Goal: Task Accomplishment & Management: Manage account settings

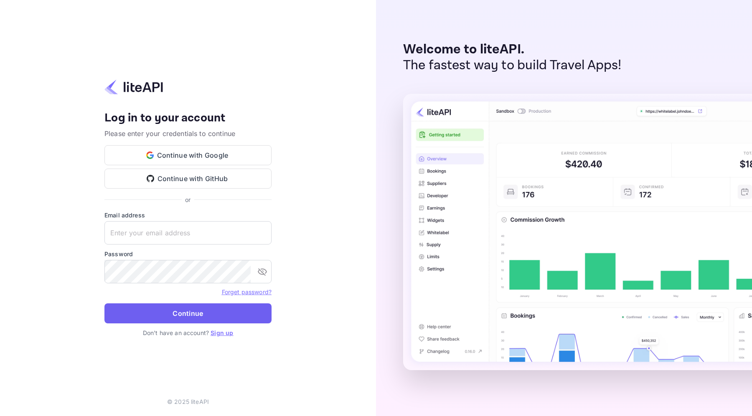
type input "a.aitlafkih@nuitee.com"
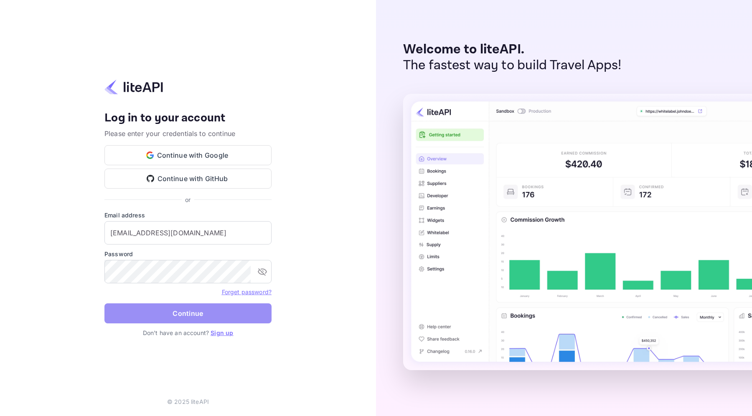
click at [161, 310] on button "Continue" at bounding box center [187, 314] width 167 height 20
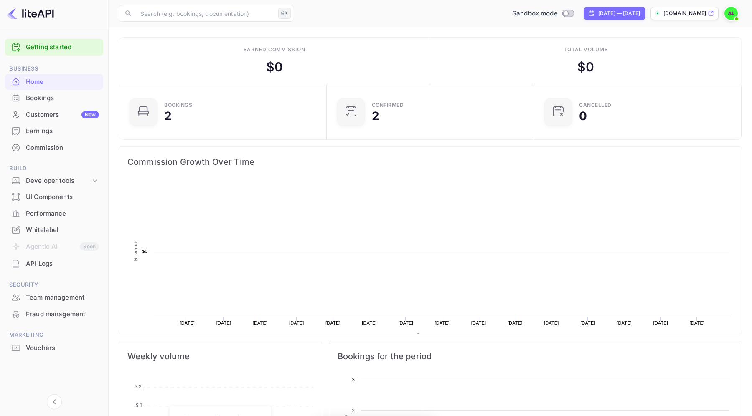
scroll to position [136, 203]
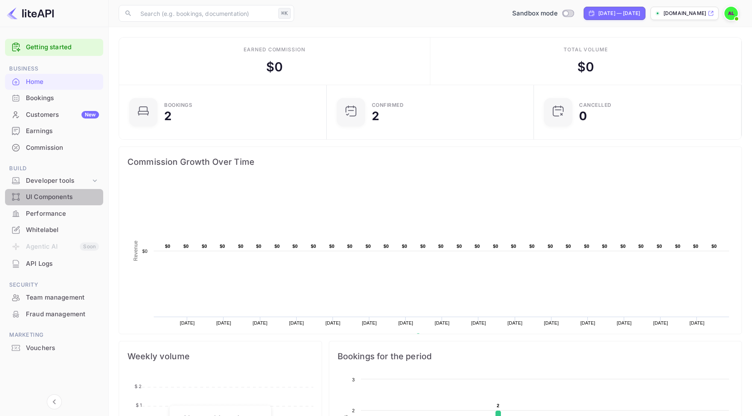
click at [61, 197] on div "UI Components" at bounding box center [62, 198] width 73 height 10
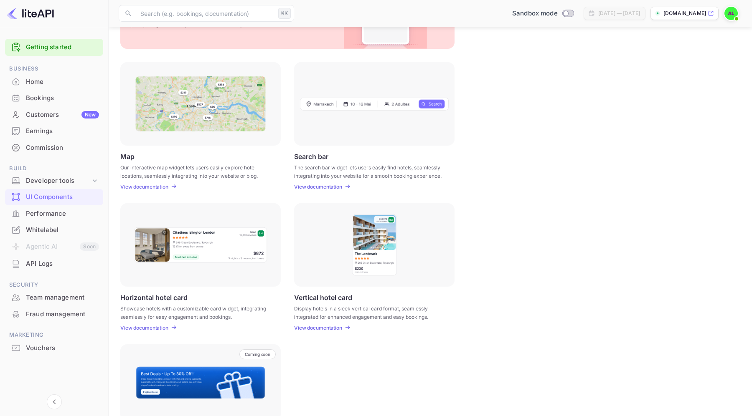
scroll to position [146, 0]
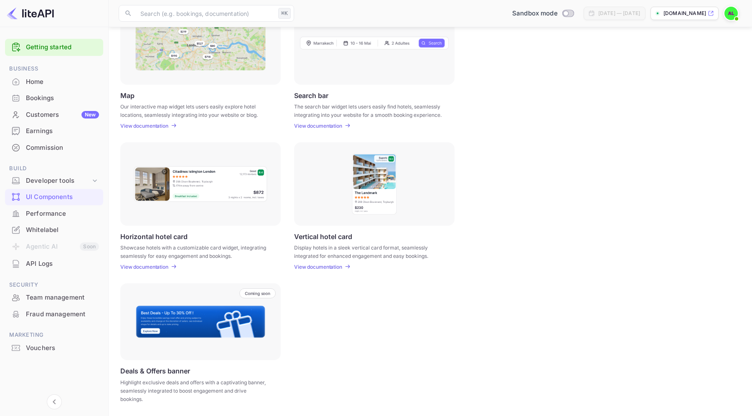
click at [46, 82] on div "Home" at bounding box center [62, 82] width 73 height 10
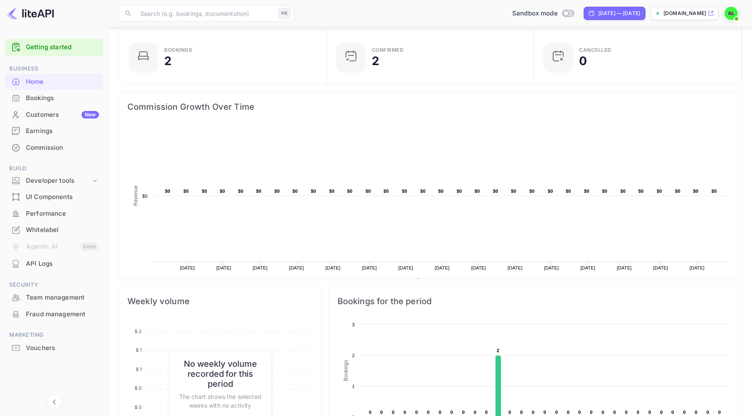
scroll to position [217, 0]
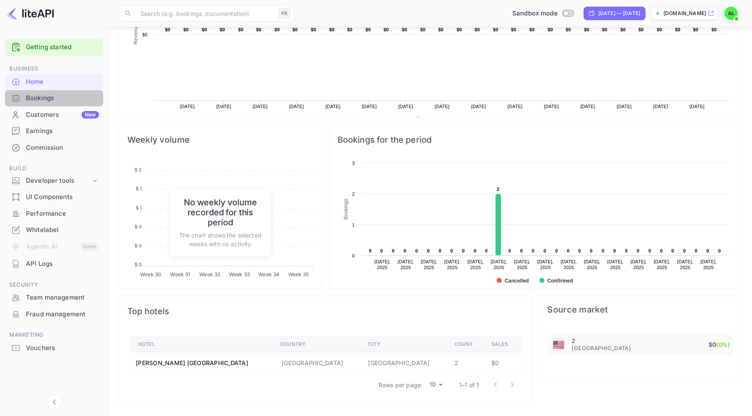
click at [50, 97] on div "Bookings" at bounding box center [62, 99] width 73 height 10
click at [44, 119] on div "Customers New" at bounding box center [62, 115] width 73 height 10
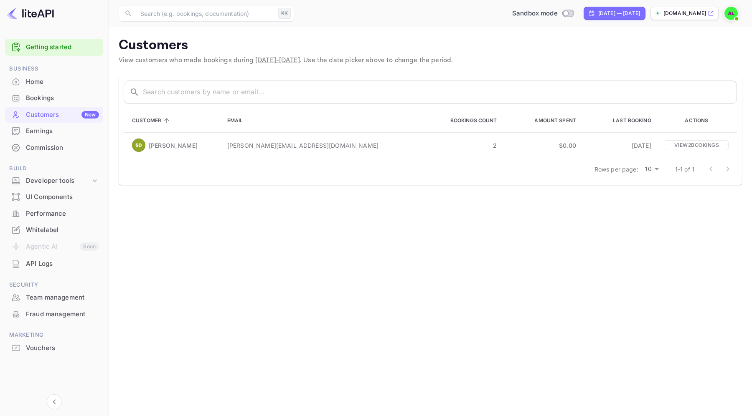
click at [36, 130] on div "Earnings" at bounding box center [62, 132] width 73 height 10
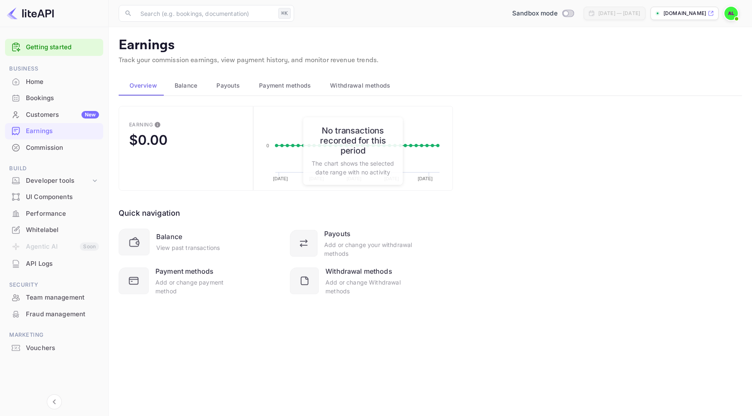
click at [200, 86] on button "Balance" at bounding box center [185, 86] width 42 height 20
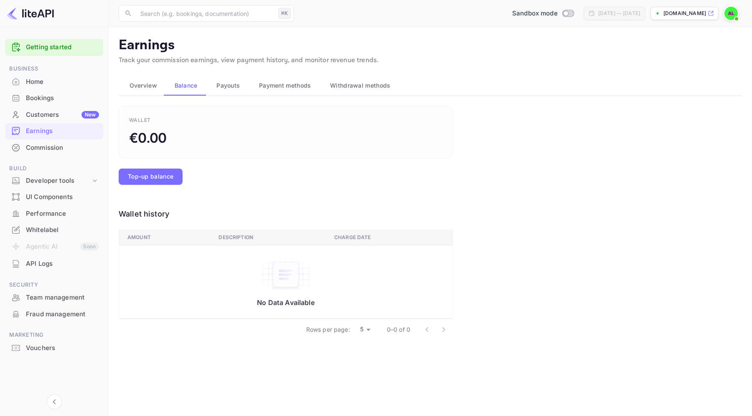
click at [147, 84] on span "Overview" at bounding box center [143, 86] width 28 height 10
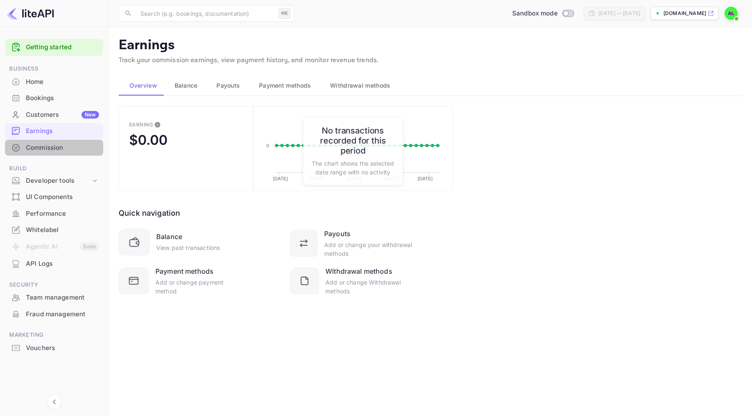
click at [62, 153] on div "Commission" at bounding box center [54, 148] width 98 height 16
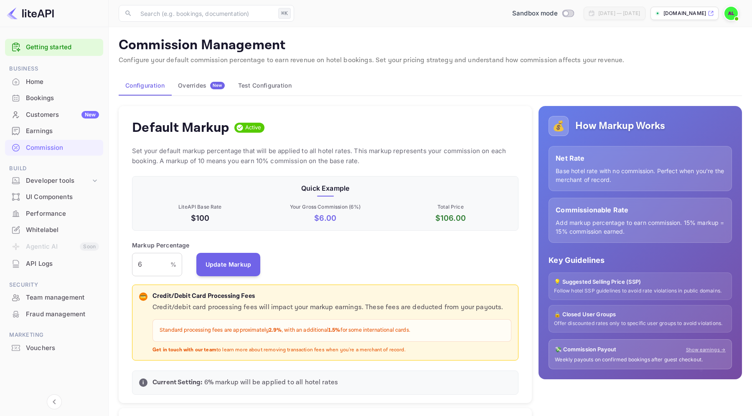
click at [202, 87] on div "Overrides New" at bounding box center [201, 86] width 47 height 8
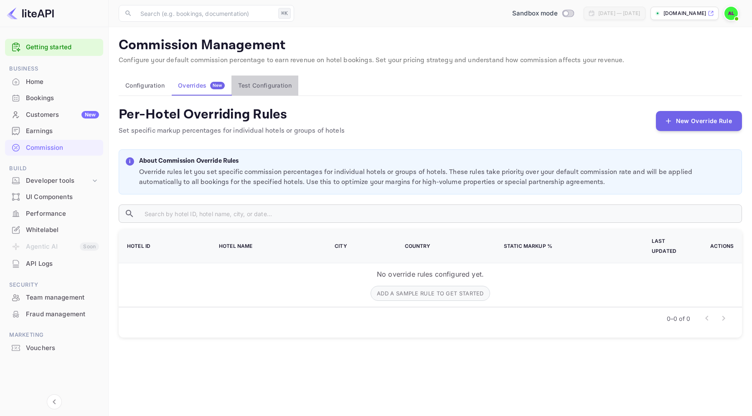
click at [261, 80] on button "Test Configuration" at bounding box center [264, 86] width 67 height 20
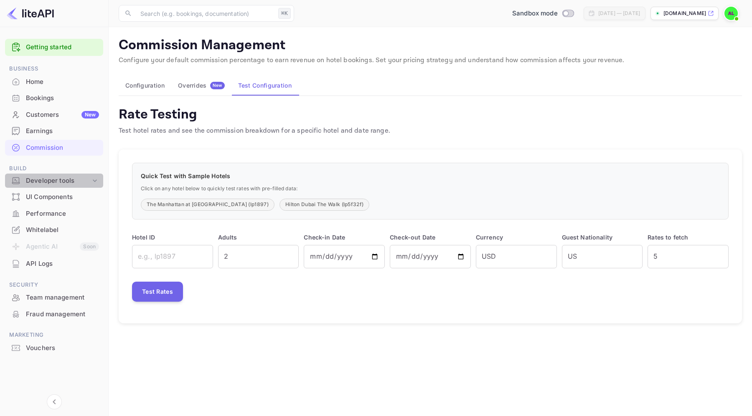
click at [58, 183] on div "Developer tools" at bounding box center [58, 181] width 65 height 10
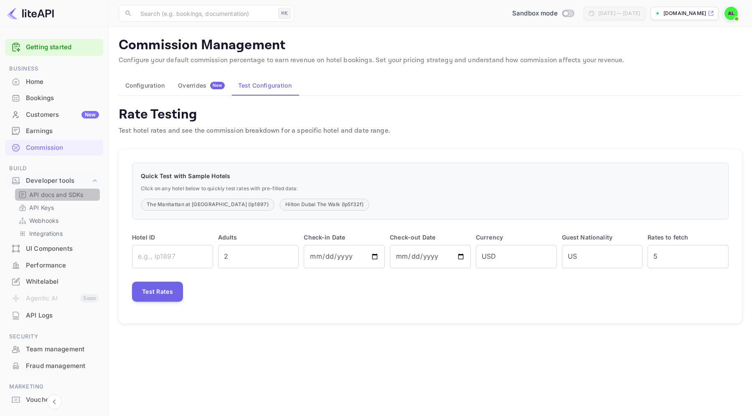
click at [68, 194] on p "API docs and SDKs" at bounding box center [56, 194] width 54 height 9
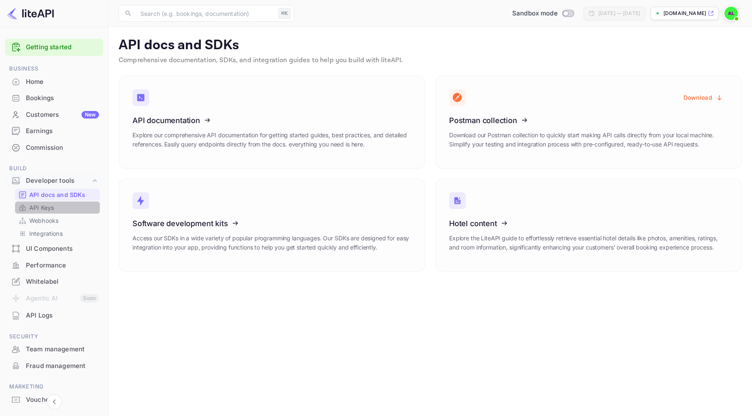
click at [74, 209] on link "API Keys" at bounding box center [57, 207] width 78 height 9
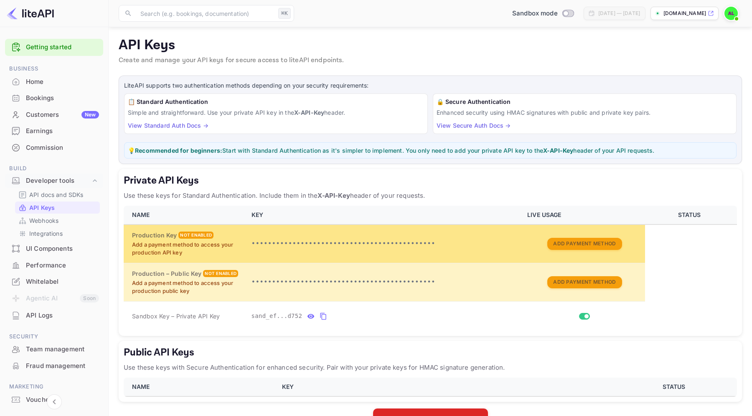
scroll to position [26, 0]
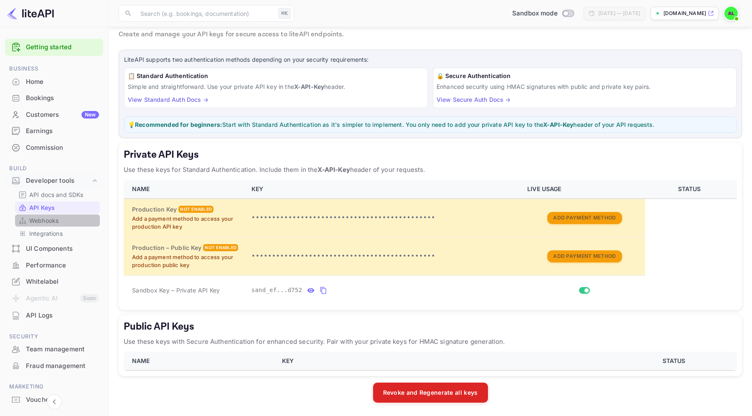
click at [58, 221] on p "Webhooks" at bounding box center [43, 220] width 29 height 9
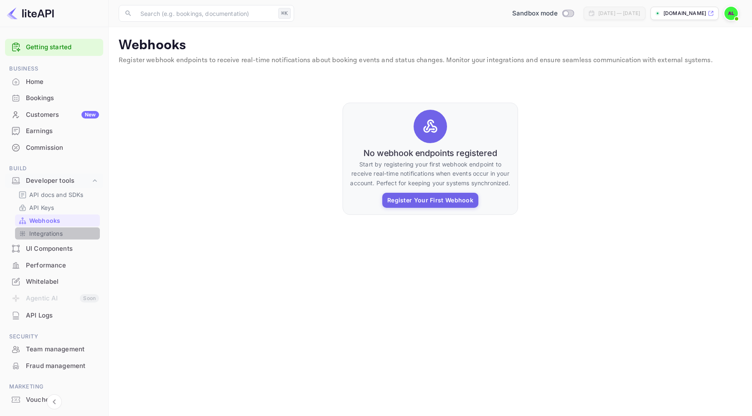
click at [63, 235] on link "Integrations" at bounding box center [57, 233] width 78 height 9
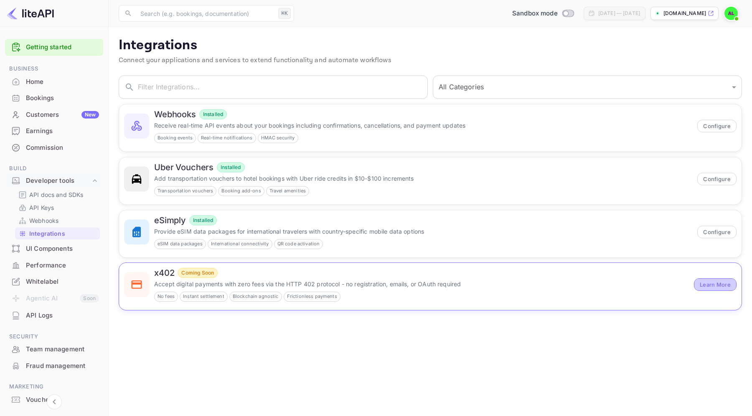
click at [717, 287] on button "Learn More" at bounding box center [715, 285] width 43 height 13
click at [55, 83] on div "Home" at bounding box center [62, 82] width 73 height 10
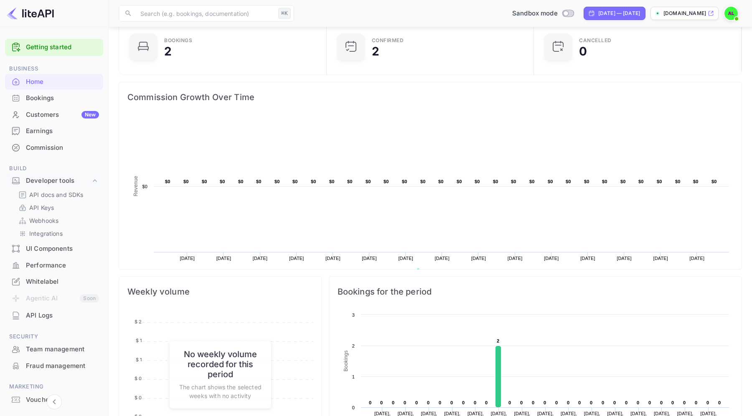
scroll to position [217, 0]
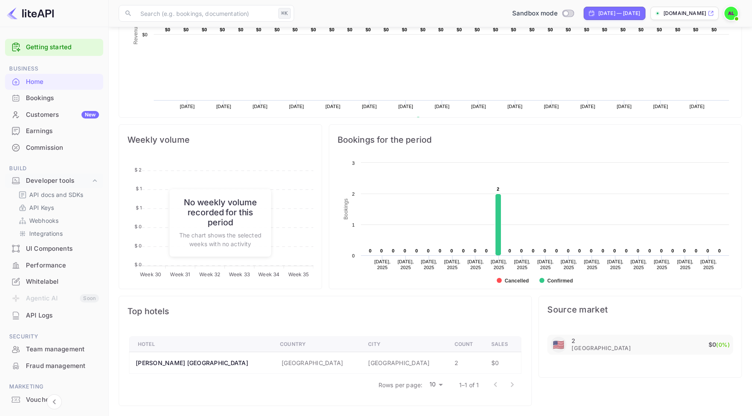
click at [78, 99] on div "Bookings" at bounding box center [62, 99] width 73 height 10
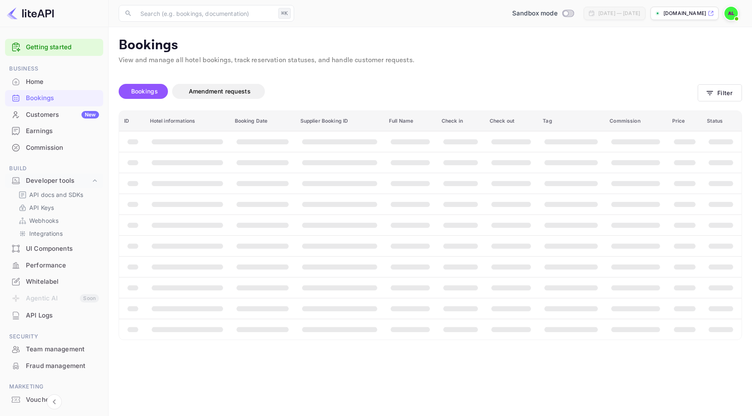
click at [86, 110] on div "Customers New" at bounding box center [62, 115] width 73 height 10
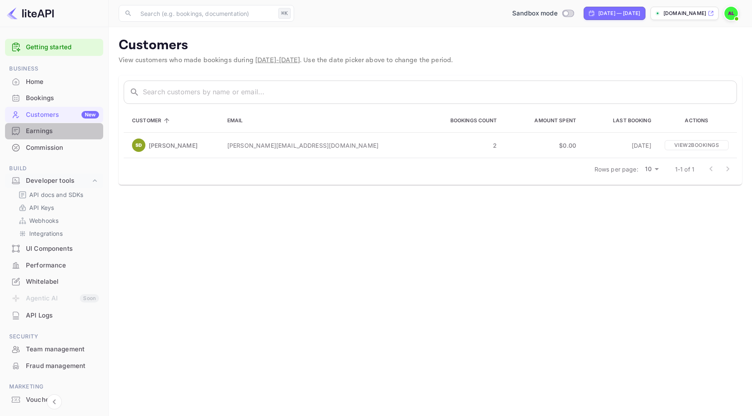
click at [96, 132] on div "Earnings" at bounding box center [62, 132] width 73 height 10
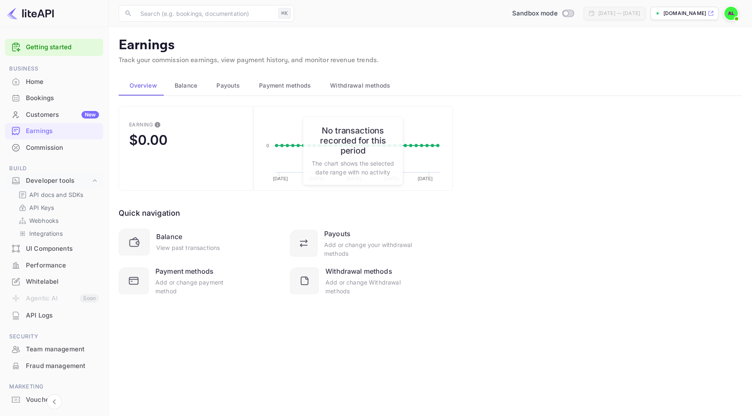
click at [323, 126] on h6 "No transactions recorded for this period" at bounding box center [353, 141] width 83 height 30
drag, startPoint x: 323, startPoint y: 124, endPoint x: 381, endPoint y: 183, distance: 81.8
click at [381, 183] on div "No transactions recorded for this period The chart shows the selected date rang…" at bounding box center [352, 151] width 99 height 68
click at [636, 62] on p "Track your commission earnings, view payment history, and monitor revenue trend…" at bounding box center [430, 61] width 623 height 10
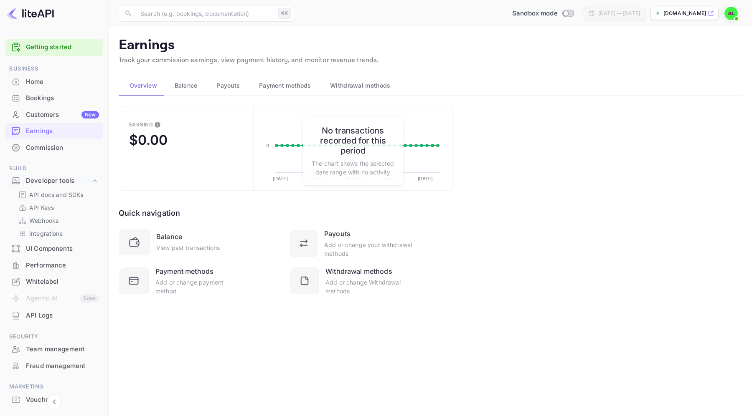
click at [45, 79] on div "Home" at bounding box center [62, 82] width 73 height 10
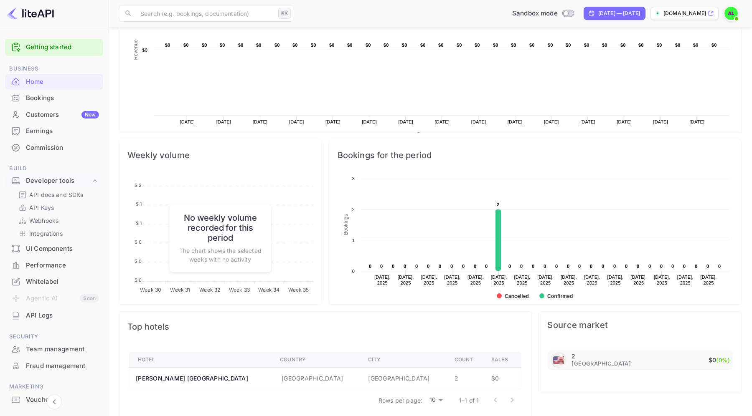
scroll to position [217, 0]
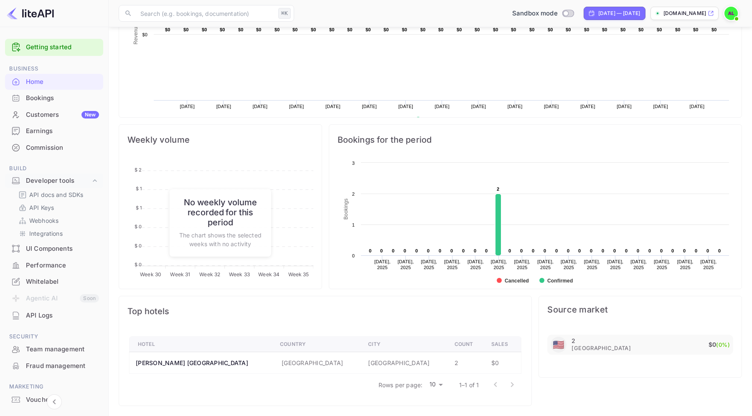
click at [38, 104] on div "Bookings" at bounding box center [54, 98] width 98 height 16
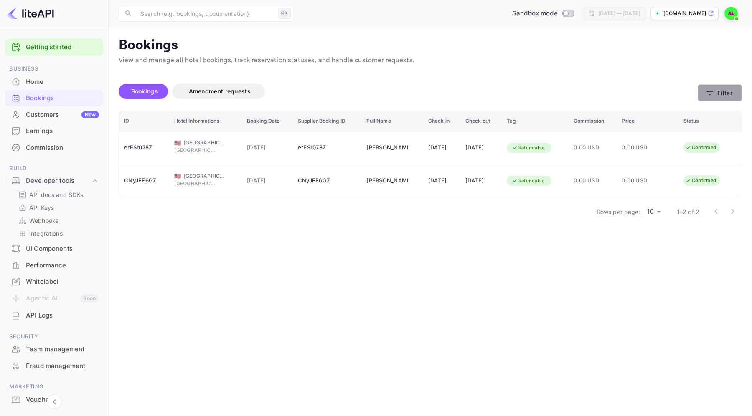
click at [709, 96] on icon "button" at bounding box center [709, 93] width 8 height 8
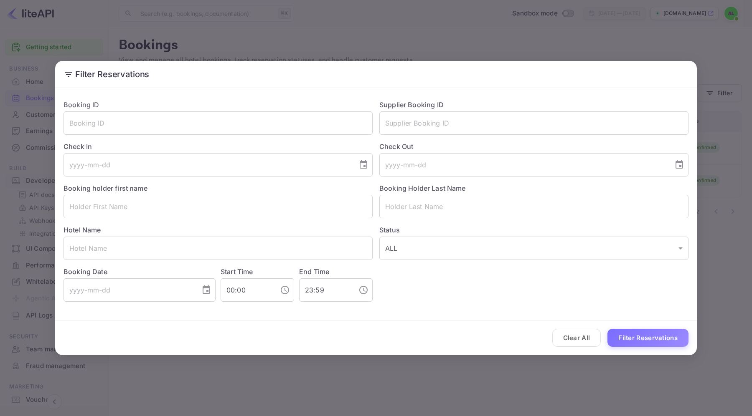
click at [434, 58] on div "Filter Reservations Booking ID ​ Supplier Booking ID ​ Check In ​ Check Out ​ B…" at bounding box center [376, 208] width 752 height 416
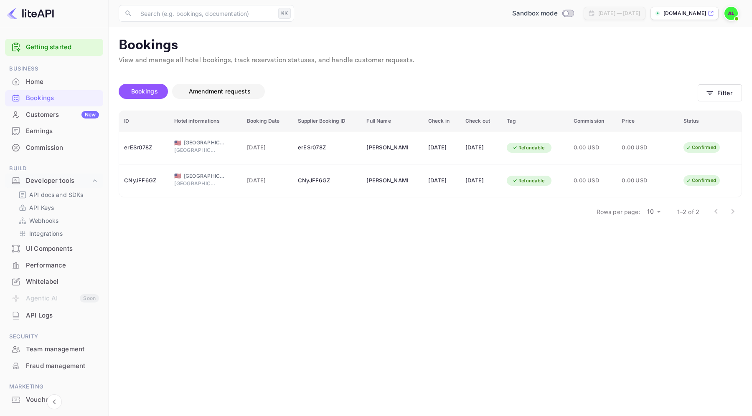
click at [201, 94] on span "Amendment requests" at bounding box center [220, 91] width 62 height 7
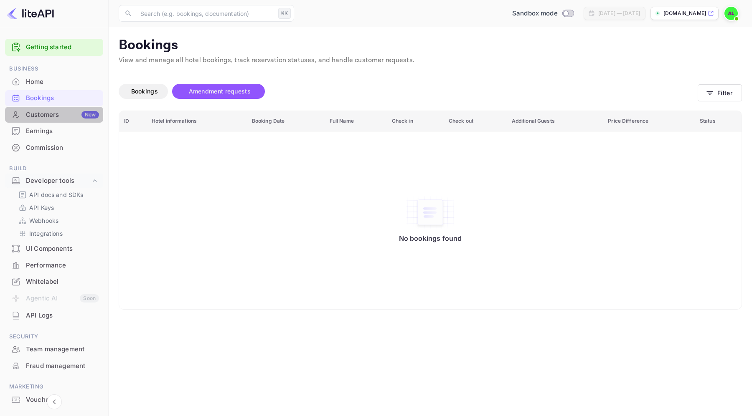
click at [77, 117] on div "Customers New" at bounding box center [62, 115] width 73 height 10
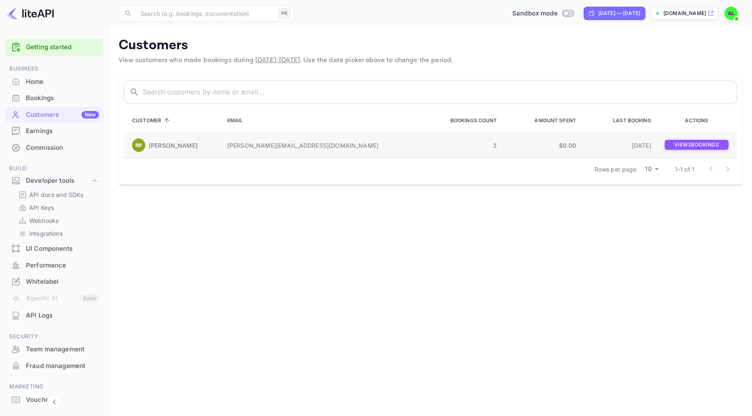
click at [667, 150] on p "View 2 booking s" at bounding box center [697, 145] width 64 height 10
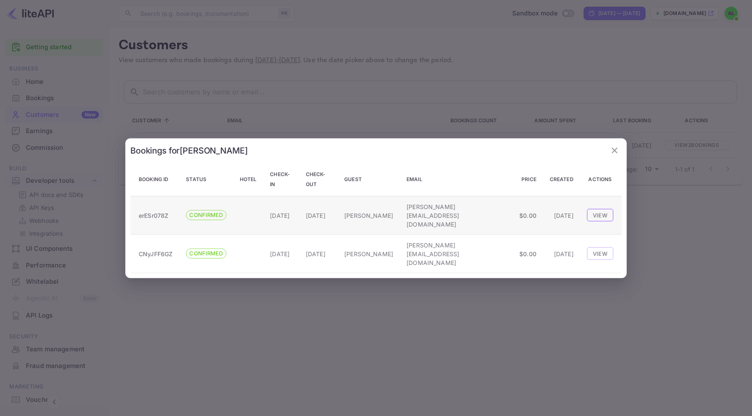
click at [602, 221] on button "View" at bounding box center [600, 215] width 26 height 13
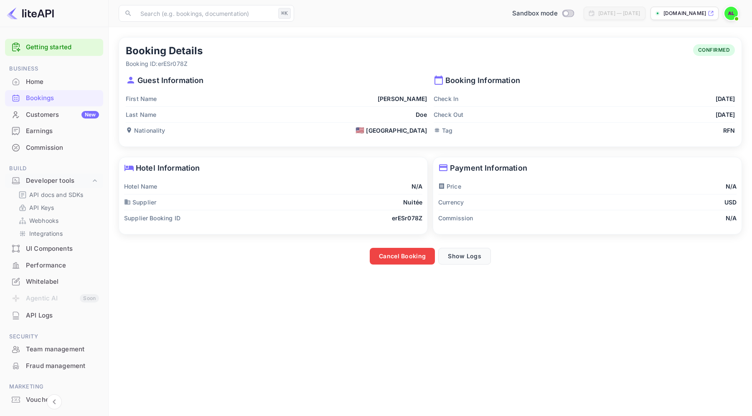
click at [452, 260] on button "Show Logs" at bounding box center [464, 256] width 53 height 17
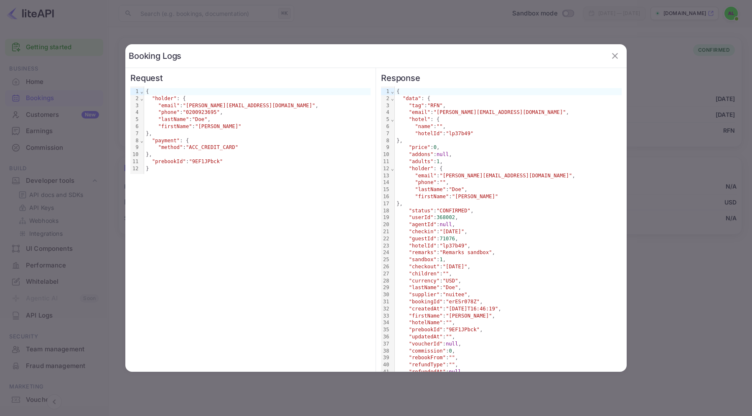
click at [680, 115] on div at bounding box center [376, 208] width 752 height 416
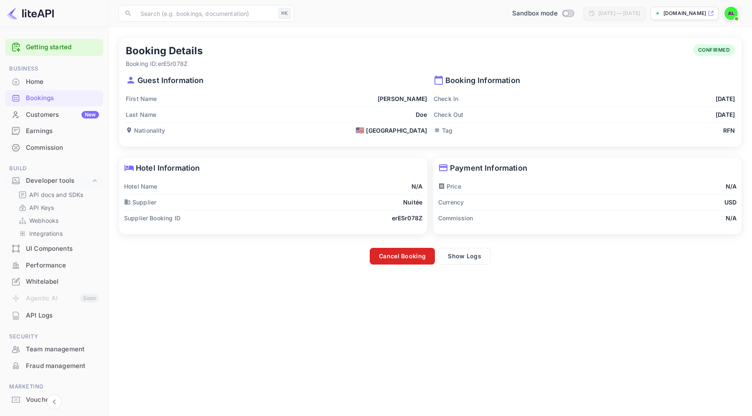
click at [407, 253] on button "Cancel Booking" at bounding box center [402, 256] width 65 height 17
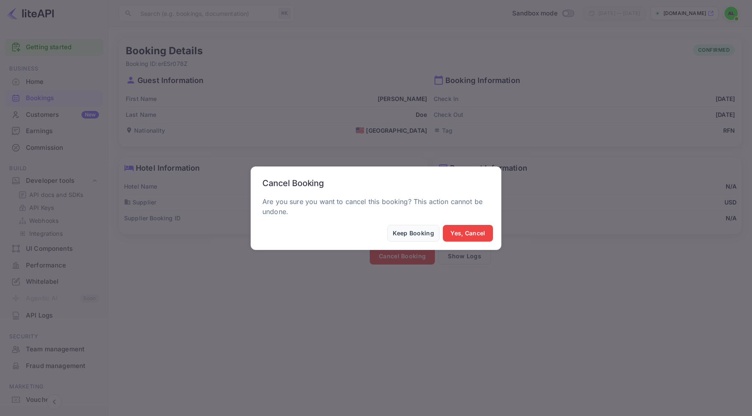
click at [414, 237] on button "Keep Booking" at bounding box center [413, 233] width 52 height 17
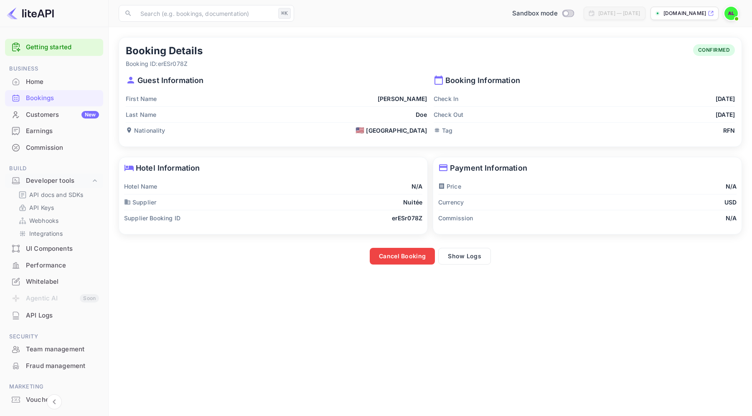
click at [46, 129] on div "Earnings" at bounding box center [62, 132] width 73 height 10
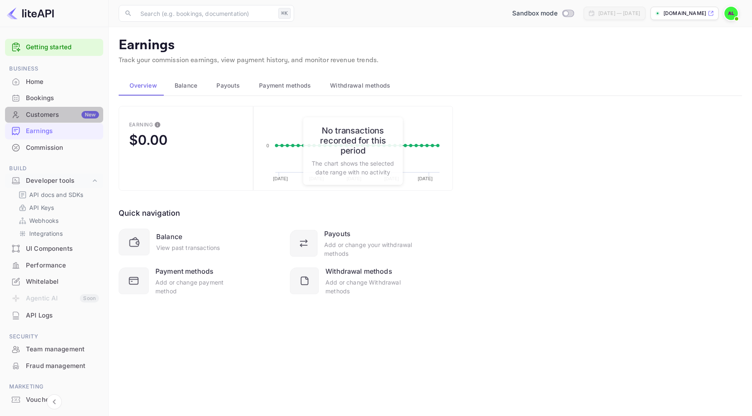
click at [63, 113] on div "Customers New" at bounding box center [62, 115] width 73 height 10
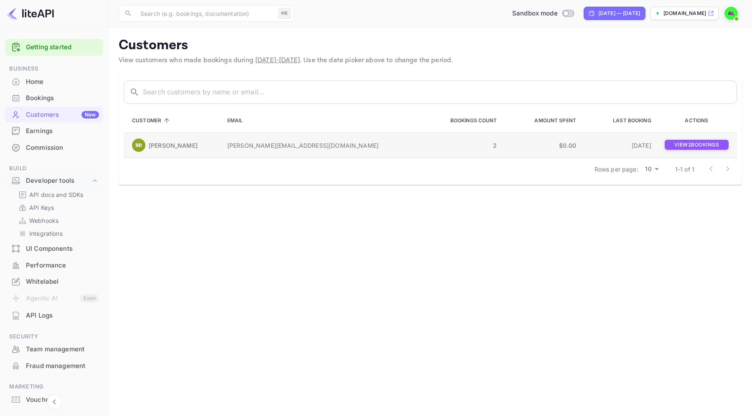
click at [690, 145] on p "View 2 booking s" at bounding box center [697, 145] width 64 height 10
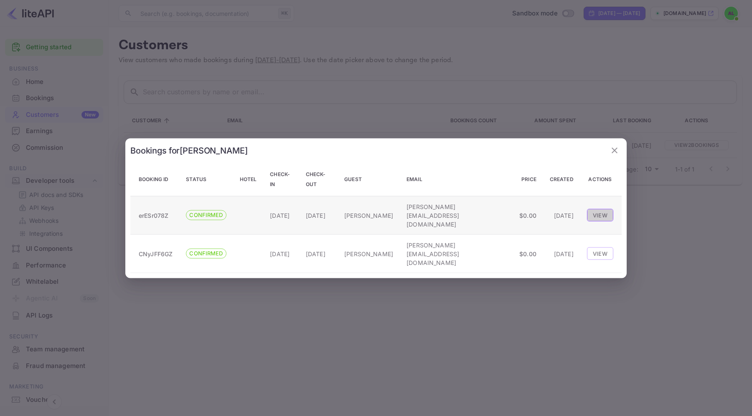
click at [596, 214] on button "View" at bounding box center [600, 215] width 26 height 13
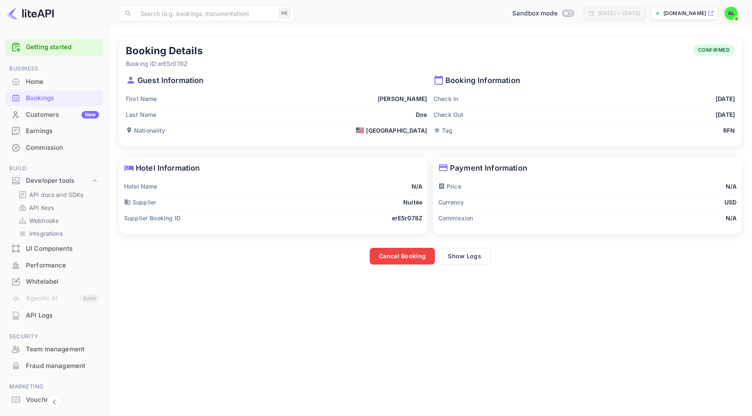
click at [37, 127] on div "Earnings" at bounding box center [62, 132] width 73 height 10
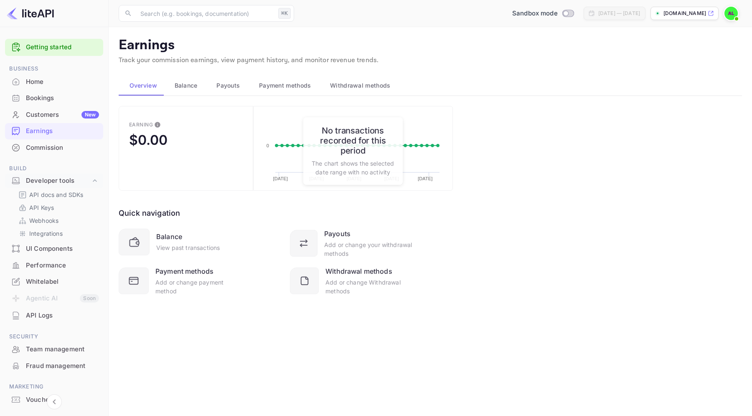
click at [178, 85] on span "Balance" at bounding box center [186, 86] width 23 height 10
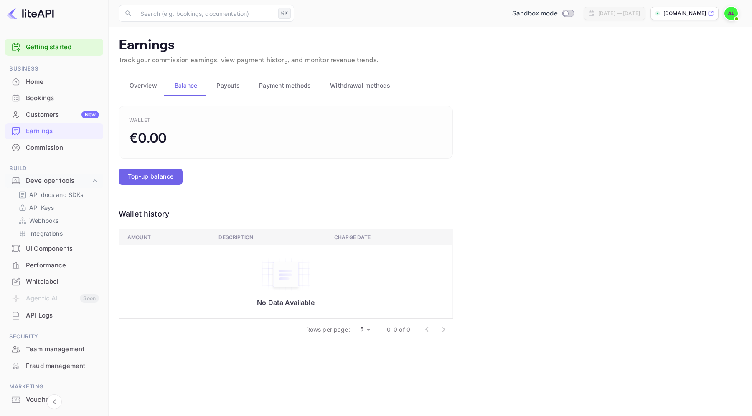
click at [154, 173] on button "Top-up balance" at bounding box center [151, 177] width 64 height 16
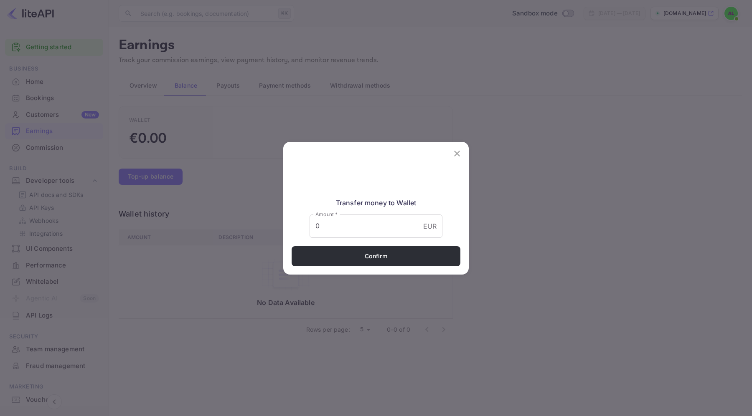
click at [344, 107] on div "Transfer money to Wallet Amount   * 0 EUR Amount   * Confirm" at bounding box center [376, 208] width 752 height 416
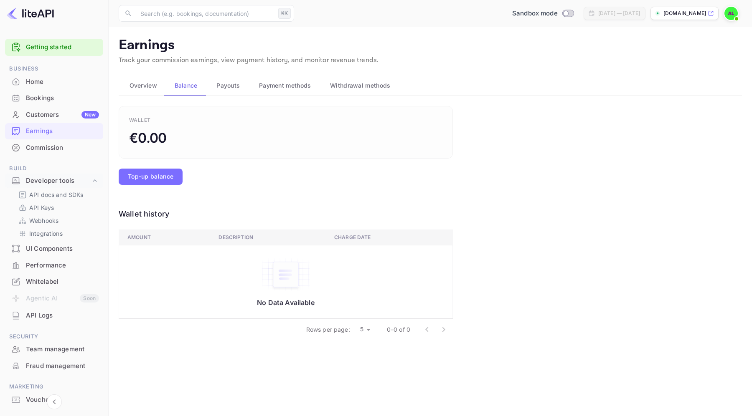
click at [235, 73] on main "Earnings Track your commission earnings, view payment history, and monitor reve…" at bounding box center [430, 221] width 643 height 389
click at [235, 84] on span "Payouts" at bounding box center [227, 86] width 23 height 10
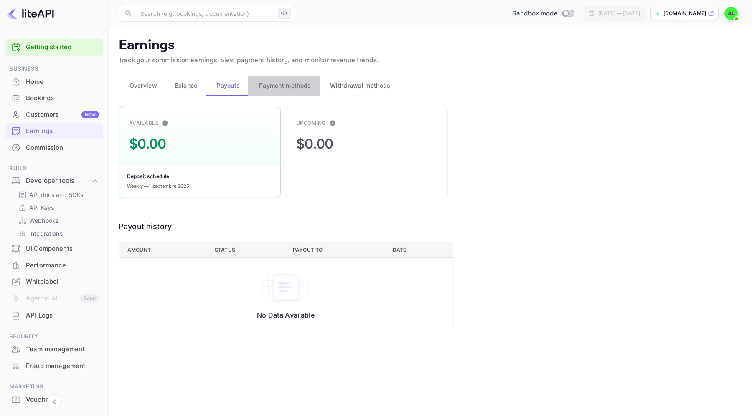
click at [291, 85] on span "Payment methods" at bounding box center [285, 86] width 52 height 10
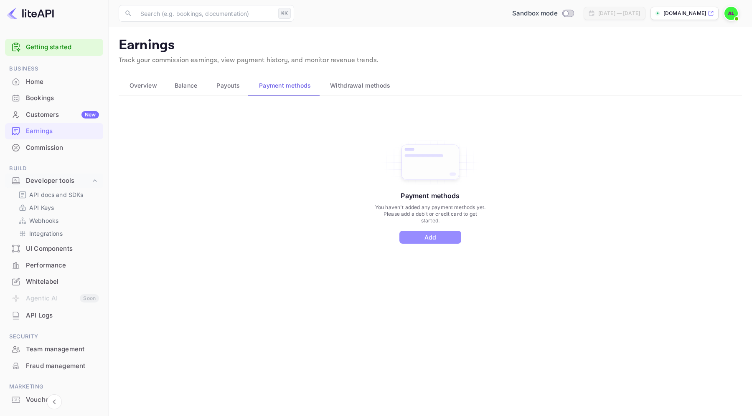
click at [441, 235] on button "Add" at bounding box center [430, 237] width 62 height 13
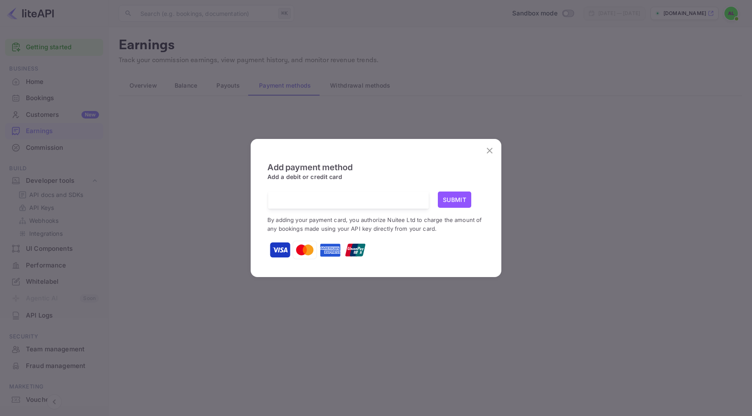
click at [495, 155] on button "close" at bounding box center [489, 150] width 17 height 17
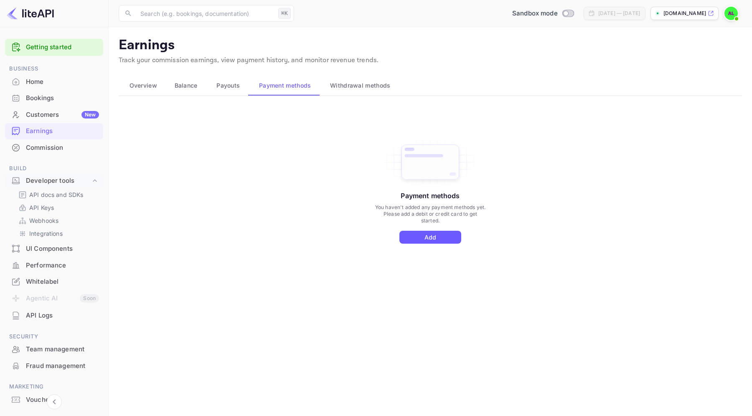
click at [426, 237] on button "Add" at bounding box center [430, 237] width 62 height 13
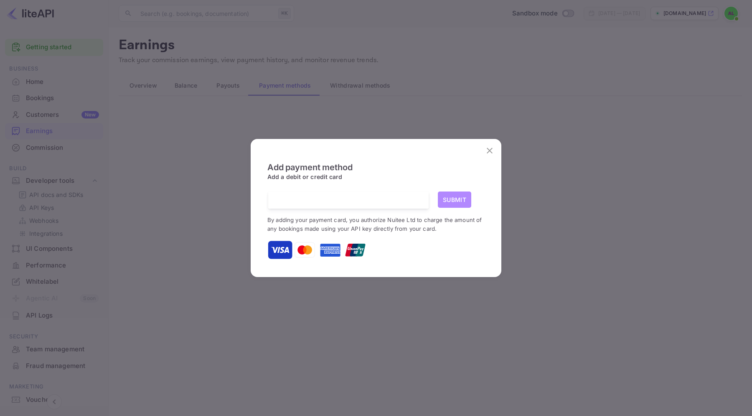
click at [455, 202] on button "Submit" at bounding box center [454, 200] width 33 height 16
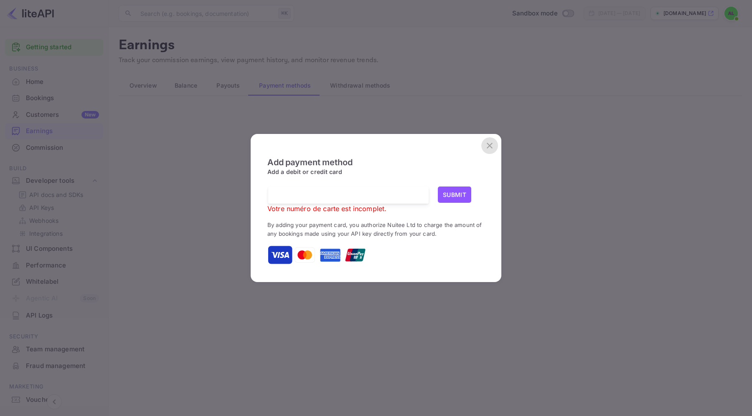
click at [489, 146] on icon "close" at bounding box center [490, 146] width 6 height 6
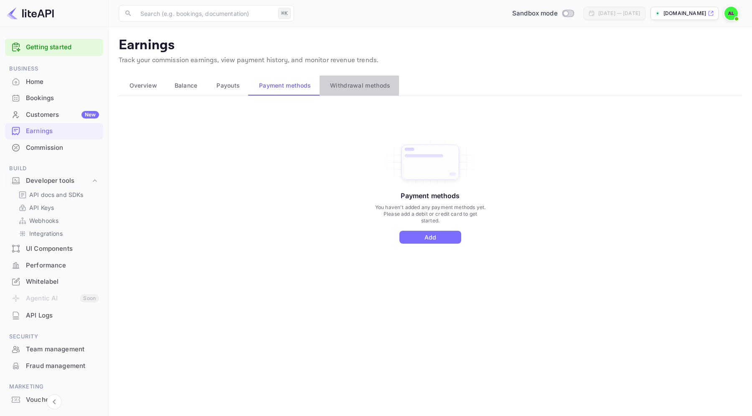
click at [353, 90] on span "Withdrawal methods" at bounding box center [360, 86] width 60 height 10
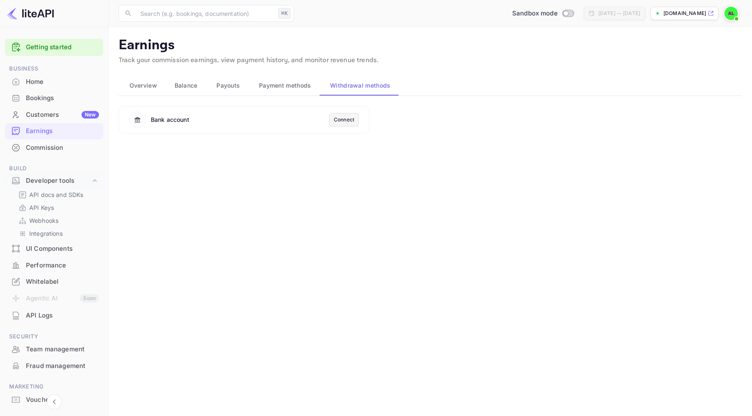
click at [343, 121] on div "Connect" at bounding box center [344, 120] width 20 height 8
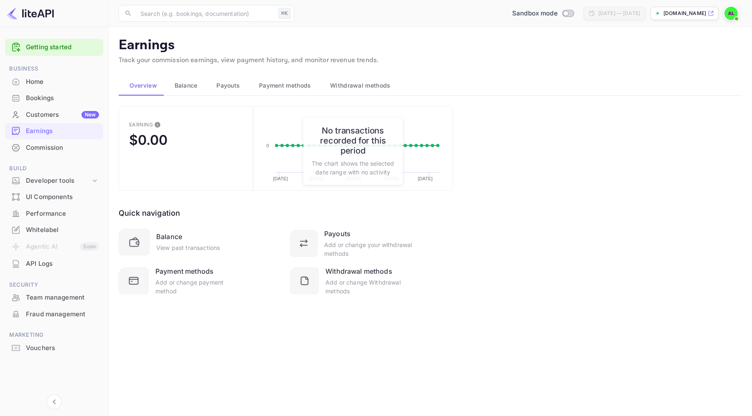
click at [57, 145] on div "Commission" at bounding box center [62, 148] width 73 height 10
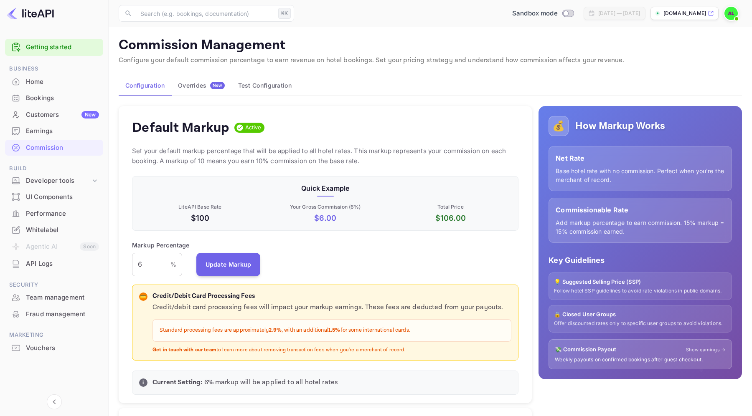
click at [203, 81] on button "Overrides New" at bounding box center [201, 86] width 60 height 20
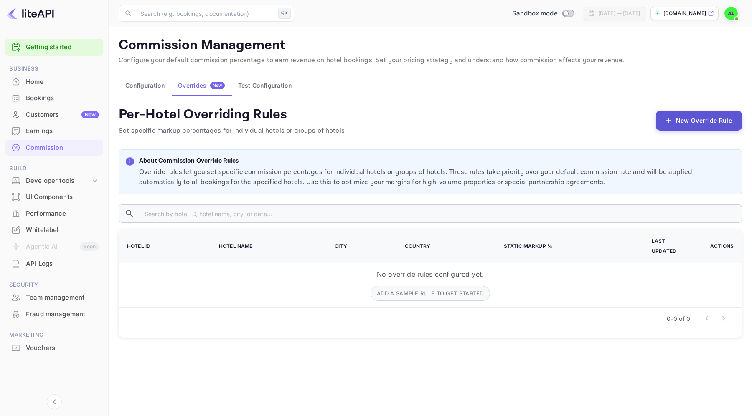
click at [693, 125] on button "New Override Rule" at bounding box center [699, 121] width 86 height 20
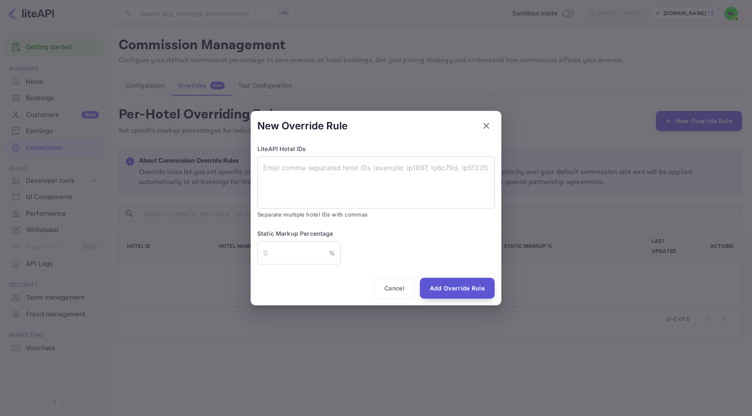
click at [439, 284] on button "Add Override Rule" at bounding box center [457, 288] width 75 height 21
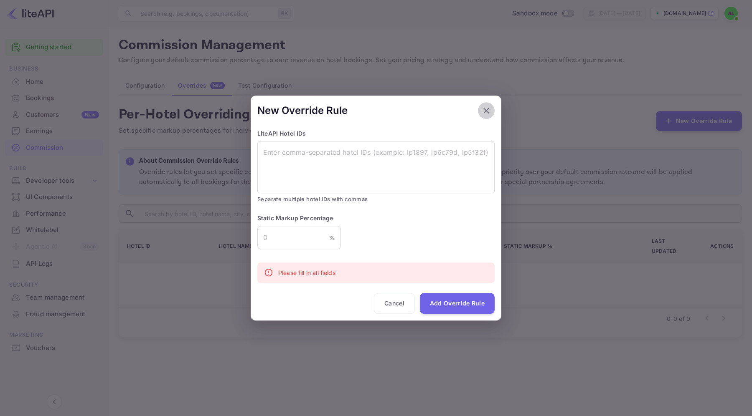
click at [488, 112] on icon "button" at bounding box center [486, 111] width 10 height 10
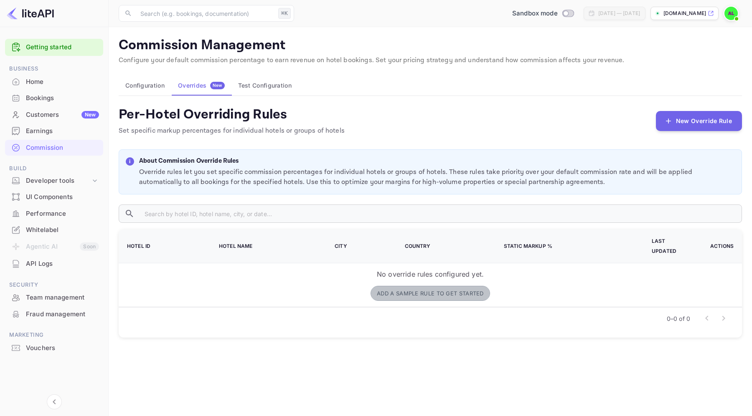
click at [422, 289] on button "Add a sample rule to get started" at bounding box center [429, 293] width 119 height 15
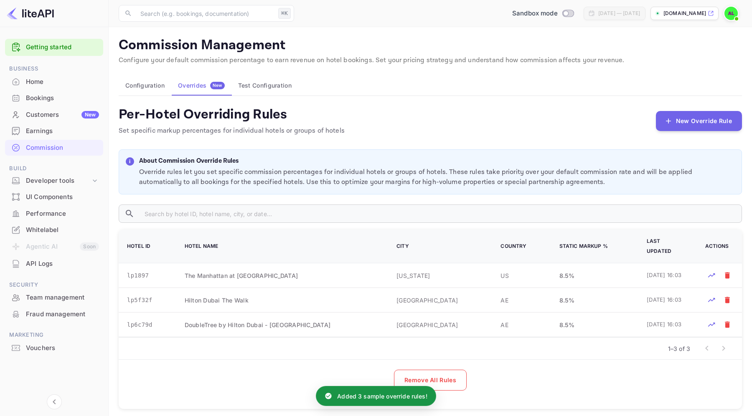
scroll to position [9, 0]
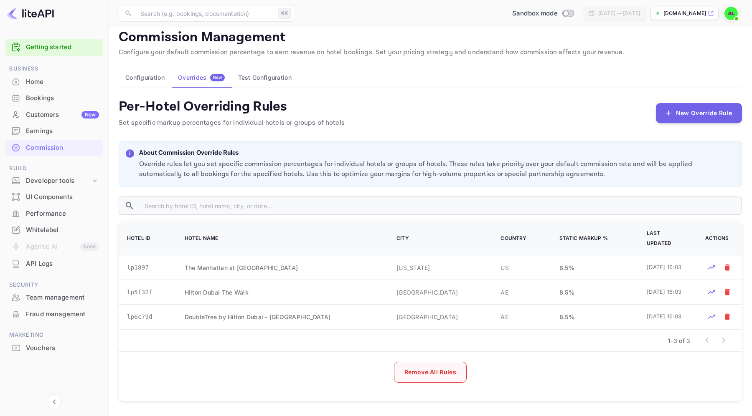
click at [440, 375] on button "Remove All Rules" at bounding box center [430, 372] width 73 height 21
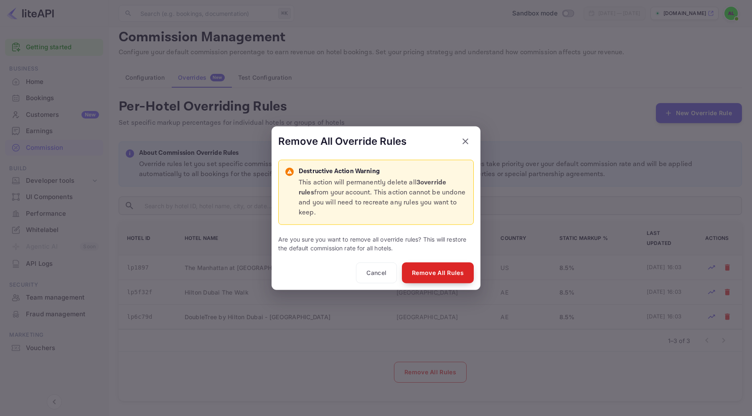
click at [431, 268] on button "Remove All Rules" at bounding box center [438, 273] width 72 height 21
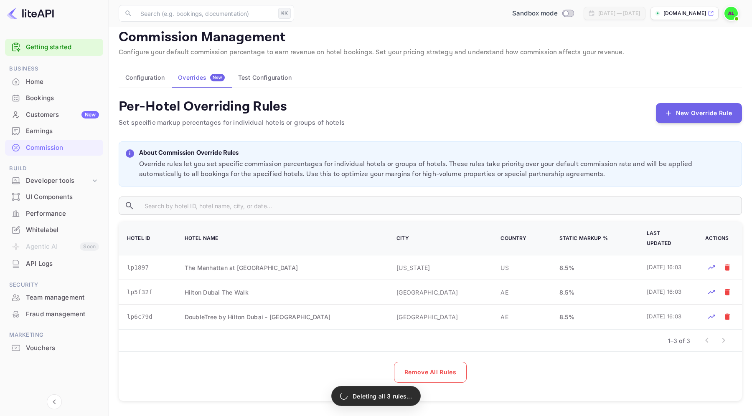
scroll to position [0, 0]
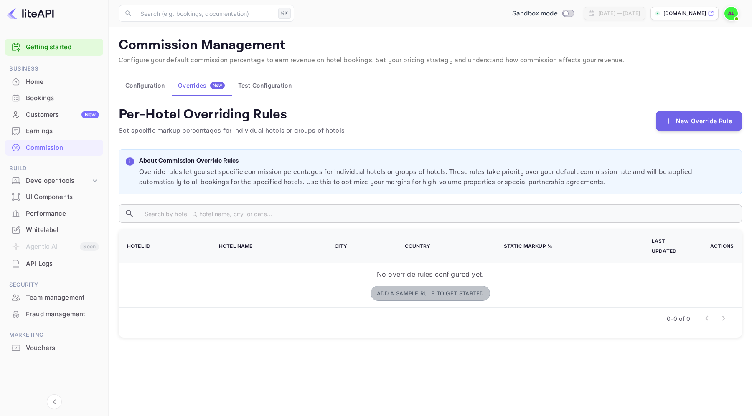
click at [461, 286] on button "Add a sample rule to get started" at bounding box center [429, 293] width 119 height 15
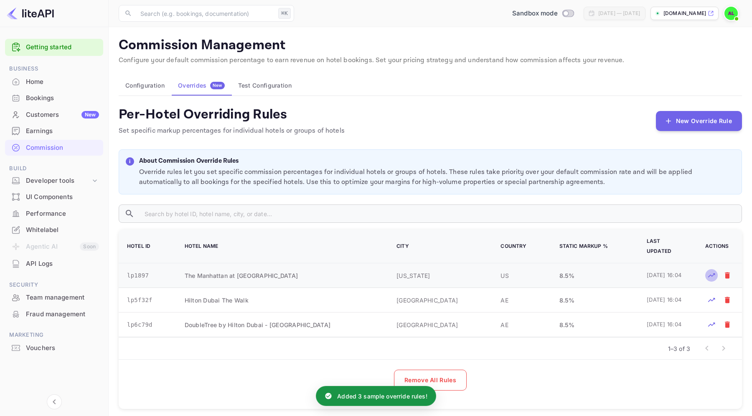
click at [714, 274] on icon "Test rates for this hotel" at bounding box center [711, 276] width 7 height 4
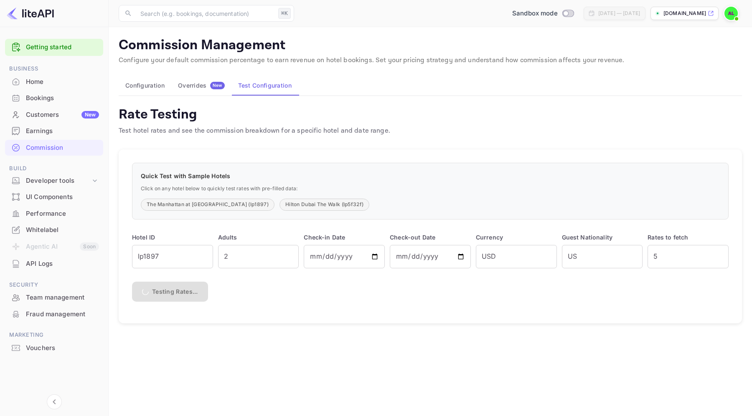
click at [192, 83] on div "Overrides New" at bounding box center [201, 86] width 47 height 8
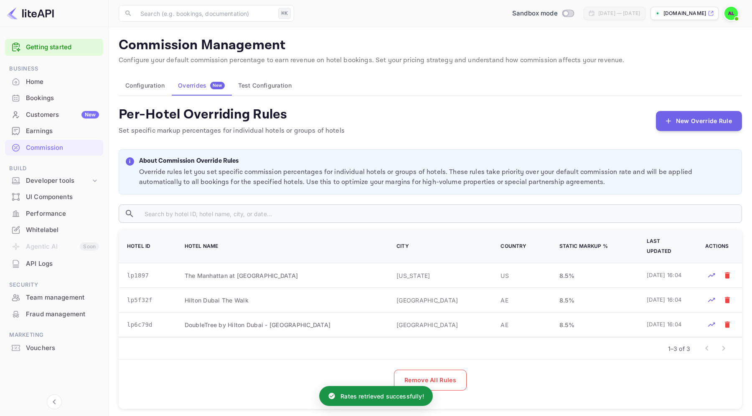
scroll to position [9, 0]
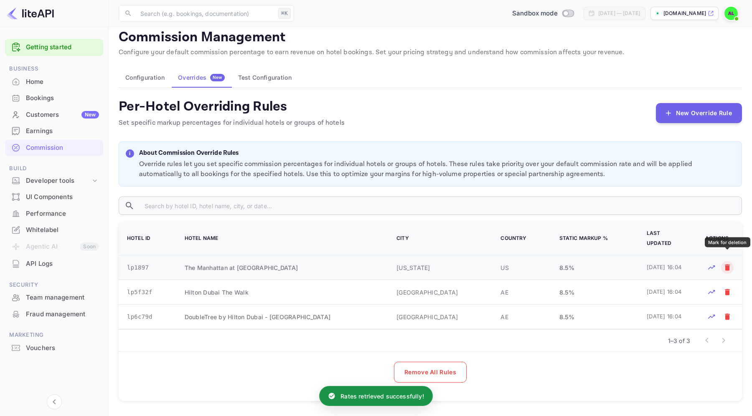
click at [730, 264] on icon "Mark for deletion" at bounding box center [727, 268] width 8 height 8
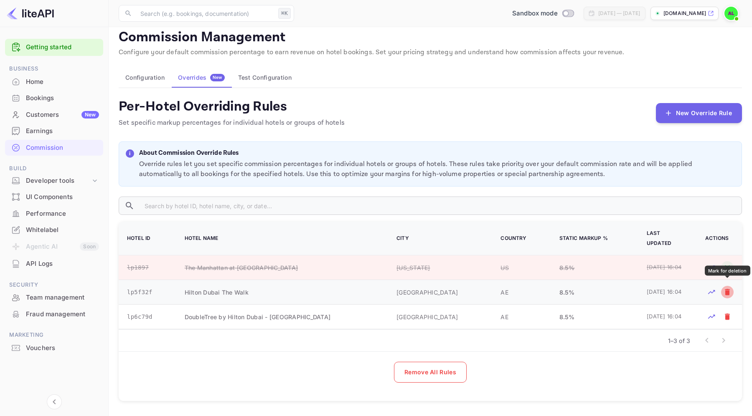
click at [731, 288] on icon "Mark for deletion" at bounding box center [727, 292] width 8 height 8
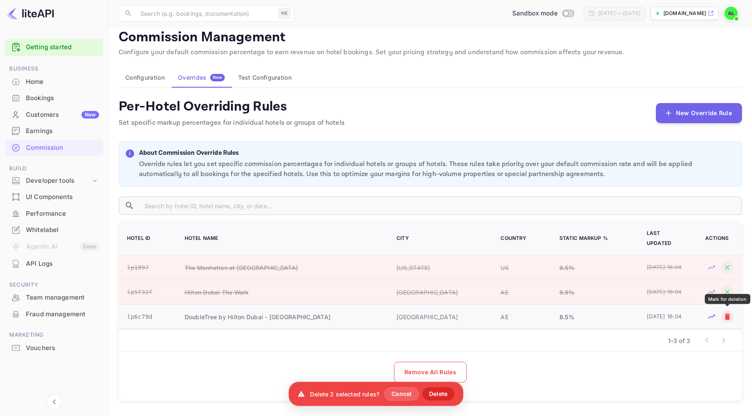
click at [730, 317] on icon "Mark for deletion" at bounding box center [727, 317] width 8 height 8
click at [440, 397] on button "Delete" at bounding box center [438, 394] width 32 height 13
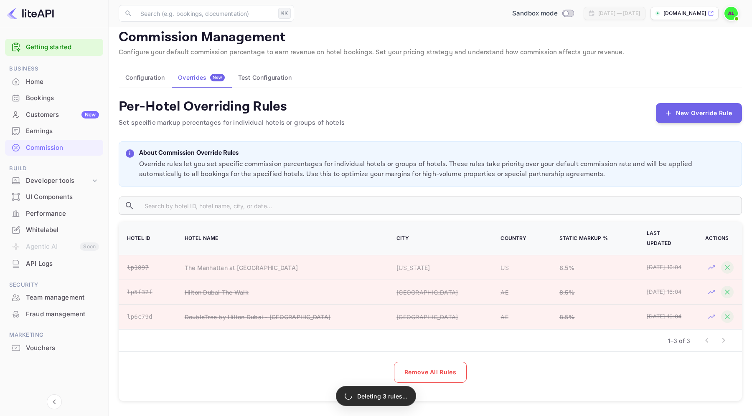
scroll to position [0, 0]
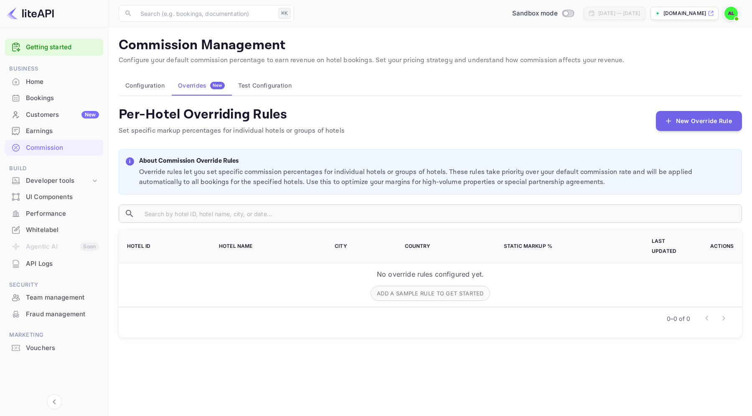
click at [260, 90] on button "Test Configuration" at bounding box center [264, 86] width 67 height 20
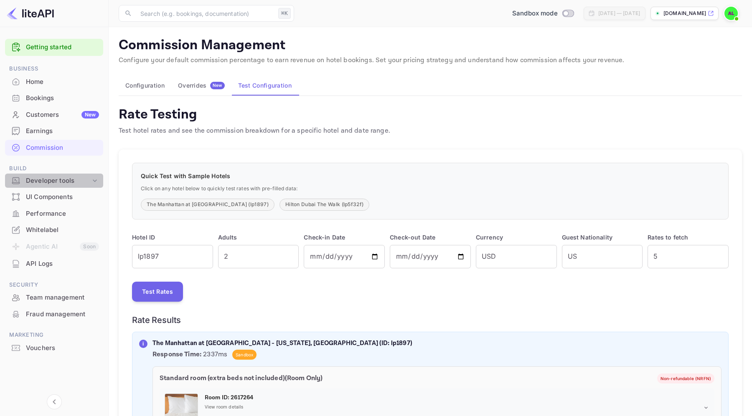
click at [66, 183] on div "Developer tools" at bounding box center [58, 181] width 65 height 10
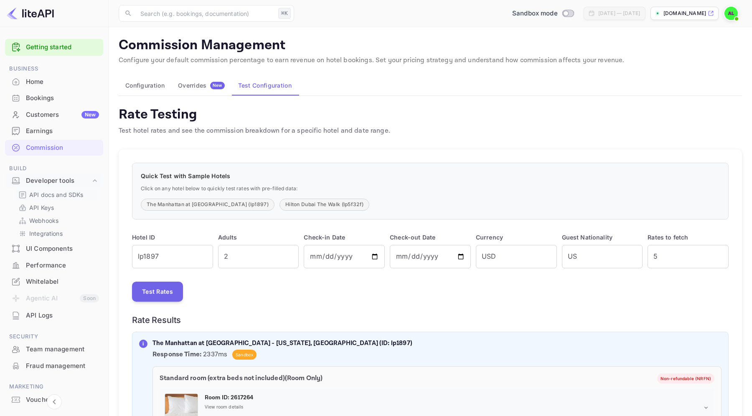
click at [62, 198] on p "API docs and SDKs" at bounding box center [56, 194] width 54 height 9
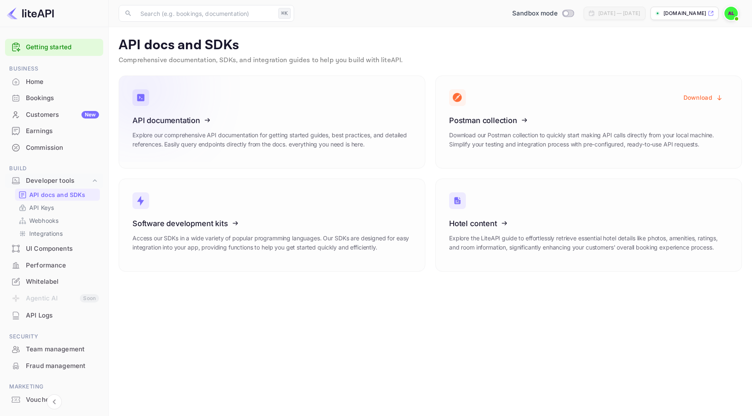
click at [403, 128] on div "API documentation Explore our comprehensive API documentation for getting start…" at bounding box center [271, 135] width 279 height 39
click at [24, 210] on icon at bounding box center [22, 208] width 5 height 3
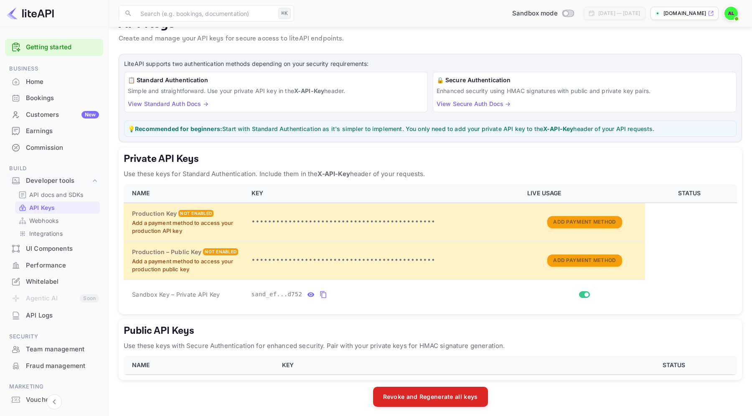
scroll to position [26, 0]
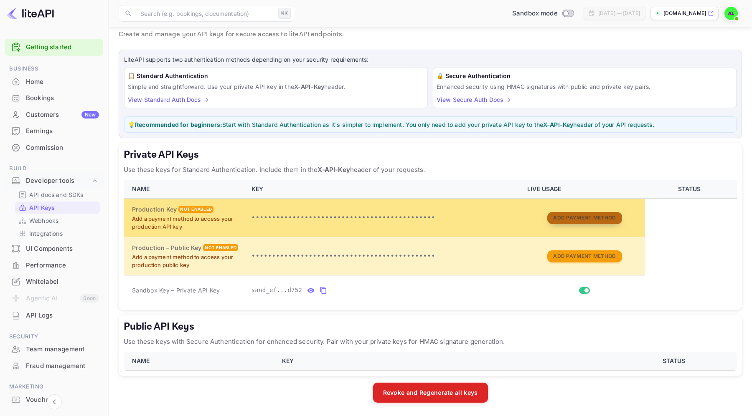
click at [588, 213] on button "Add Payment Method" at bounding box center [584, 218] width 74 height 12
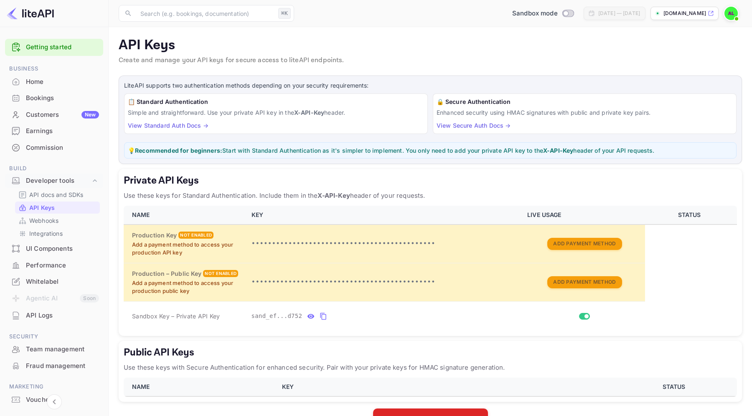
scroll to position [26, 0]
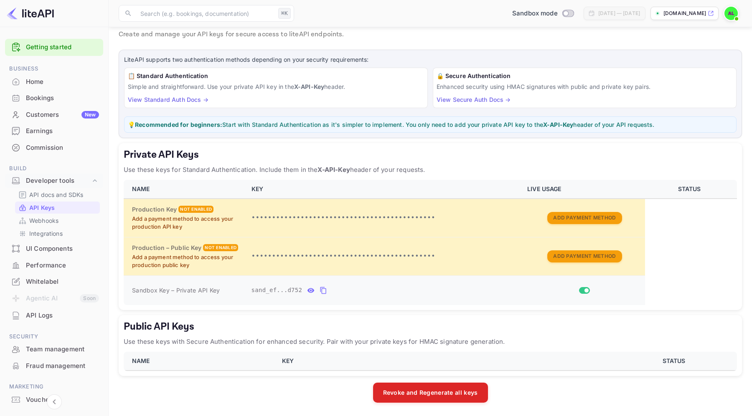
click at [588, 291] on input "Switch" at bounding box center [586, 290] width 15 height 5
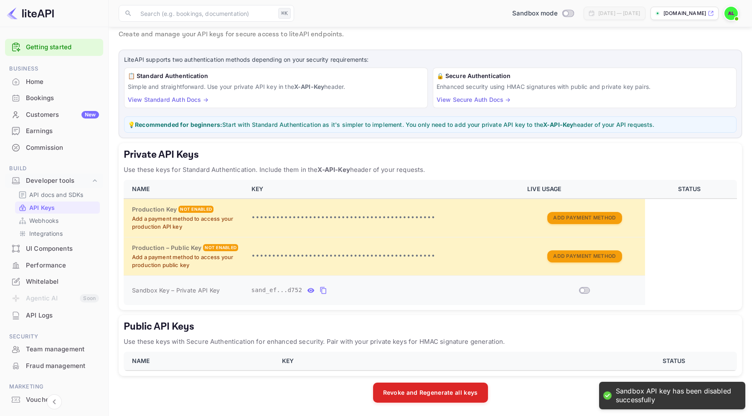
click at [587, 291] on input "Switch" at bounding box center [582, 290] width 15 height 5
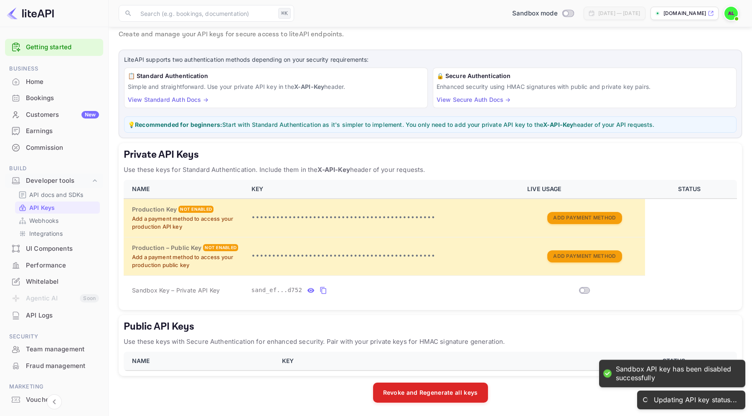
checkbox input "true"
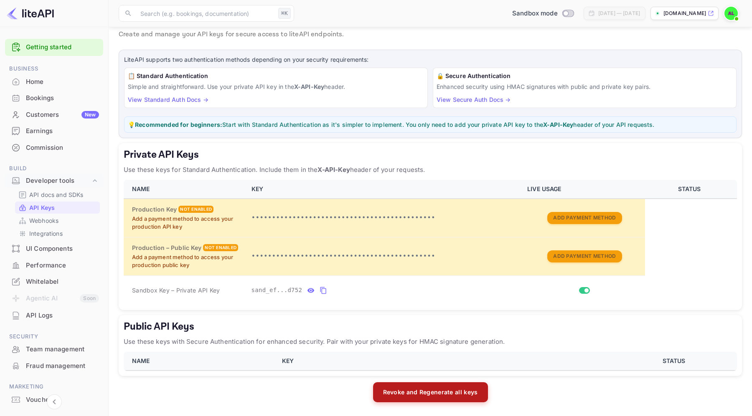
click at [402, 403] on div "Revoke and Regenerate all keys" at bounding box center [430, 393] width 623 height 20
click at [411, 392] on button "Revoke and Regenerate all keys" at bounding box center [430, 393] width 115 height 20
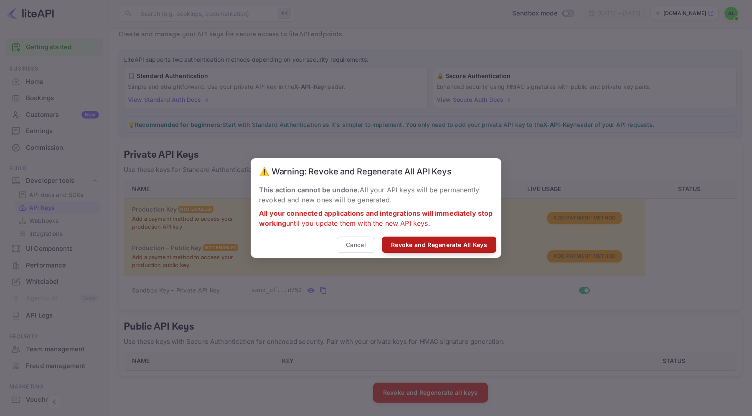
click at [403, 247] on button "Revoke and Regenerate All Keys" at bounding box center [439, 245] width 114 height 16
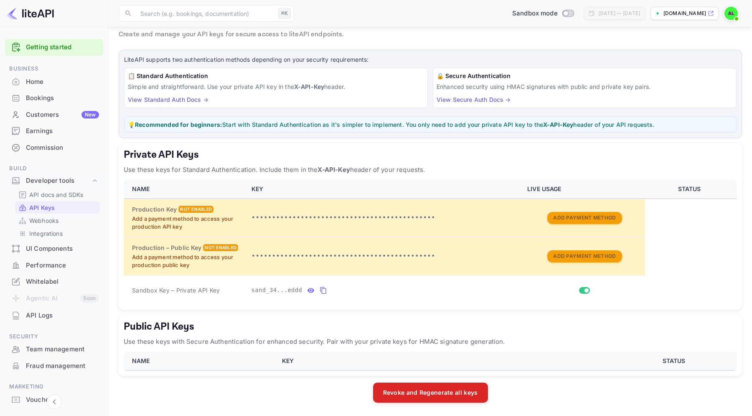
click at [42, 218] on p "Webhooks" at bounding box center [43, 220] width 29 height 9
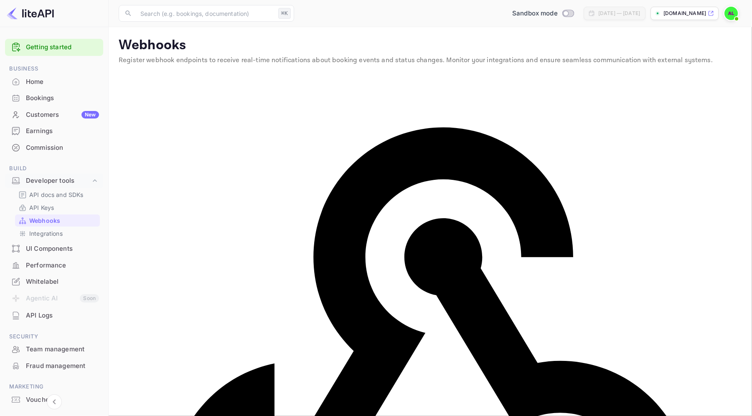
click at [43, 236] on p "Integrations" at bounding box center [45, 233] width 33 height 9
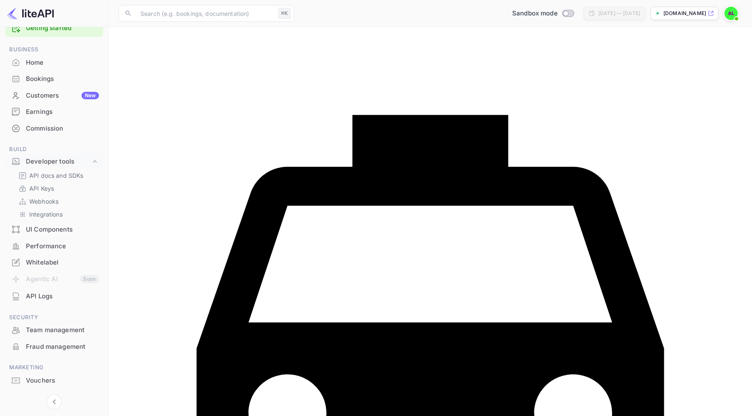
click at [46, 224] on div "UI Components" at bounding box center [54, 230] width 98 height 16
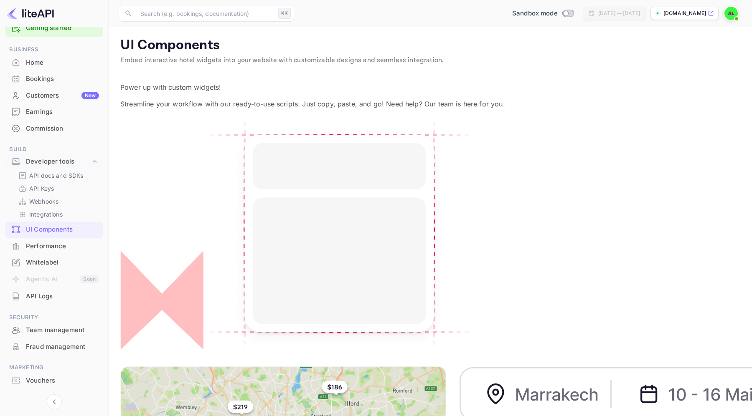
click at [53, 248] on div "Performance" at bounding box center [62, 247] width 73 height 10
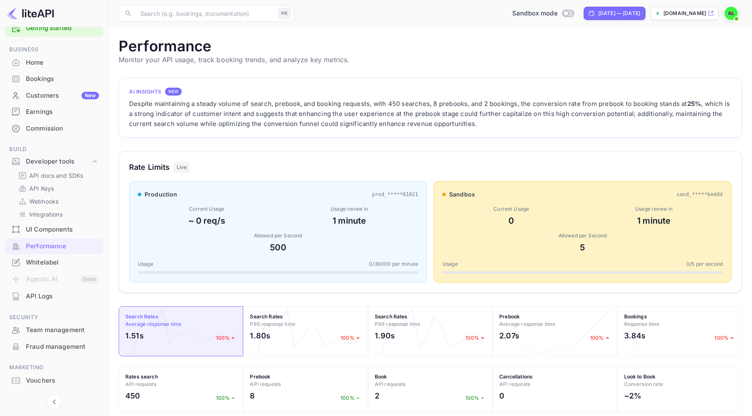
click at [359, 273] on div at bounding box center [278, 272] width 280 height 3
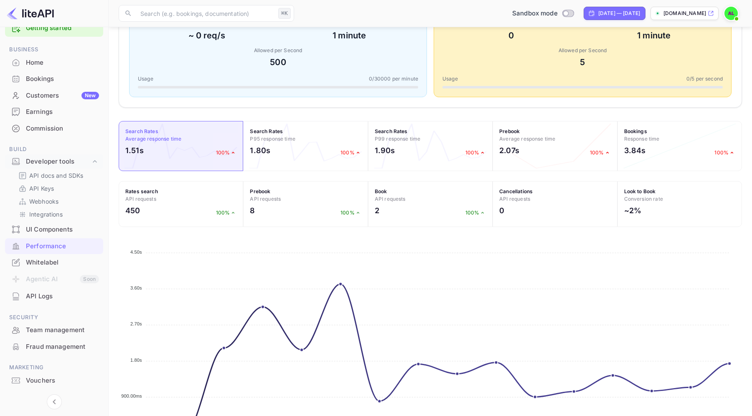
scroll to position [235, 0]
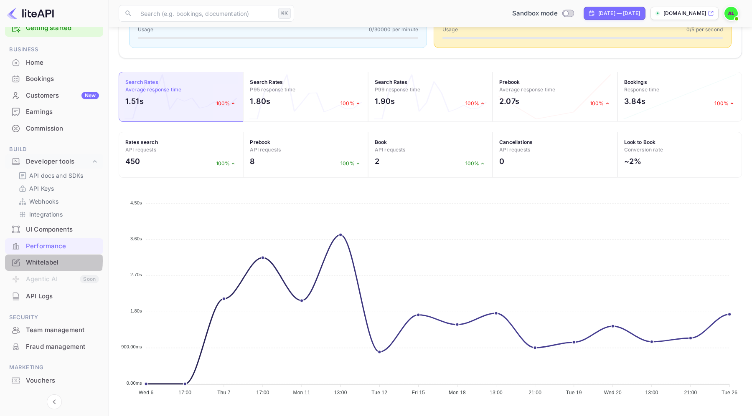
click at [29, 261] on div "Whitelabel" at bounding box center [62, 263] width 73 height 10
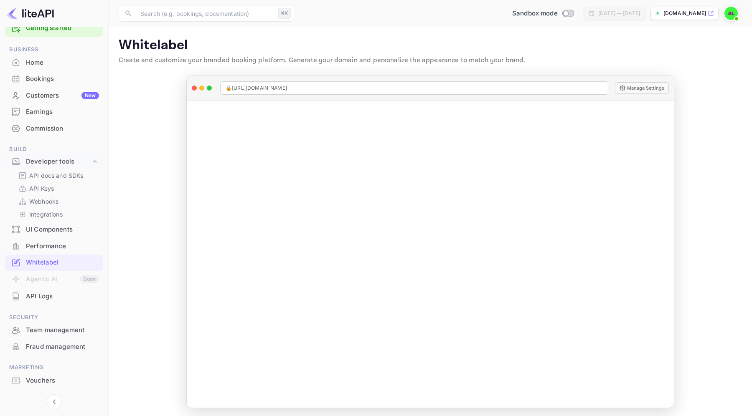
click at [721, 95] on main "Whitelabel Create and customize your branded booking platform. Generate your do…" at bounding box center [430, 222] width 643 height 391
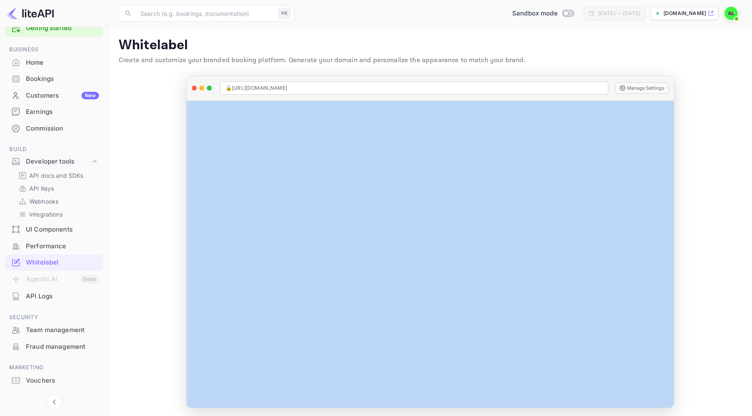
click at [721, 95] on main "Whitelabel Create and customize your branded booking platform. Generate your do…" at bounding box center [430, 222] width 643 height 391
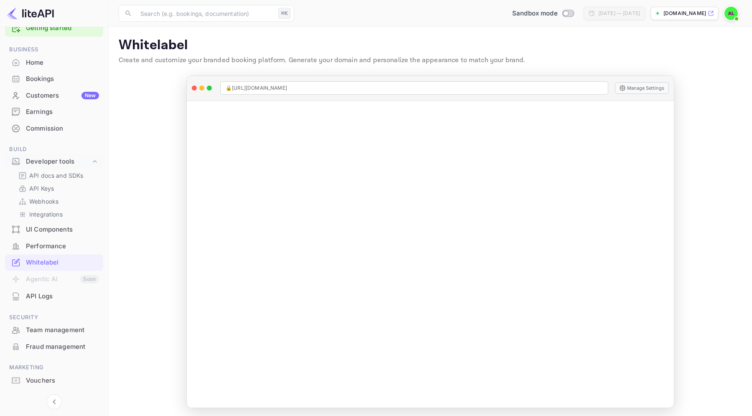
click at [33, 305] on ul "Getting started Business Home Bookings Customers New Earnings Commission Build …" at bounding box center [54, 220] width 98 height 408
click at [35, 295] on div "API Logs" at bounding box center [62, 297] width 73 height 10
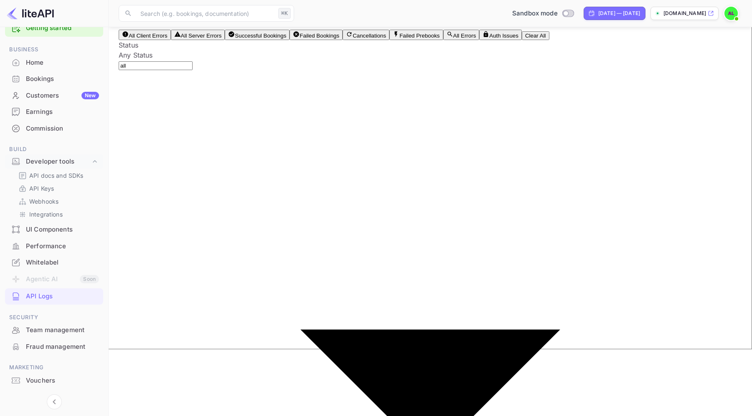
scroll to position [68, 0]
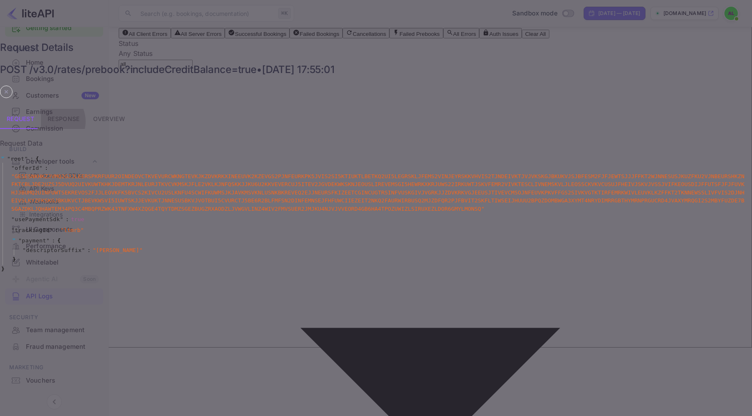
click at [86, 109] on button "Response" at bounding box center [63, 119] width 45 height 20
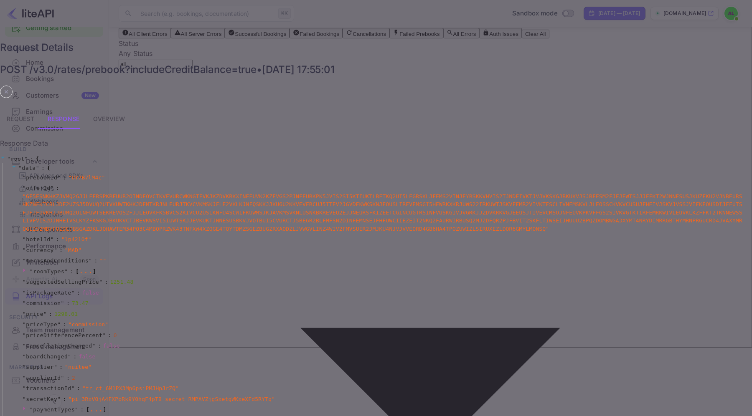
scroll to position [0, 0]
click at [132, 109] on button "Overview" at bounding box center [108, 119] width 45 height 20
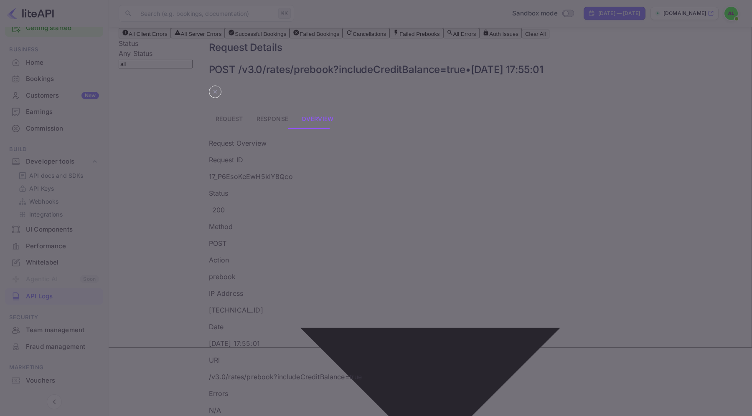
click at [29, 152] on div "Request Details POST /v3.0/rates/prebook?includeCreditBalance=true • Aug 18, 20…" at bounding box center [376, 208] width 752 height 416
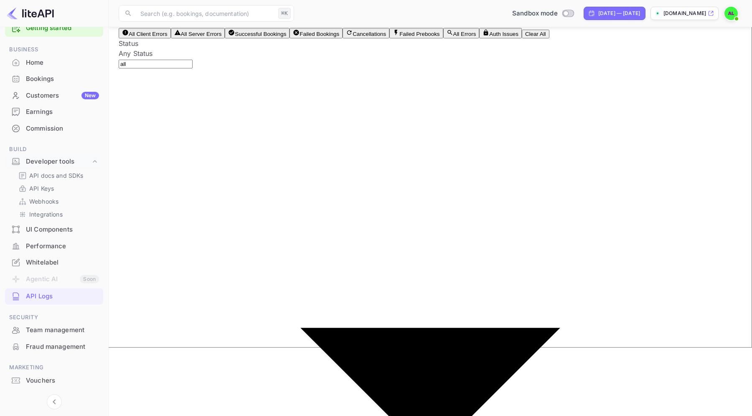
click at [67, 327] on div "Team management" at bounding box center [62, 331] width 73 height 10
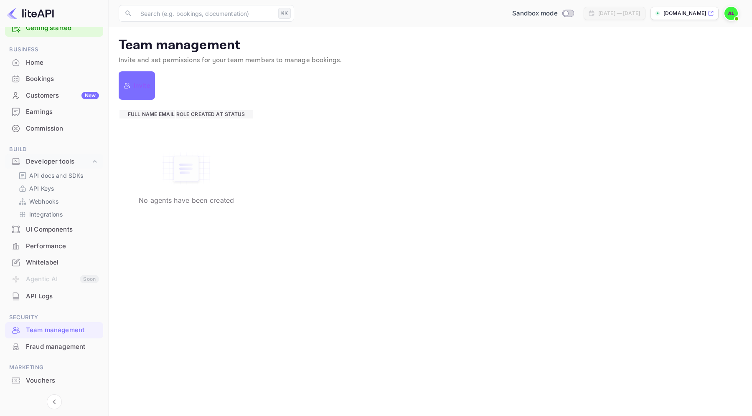
click at [140, 87] on p "Invite" at bounding box center [142, 86] width 16 height 10
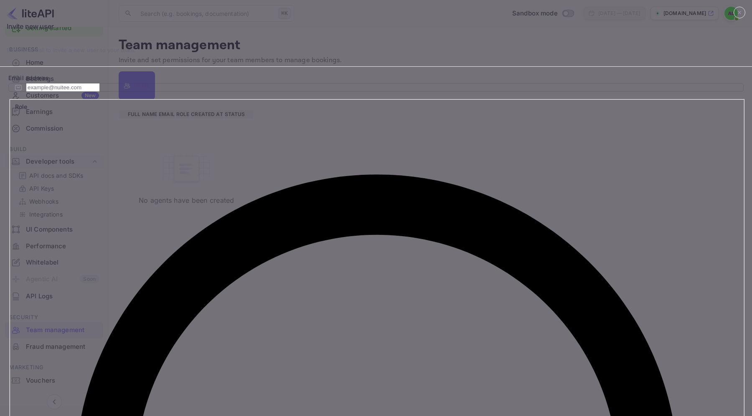
click at [733, 60] on div at bounding box center [739, 33] width 12 height 53
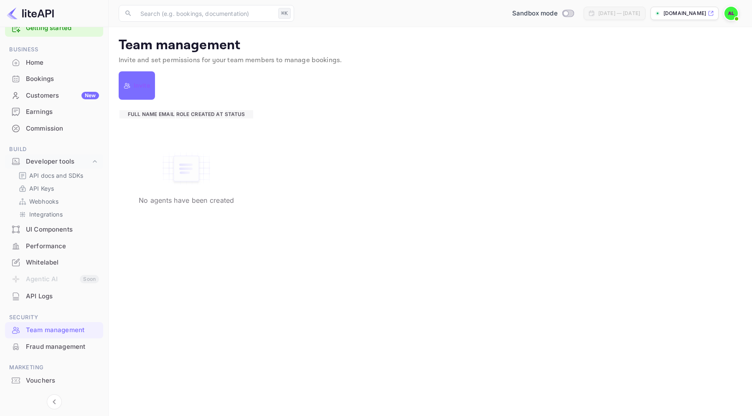
click at [136, 77] on div "Invite" at bounding box center [430, 86] width 623 height 20
click at [142, 85] on p "Invite" at bounding box center [142, 86] width 16 height 10
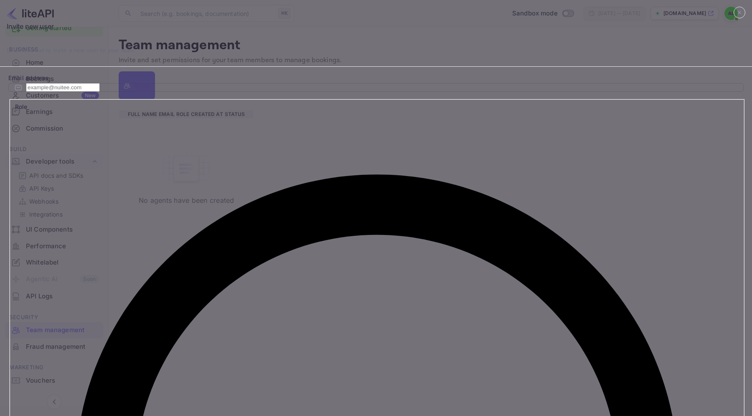
click at [417, 233] on input "Reviewer Can view bookings only" at bounding box center [376, 208] width 752 height 416
radio input "true"
click at [100, 92] on input "email" at bounding box center [63, 87] width 74 height 9
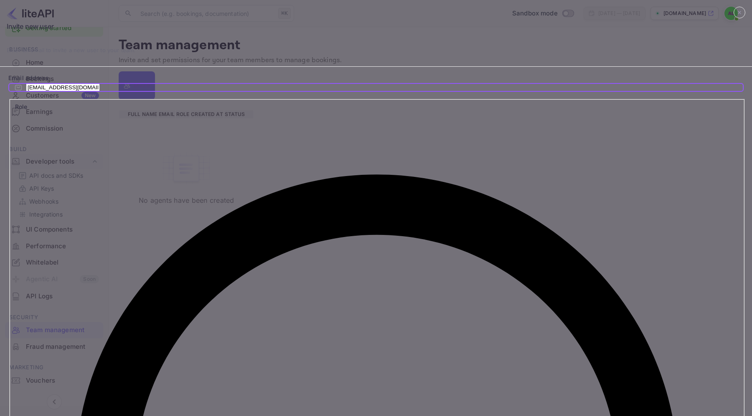
type input "m.bensina@nuitee.com"
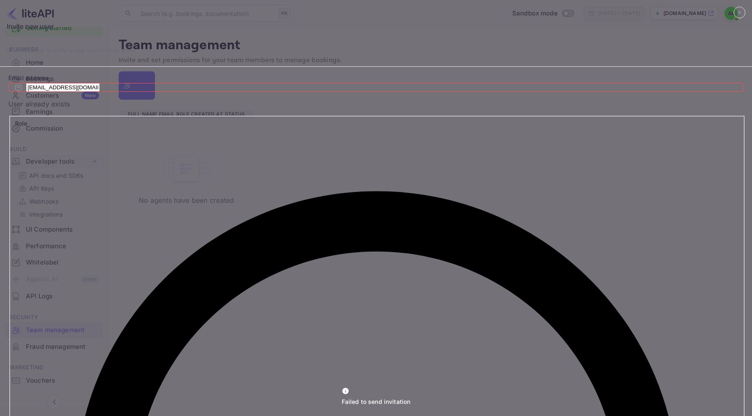
click at [100, 92] on input "m.bensina@nuitee.com" at bounding box center [63, 87] width 74 height 9
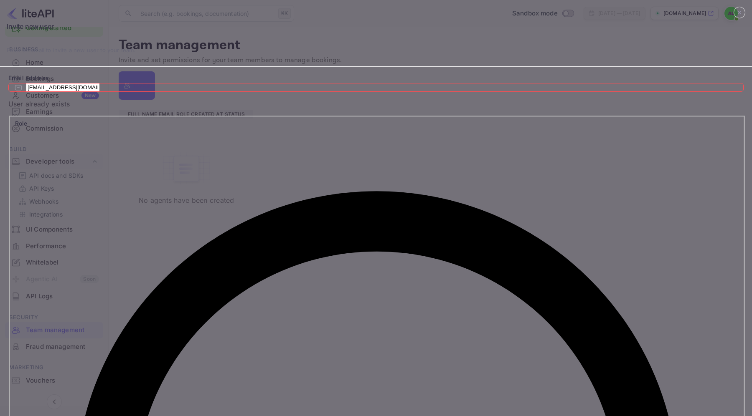
click at [315, 246] on input "Agent Can manage bookings" at bounding box center [376, 208] width 752 height 416
radio input "true"
click at [310, 238] on input "Agent Can manage bookings" at bounding box center [376, 208] width 752 height 416
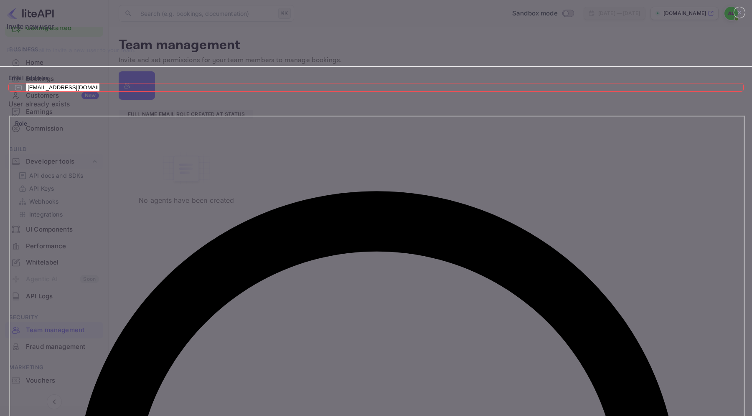
click at [447, 238] on input "Reviewer Can view bookings only" at bounding box center [376, 208] width 752 height 416
radio input "true"
click at [323, 236] on input "Agent Can manage bookings" at bounding box center [376, 208] width 752 height 416
radio input "true"
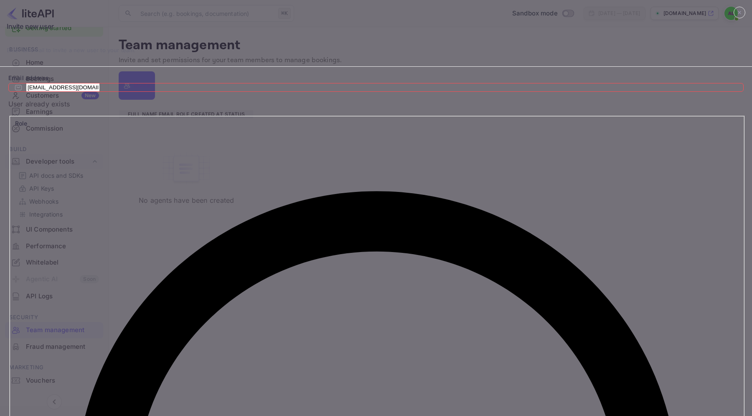
click at [426, 236] on input "Reviewer Can view bookings only" at bounding box center [376, 208] width 752 height 416
radio input "true"
click at [336, 245] on input "Agent Can manage bookings" at bounding box center [376, 208] width 752 height 416
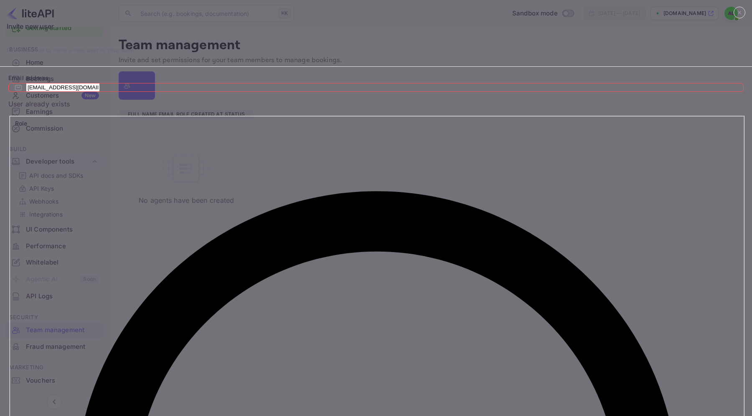
radio input "true"
click at [424, 236] on input "Reviewer Can view bookings only" at bounding box center [376, 208] width 752 height 416
radio input "true"
click at [309, 109] on div "​ m.bensina@nuitee.com ​ User already exists" at bounding box center [375, 95] width 735 height 27
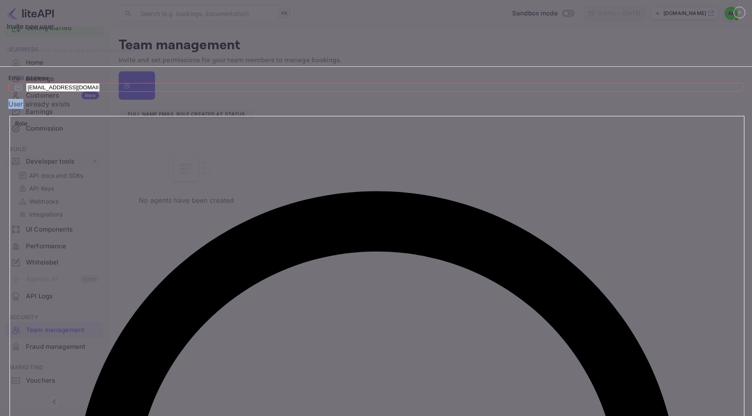
click at [309, 109] on div "​ m.bensina@nuitee.com ​ User already exists" at bounding box center [375, 95] width 735 height 27
click at [100, 92] on input "m.bensina@nuitee.com" at bounding box center [63, 87] width 74 height 9
drag, startPoint x: 311, startPoint y: 192, endPoint x: 281, endPoint y: 192, distance: 29.7
click at [281, 92] on div "​ m.bensina@nuitee.com ​" at bounding box center [375, 87] width 735 height 9
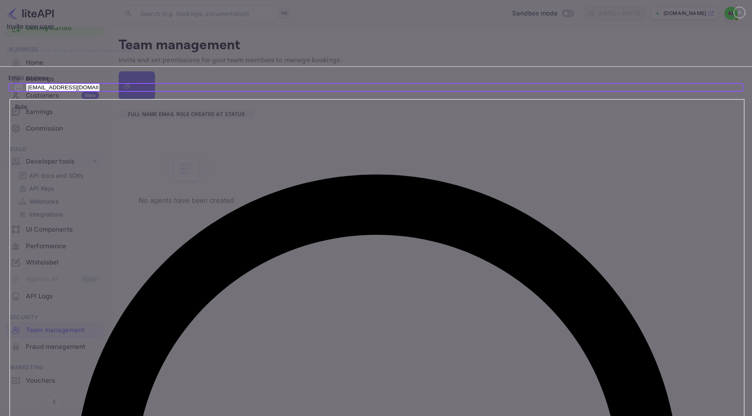
type input "a.aitlafkih+2@nuitee.com"
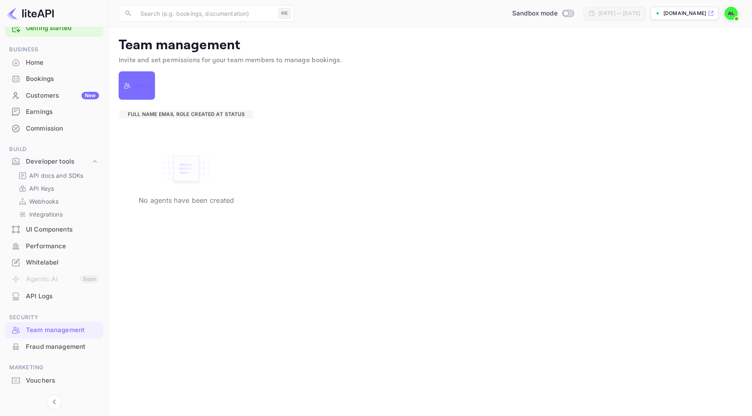
click at [144, 85] on p "Invite" at bounding box center [142, 86] width 16 height 10
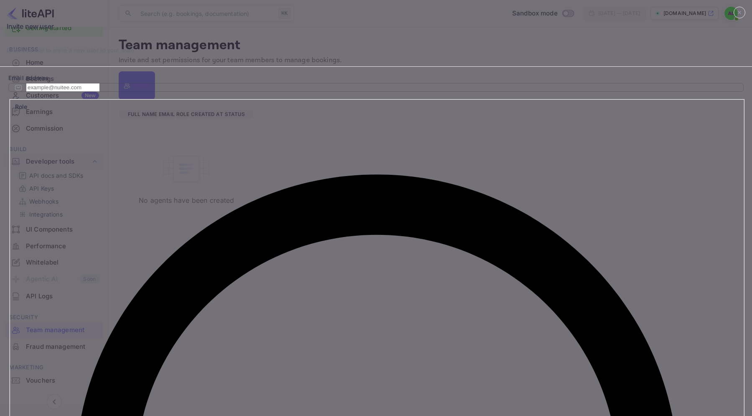
click at [285, 92] on div "​ ​" at bounding box center [375, 87] width 735 height 9
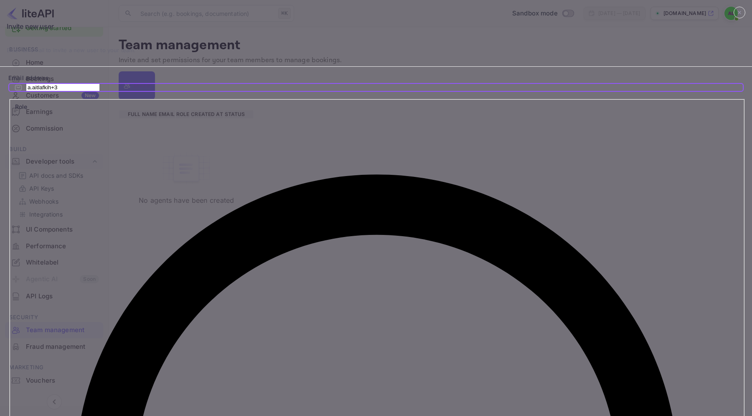
type input "a.aitlafkih+3"
click at [302, 237] on input "Agent Can manage bookings" at bounding box center [376, 208] width 752 height 416
radio input "true"
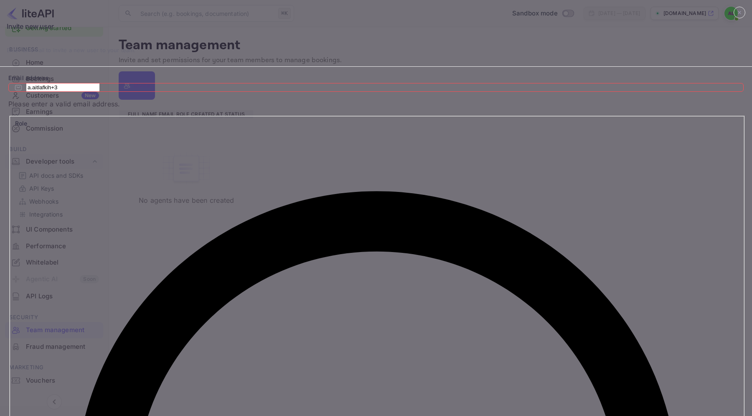
click at [100, 92] on input "a.aitlafkih+3" at bounding box center [63, 87] width 74 height 9
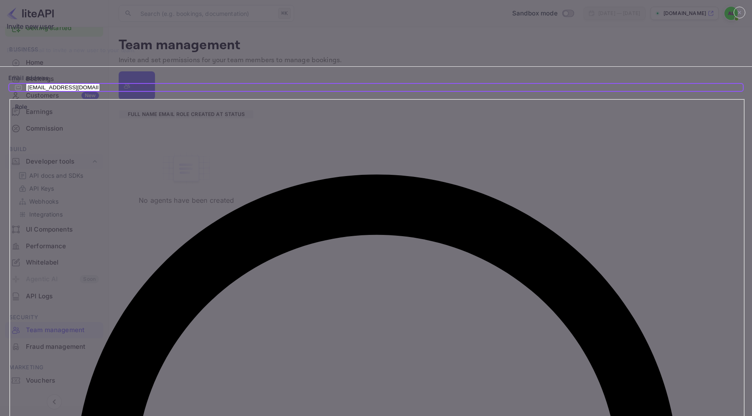
type input "a.aitlafkih+3@nuitee.com"
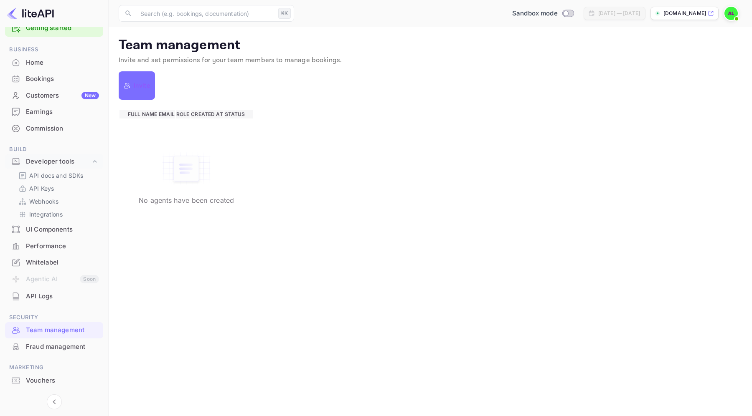
scroll to position [38, 0]
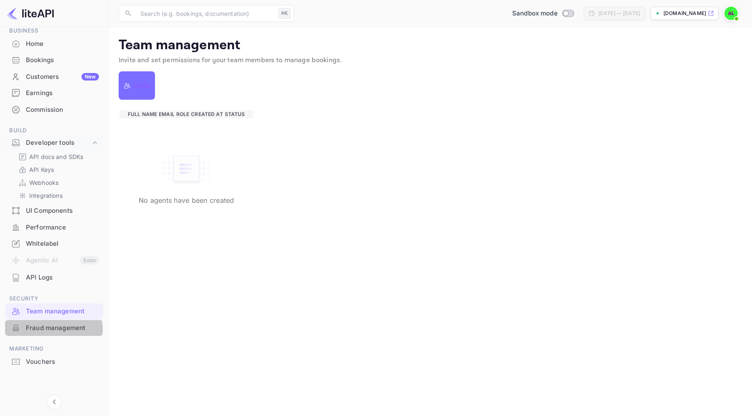
click at [53, 330] on div "Fraud management" at bounding box center [62, 329] width 73 height 10
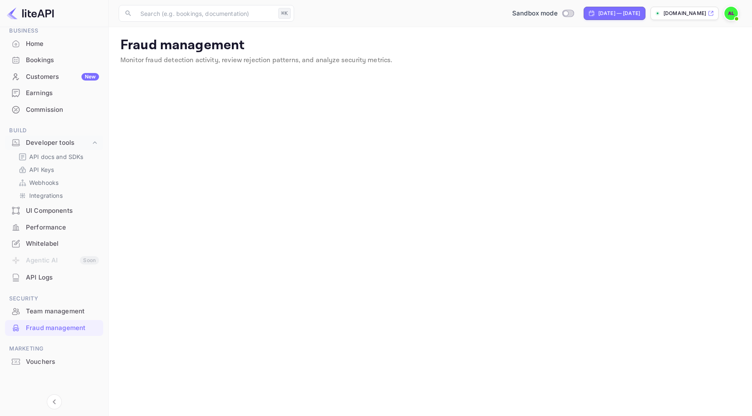
click at [37, 312] on div "Team management" at bounding box center [62, 312] width 73 height 10
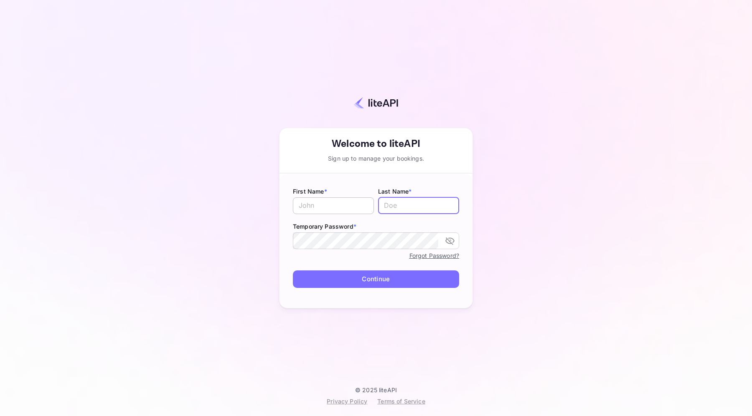
type input "[EMAIL_ADDRESS][DOMAIN_NAME]"
click at [339, 203] on input "text" at bounding box center [333, 206] width 81 height 17
click at [436, 209] on input "[EMAIL_ADDRESS][DOMAIN_NAME]" at bounding box center [418, 206] width 81 height 17
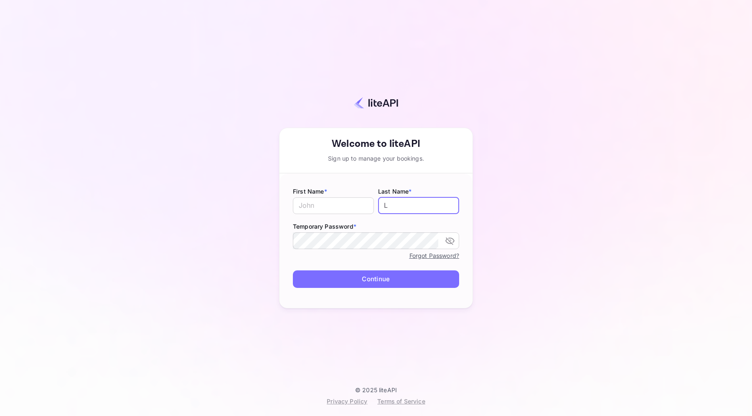
type input "La"
type input "DDDo"
click at [303, 202] on input "text" at bounding box center [333, 206] width 81 height 17
type input "TEST"
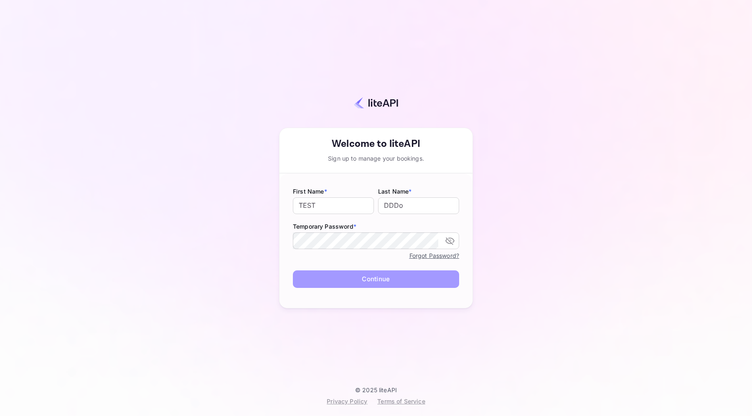
click at [363, 284] on button "Continue" at bounding box center [376, 280] width 166 height 18
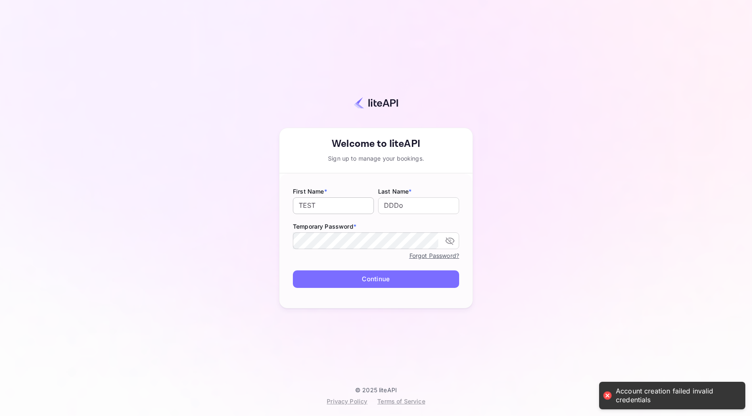
click at [352, 211] on input "TEST" at bounding box center [333, 206] width 81 height 17
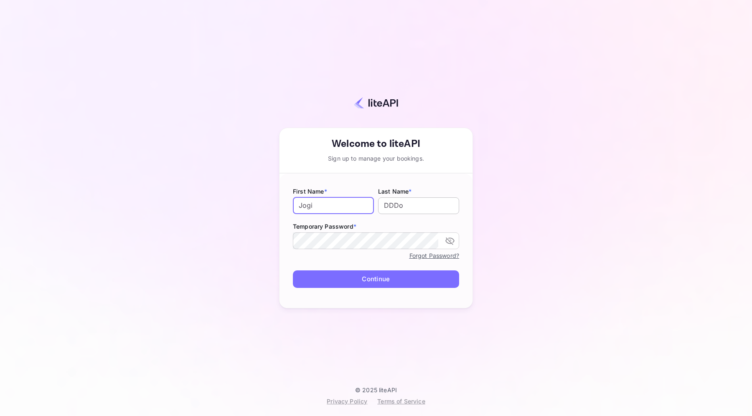
type input "Jogi"
click at [409, 208] on input "DDDo" at bounding box center [418, 206] width 81 height 17
type input "Don"
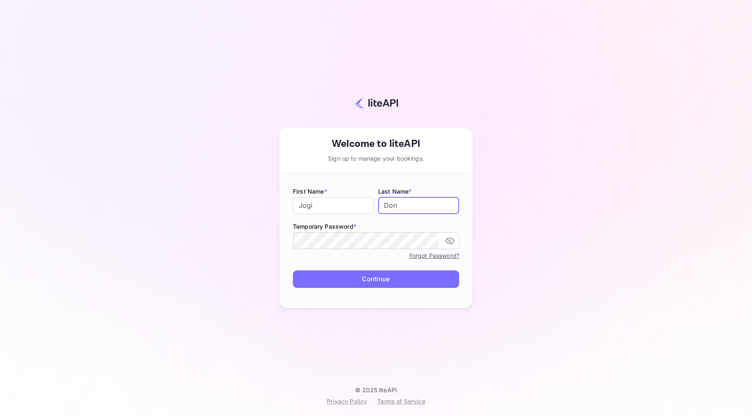
click at [409, 276] on button "Continue" at bounding box center [376, 280] width 166 height 18
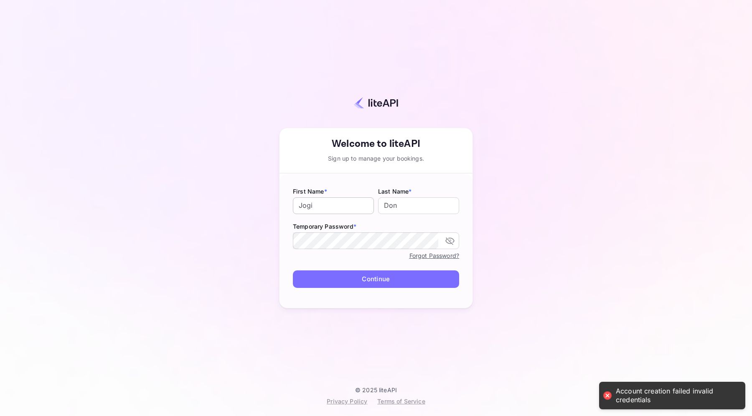
click at [334, 208] on input "Jogi" at bounding box center [333, 206] width 81 height 17
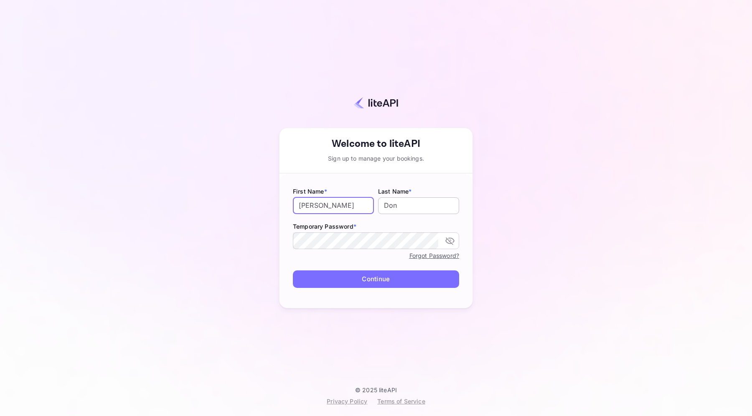
type input "Abdelhakim"
type input "AIT LAFKIH"
click at [387, 279] on button "Continue" at bounding box center [376, 280] width 166 height 18
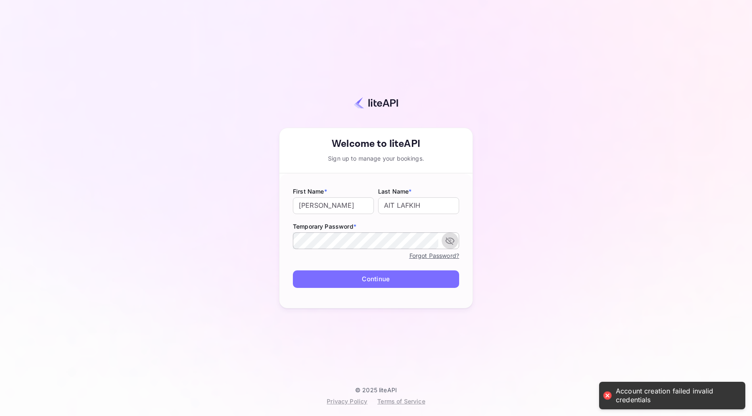
click at [450, 241] on icon "toggle password visibility" at bounding box center [450, 241] width 10 height 10
click at [450, 241] on icon "toggle password visibility" at bounding box center [449, 241] width 9 height 6
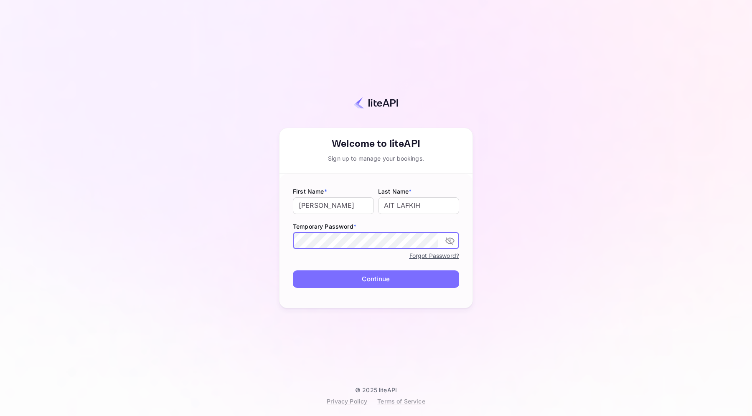
click at [400, 278] on button "Continue" at bounding box center [376, 280] width 166 height 18
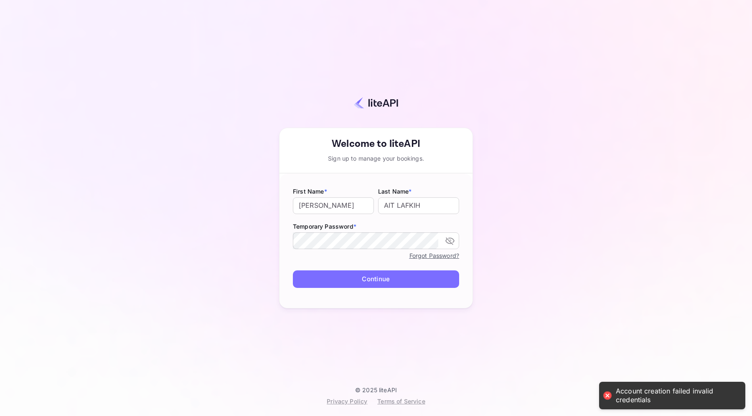
click at [451, 235] on button "toggle password visibility" at bounding box center [449, 241] width 17 height 17
click at [477, 222] on div "Your account has been created successfully, a confirmation link has been sent t…" at bounding box center [376, 199] width 678 height 373
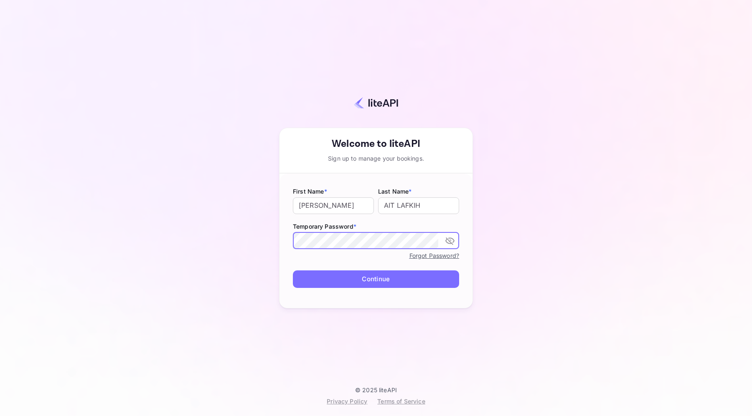
click at [293, 271] on button "Continue" at bounding box center [376, 280] width 166 height 18
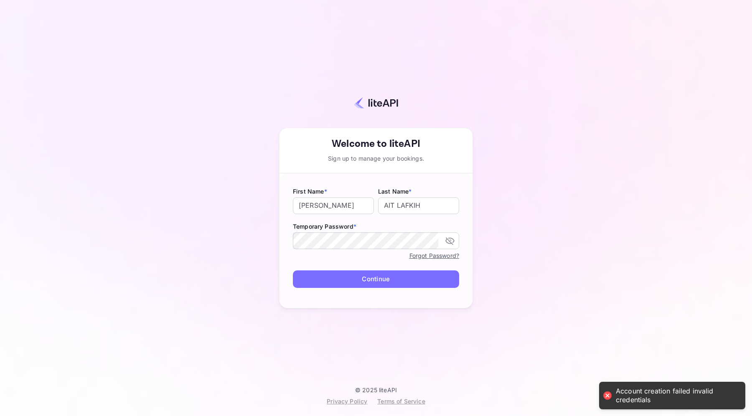
click at [472, 263] on div "Your account has been created successfully, a confirmation link has been sent t…" at bounding box center [376, 218] width 194 height 181
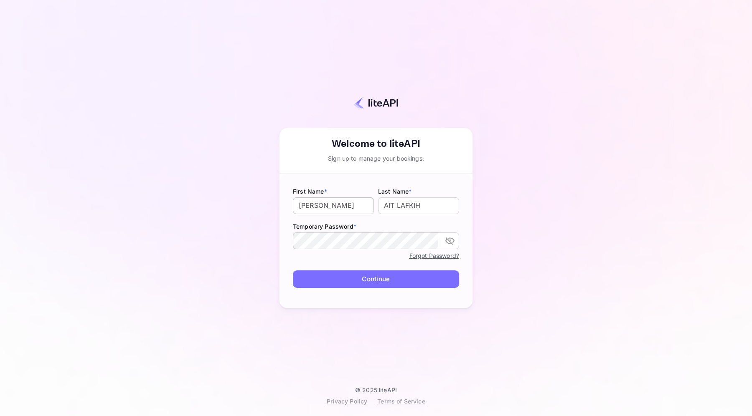
click at [336, 208] on input "Abdelhakim" at bounding box center [333, 206] width 81 height 17
type input "Jhon"
type input "Doe"
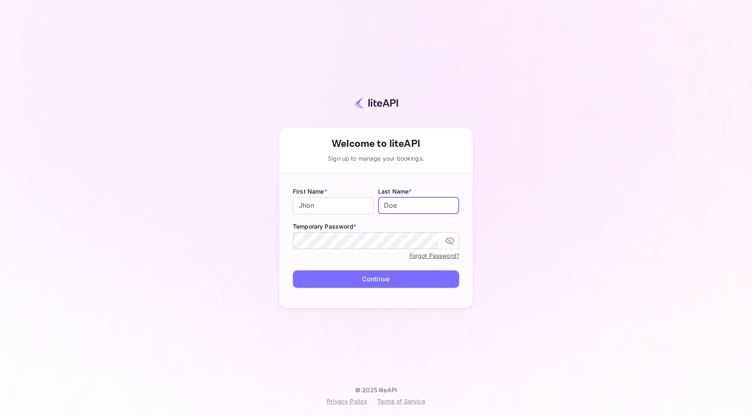
click at [471, 240] on form "First Name * Jhon ​ Last Name * Doe ​ Temporary Password * ​ Forgot Password? C…" at bounding box center [375, 241] width 193 height 135
click at [541, 151] on div "Your account has been created successfully, a confirmation link has been sent t…" at bounding box center [376, 199] width 678 height 373
click at [394, 267] on form "First Name * Jhon ​ Last Name * Doe ​ Temporary Password * ​ Forgot Password? C…" at bounding box center [375, 241] width 193 height 135
click at [394, 274] on button "Continue" at bounding box center [376, 280] width 166 height 18
type input "[EMAIL_ADDRESS][DOMAIN_NAME]"
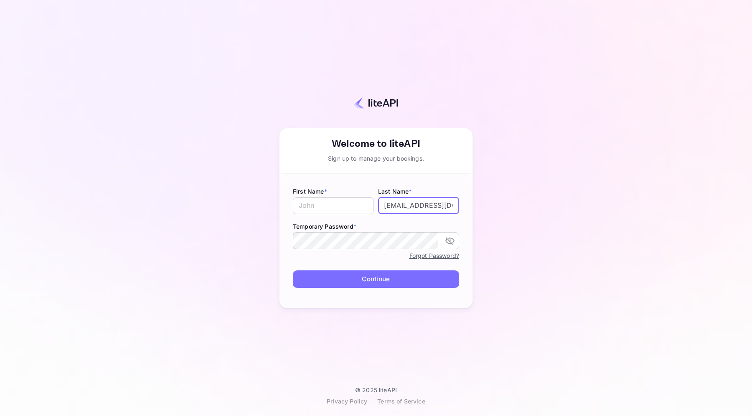
click at [362, 275] on button "Continue" at bounding box center [376, 280] width 166 height 18
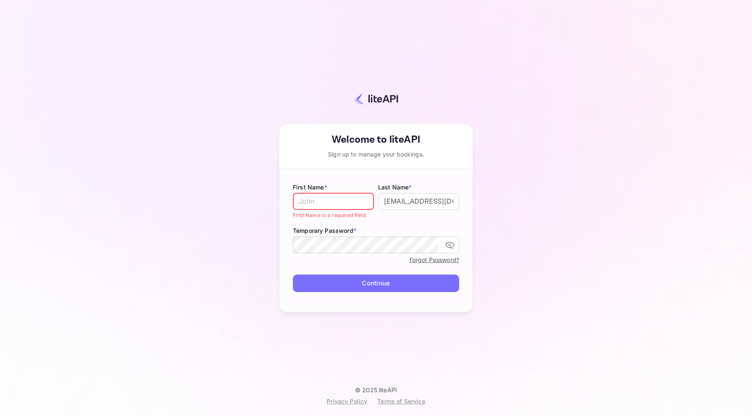
click at [355, 208] on input "text" at bounding box center [333, 201] width 81 height 17
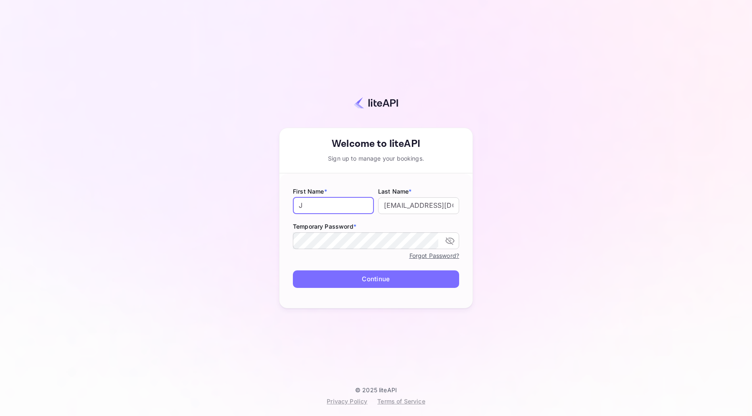
click at [348, 276] on button "Continue" at bounding box center [376, 280] width 166 height 18
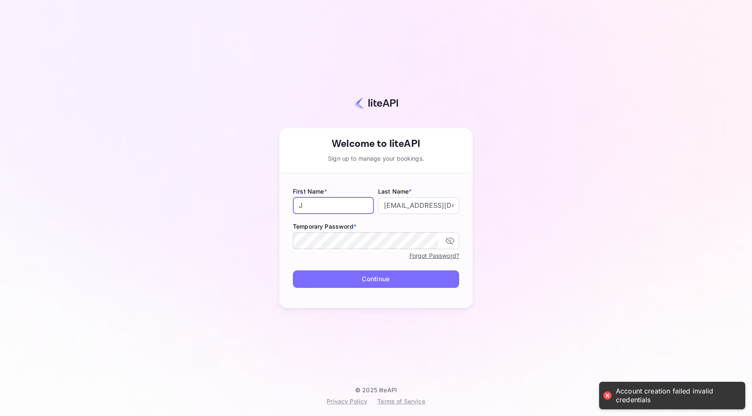
click at [348, 212] on input "J" at bounding box center [333, 206] width 81 height 17
click at [350, 285] on button "Continue" at bounding box center [376, 280] width 166 height 18
click at [335, 205] on input "Jooos" at bounding box center [333, 206] width 81 height 17
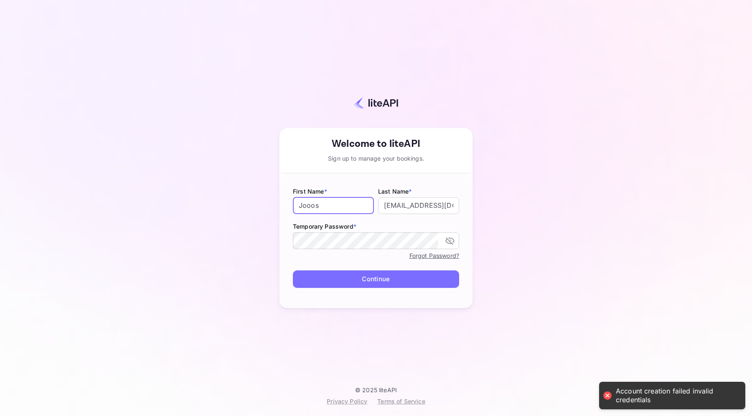
click at [335, 205] on input "Jooos" at bounding box center [333, 206] width 81 height 17
type input "Marijan"
click at [346, 277] on button "Continue" at bounding box center [376, 280] width 166 height 18
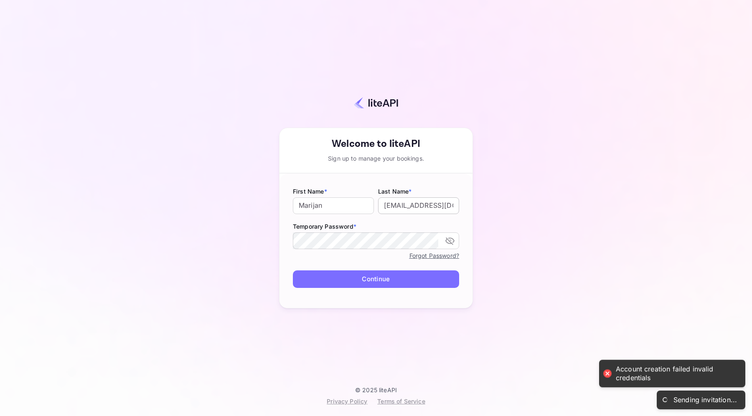
click at [421, 208] on input "[EMAIL_ADDRESS][DOMAIN_NAME]" at bounding box center [418, 206] width 81 height 17
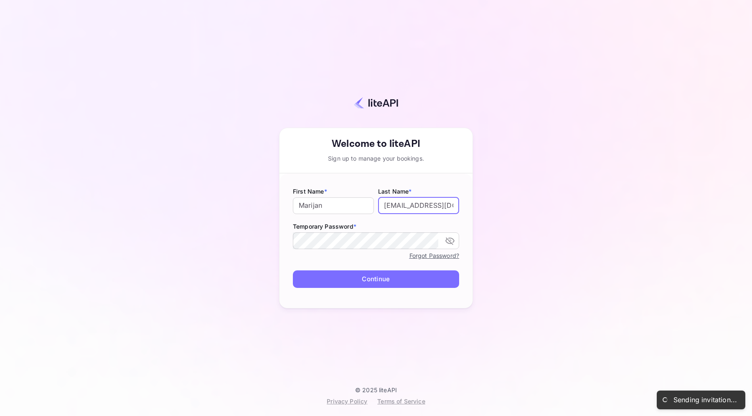
click at [421, 208] on input "[EMAIL_ADDRESS][DOMAIN_NAME]" at bounding box center [418, 206] width 81 height 17
type input "Snajdar"
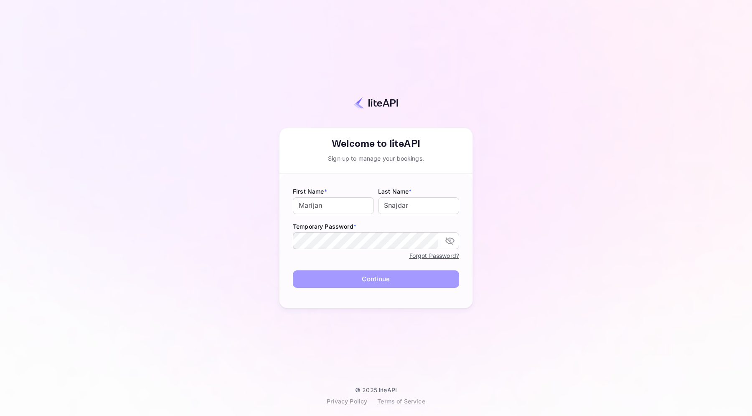
click at [309, 278] on button "Continue" at bounding box center [376, 280] width 166 height 18
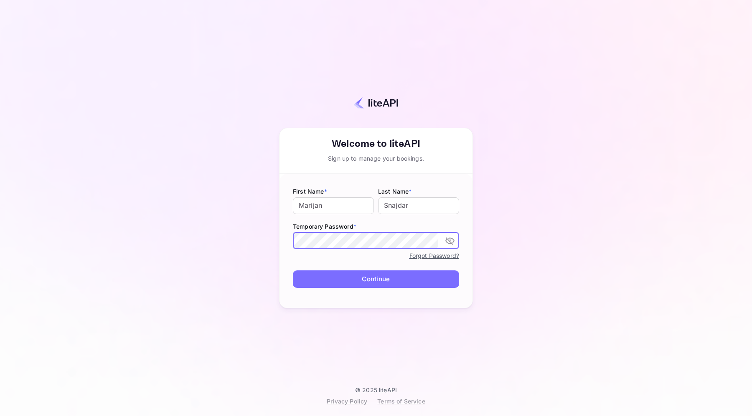
click at [305, 282] on button "Continue" at bounding box center [376, 280] width 166 height 18
click at [451, 240] on icon "toggle password visibility" at bounding box center [450, 241] width 10 height 10
click at [502, 185] on div "Your account has been created successfully, a confirmation link has been sent t…" at bounding box center [376, 199] width 678 height 373
click at [266, 112] on div at bounding box center [376, 102] width 662 height 23
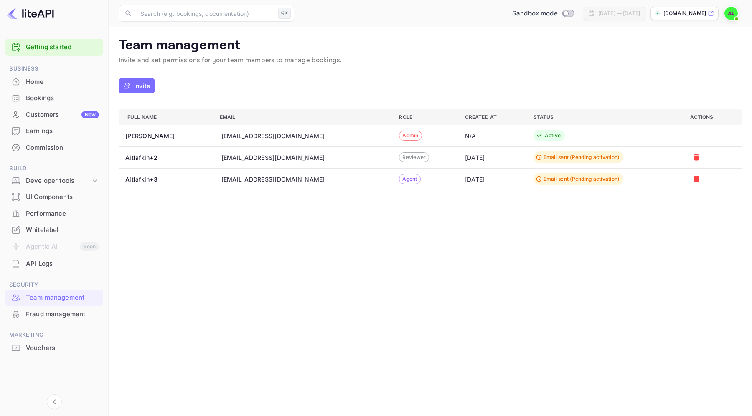
click at [597, 158] on div "Email sent (Pending activation)" at bounding box center [581, 158] width 76 height 8
click at [399, 158] on span "Reviewer" at bounding box center [413, 158] width 29 height 8
click at [399, 178] on span "Agent" at bounding box center [409, 179] width 20 height 8
click at [298, 158] on div "a.aitlafkih+2@nuitee.com" at bounding box center [273, 157] width 104 height 9
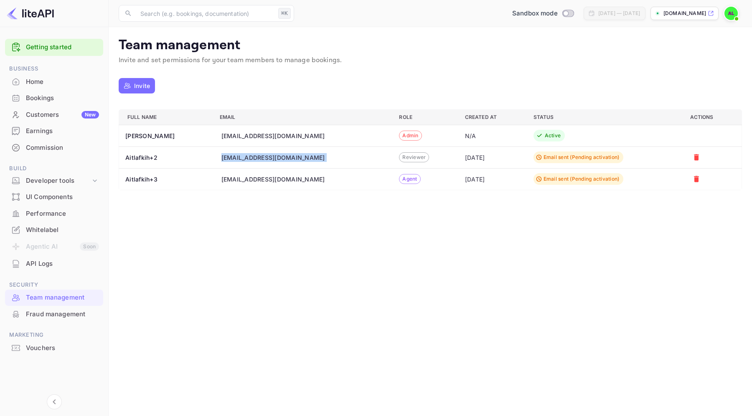
click at [298, 158] on div "a.aitlafkih+2@nuitee.com" at bounding box center [273, 157] width 104 height 9
click at [320, 179] on div "a.aitlafkih+3@nuitee.com" at bounding box center [303, 179] width 165 height 9
click at [66, 319] on div "Fraud management" at bounding box center [54, 315] width 98 height 16
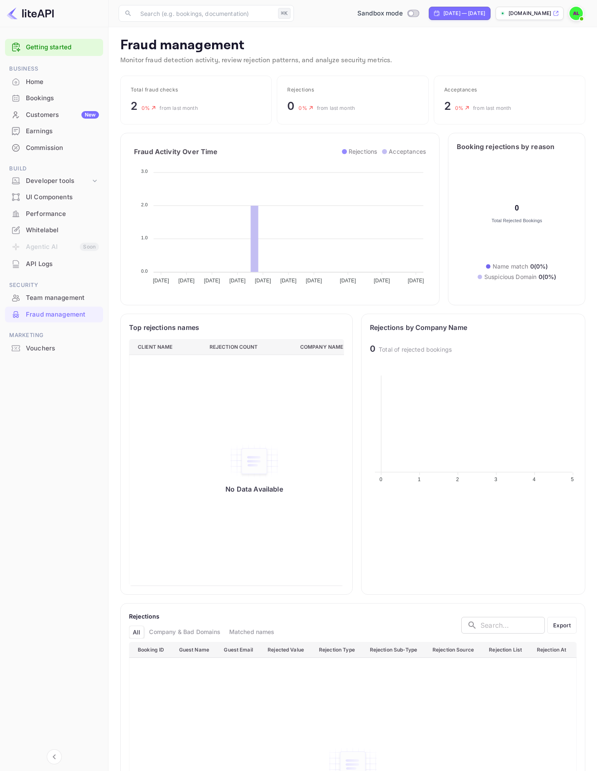
scroll to position [100, 103]
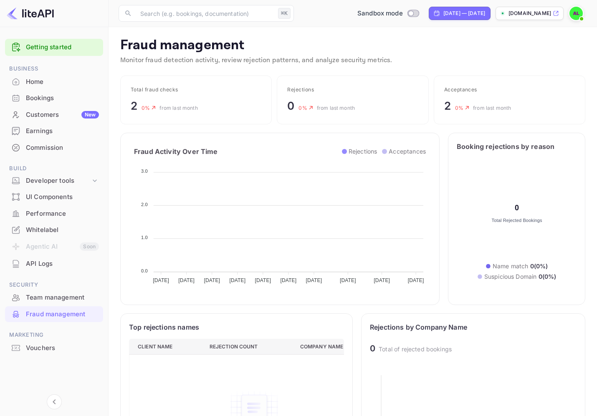
scroll to position [172, 207]
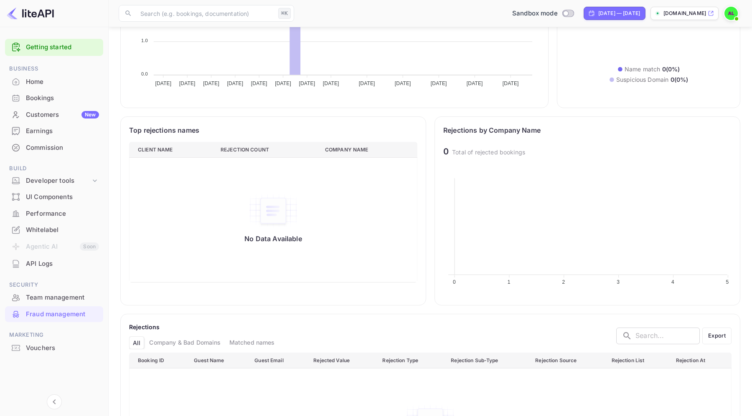
scroll to position [293, 0]
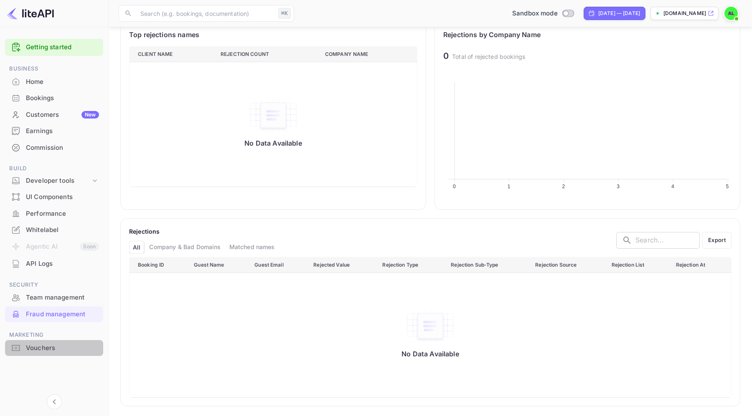
click at [56, 345] on div "Vouchers" at bounding box center [62, 349] width 73 height 10
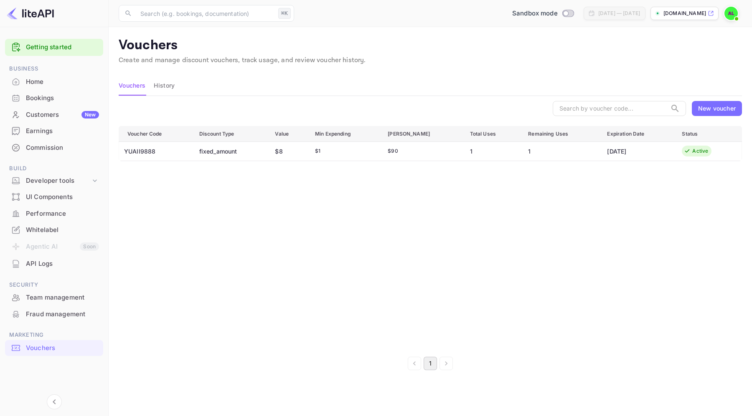
click at [597, 104] on div "New voucher" at bounding box center [717, 108] width 38 height 9
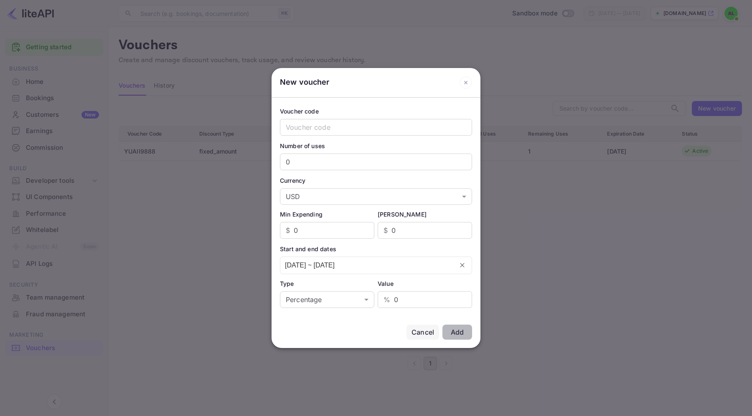
click at [218, 130] on div at bounding box center [376, 208] width 752 height 416
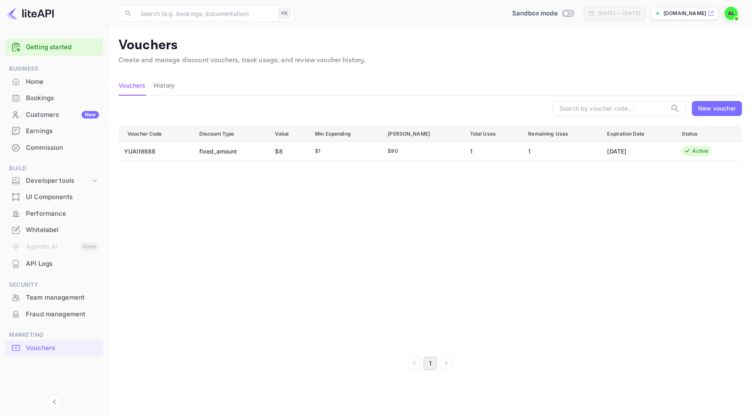
click at [155, 81] on button "History" at bounding box center [164, 86] width 21 height 20
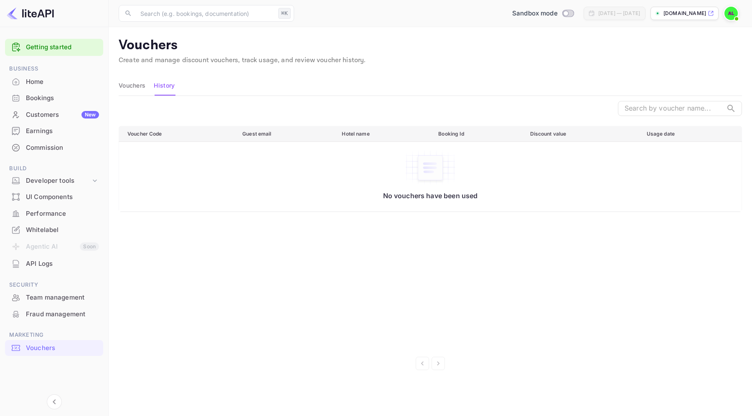
click at [117, 89] on main "Vouchers Create and manage discount vouchers, track usage, and review voucher h…" at bounding box center [430, 221] width 643 height 389
click at [129, 87] on button "Vouchers" at bounding box center [132, 86] width 27 height 20
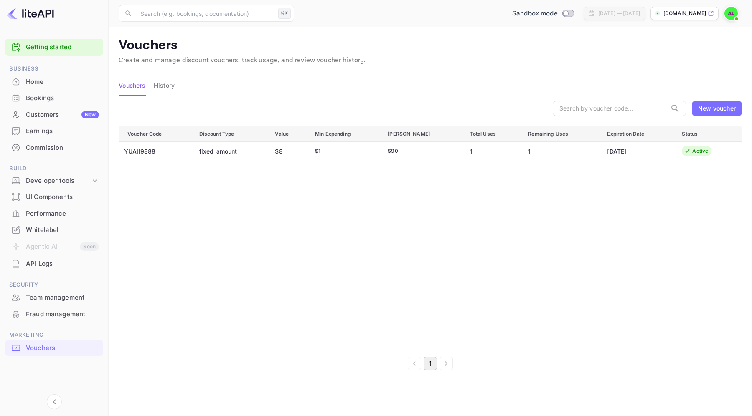
click at [597, 104] on div "New voucher" at bounding box center [717, 108] width 50 height 15
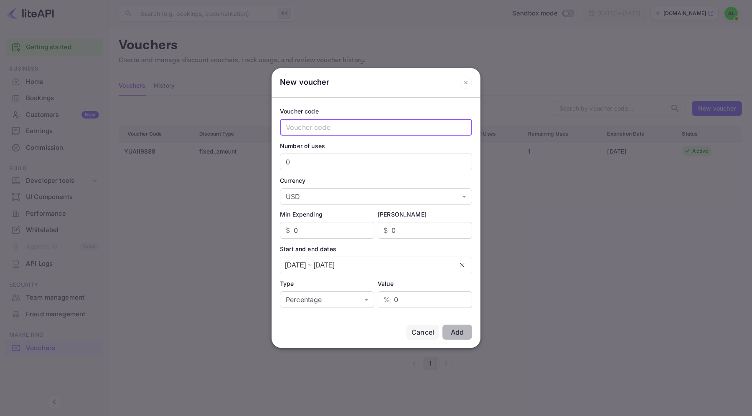
click at [346, 125] on input "text" at bounding box center [376, 127] width 192 height 17
type input "jj"
click at [351, 167] on input "0" at bounding box center [376, 162] width 192 height 17
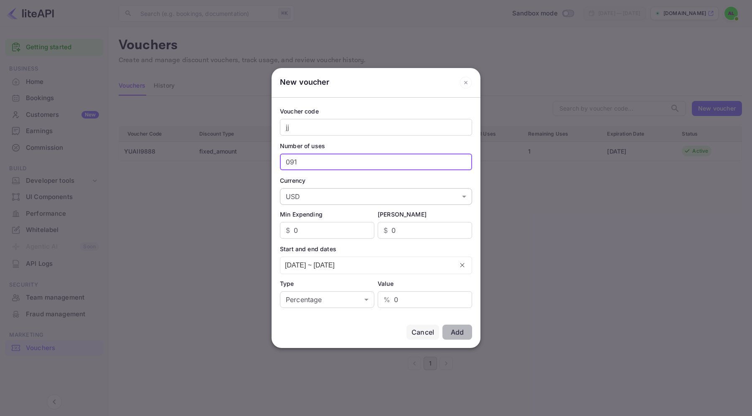
type input "091"
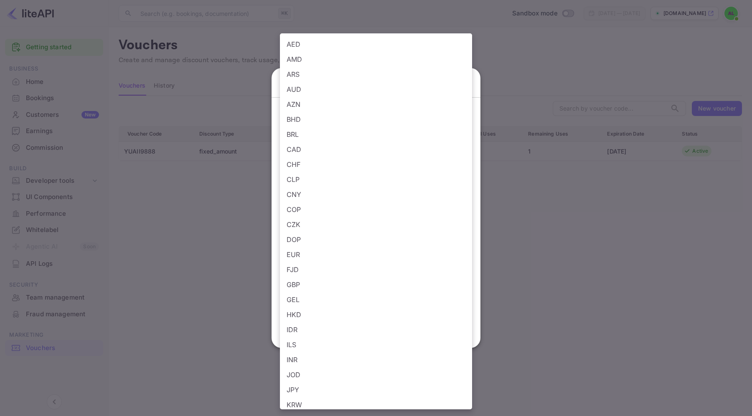
click at [363, 202] on body "Getting started Business Home Bookings Customers New Earnings Commission Build …" at bounding box center [376, 208] width 752 height 416
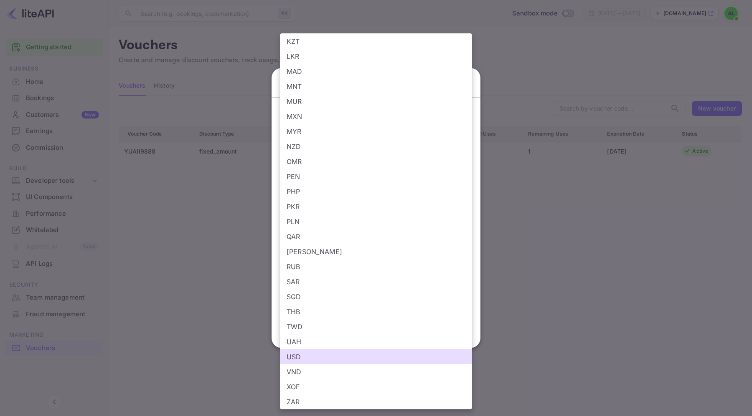
click at [360, 225] on li "PLN" at bounding box center [376, 221] width 192 height 15
type input "PLN"
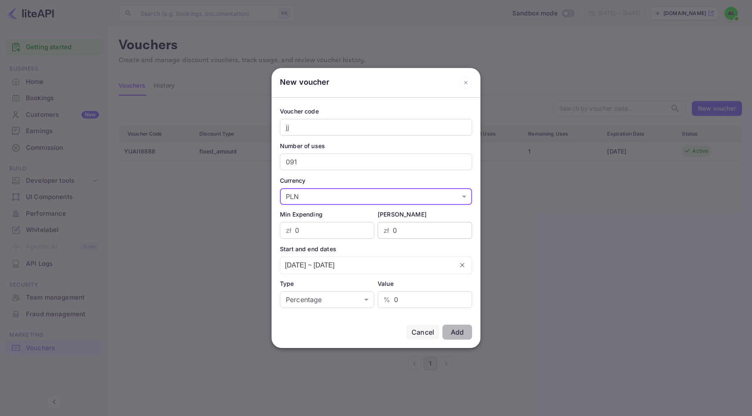
click at [402, 228] on input "0" at bounding box center [432, 230] width 79 height 17
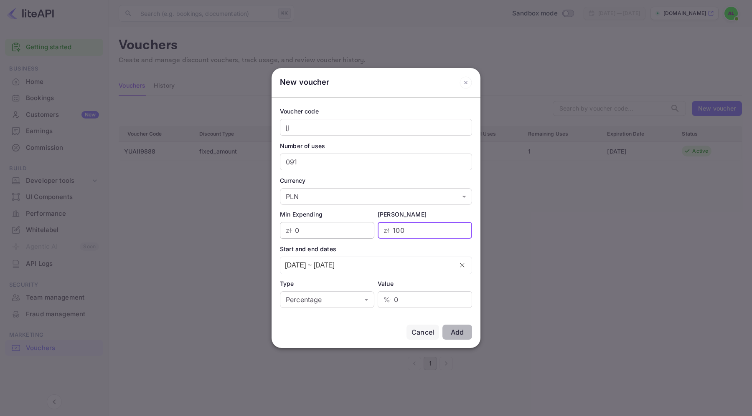
type input "100"
click at [354, 229] on input "0" at bounding box center [334, 230] width 79 height 17
type input "22"
click at [414, 302] on input "0" at bounding box center [433, 300] width 78 height 17
type input "12"
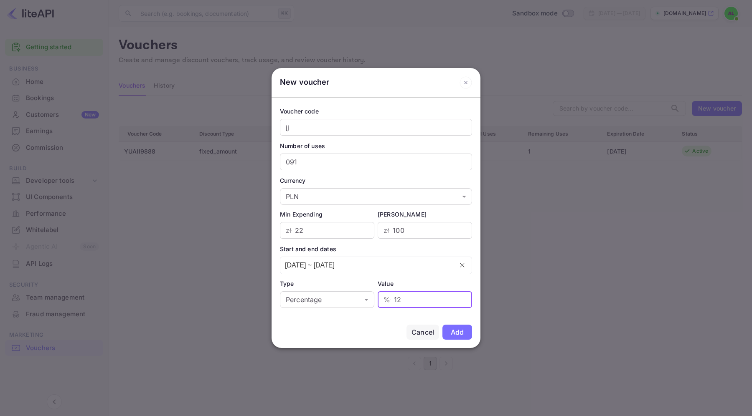
click at [467, 332] on button "Add" at bounding box center [457, 332] width 30 height 15
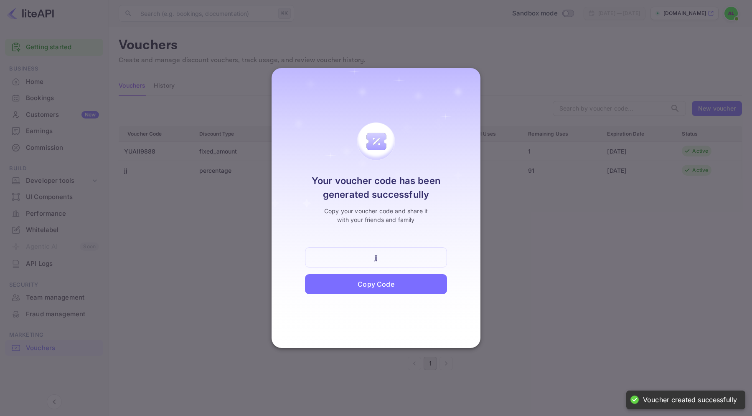
click at [394, 279] on div "Copy Code" at bounding box center [376, 284] width 142 height 20
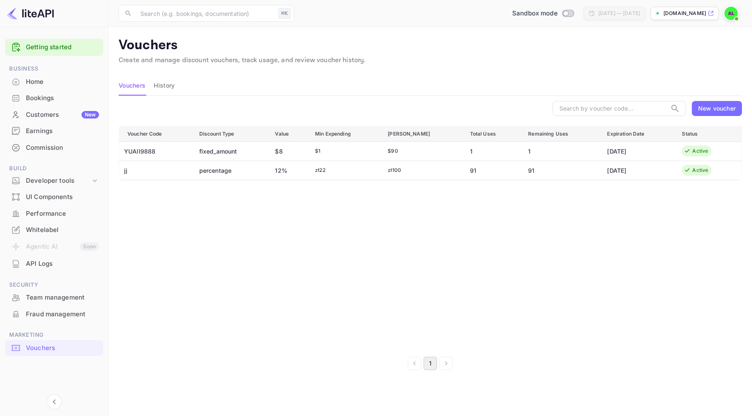
click at [597, 13] on img at bounding box center [730, 13] width 13 height 13
click at [597, 72] on div "Settings" at bounding box center [690, 66] width 96 height 20
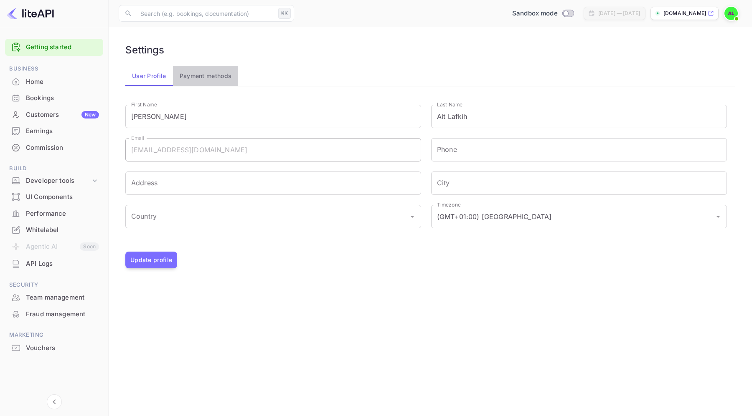
click at [185, 76] on button "Payment methods" at bounding box center [206, 76] width 66 height 20
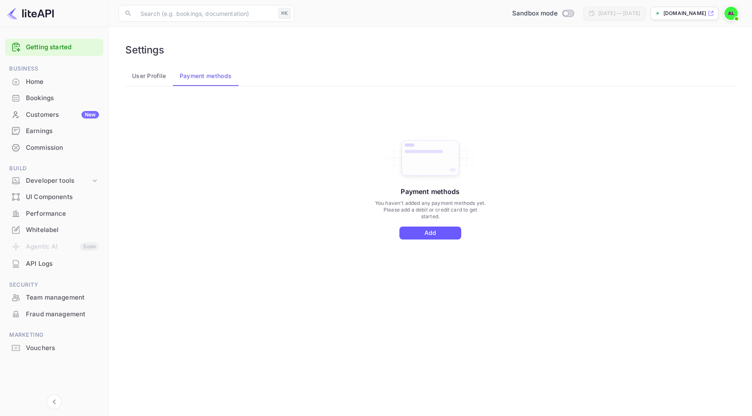
click at [425, 236] on button "Add" at bounding box center [430, 233] width 62 height 13
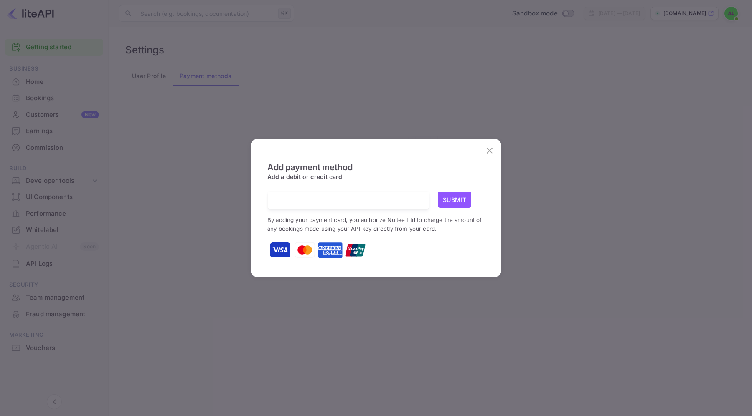
click at [496, 155] on button "close" at bounding box center [489, 150] width 17 height 17
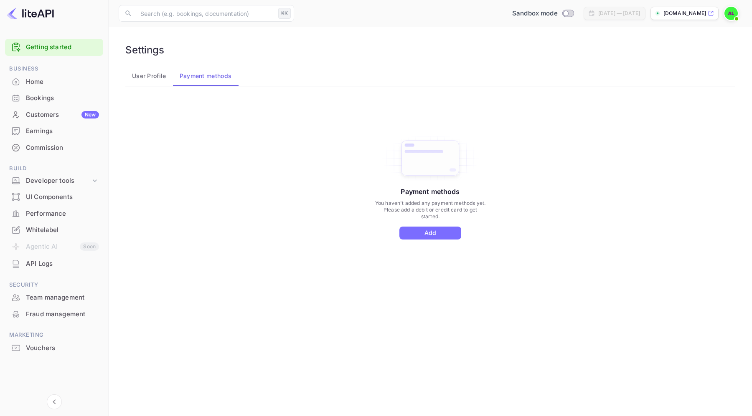
click at [586, 20] on div "[DATE] — [DATE]" at bounding box center [615, 13] width 62 height 13
click at [530, 9] on div "Sandbox mode" at bounding box center [543, 14] width 68 height 10
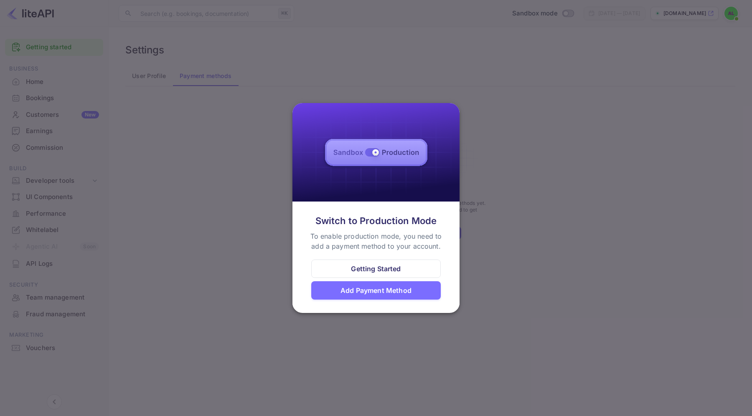
click at [404, 271] on div "Getting Started" at bounding box center [375, 269] width 129 height 18
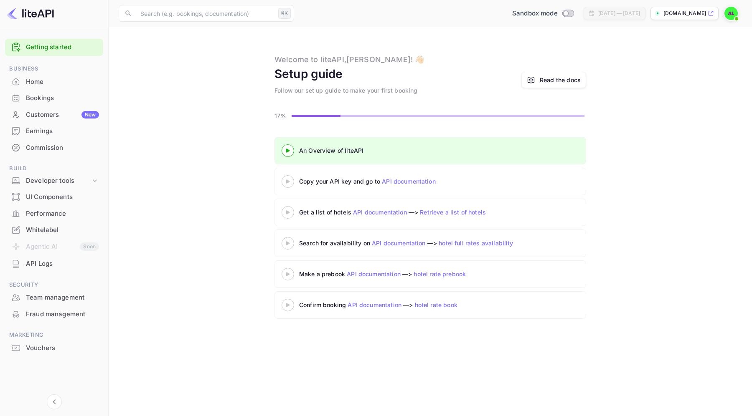
click at [294, 156] on div "An Overview of liteAPI" at bounding box center [395, 151] width 226 height 13
click at [290, 151] on icon at bounding box center [287, 151] width 29 height 4
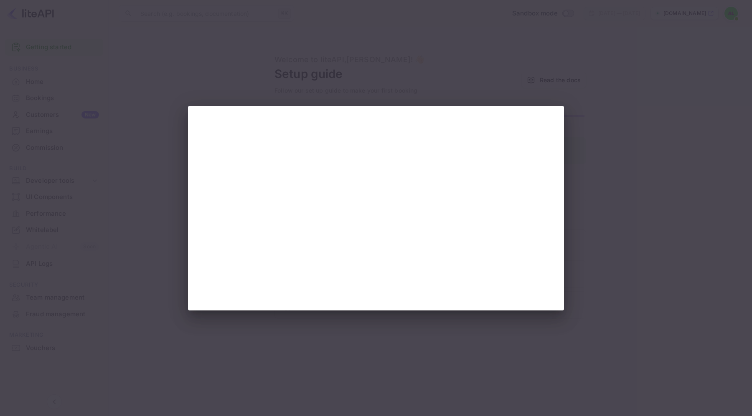
click at [597, 50] on div at bounding box center [376, 208] width 752 height 416
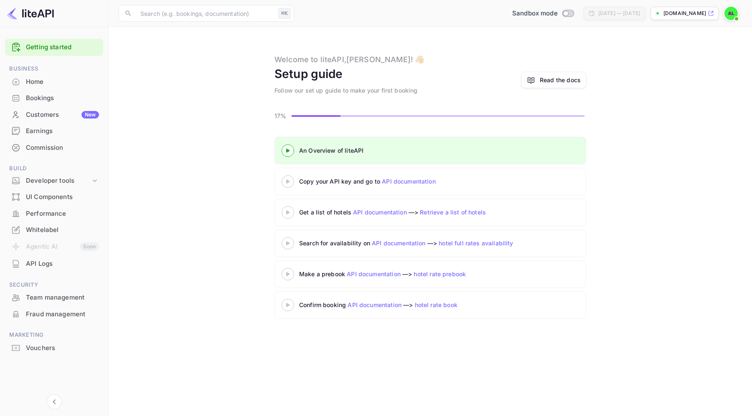
click at [558, 74] on link "Read the docs" at bounding box center [553, 80] width 65 height 16
click at [48, 89] on div "Home" at bounding box center [54, 82] width 98 height 16
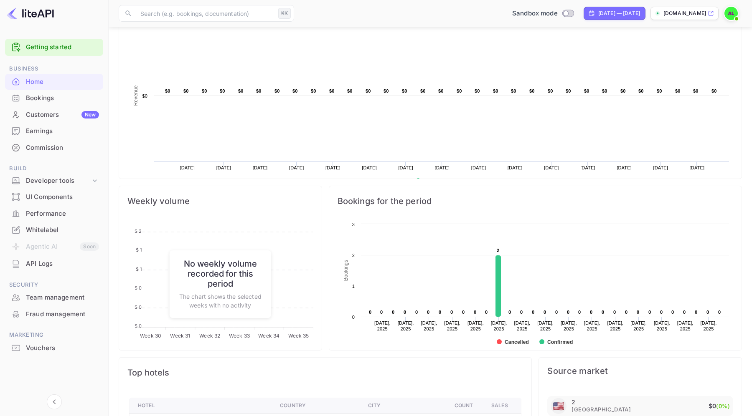
scroll to position [217, 0]
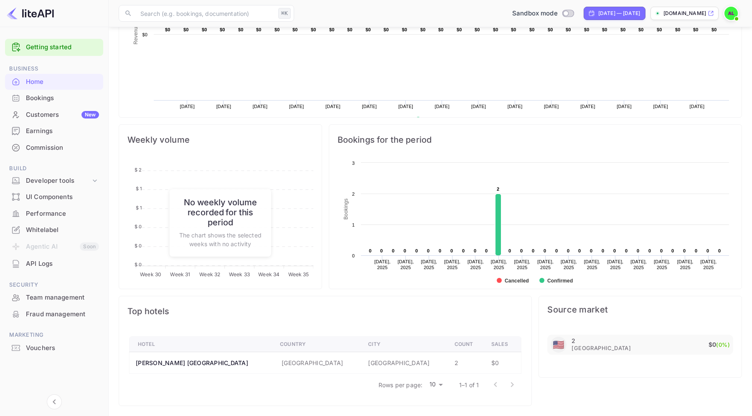
click at [235, 237] on p "The chart shows the selected weeks with no activity" at bounding box center [220, 240] width 84 height 18
click at [361, 366] on td "[GEOGRAPHIC_DATA]" at bounding box center [404, 364] width 86 height 22
click at [605, 348] on span "[GEOGRAPHIC_DATA]" at bounding box center [600, 349] width 59 height 8
click at [61, 91] on div "Bookings" at bounding box center [54, 98] width 98 height 16
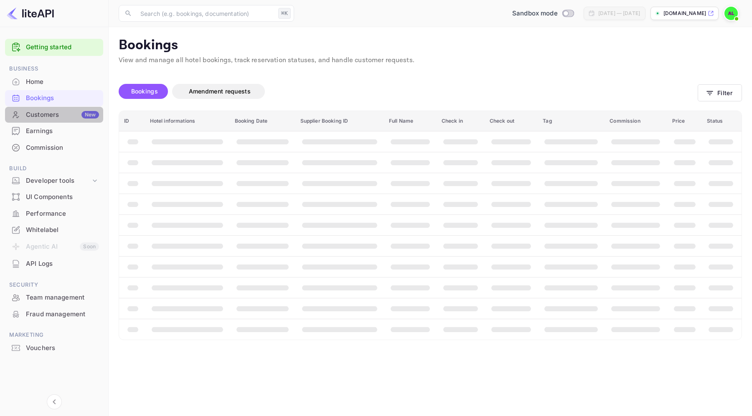
click at [43, 117] on div "Customers New" at bounding box center [62, 115] width 73 height 10
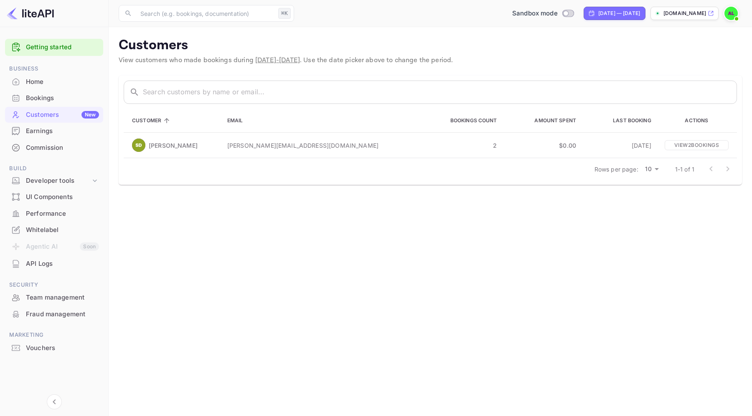
click at [42, 129] on div "Earnings" at bounding box center [62, 132] width 73 height 10
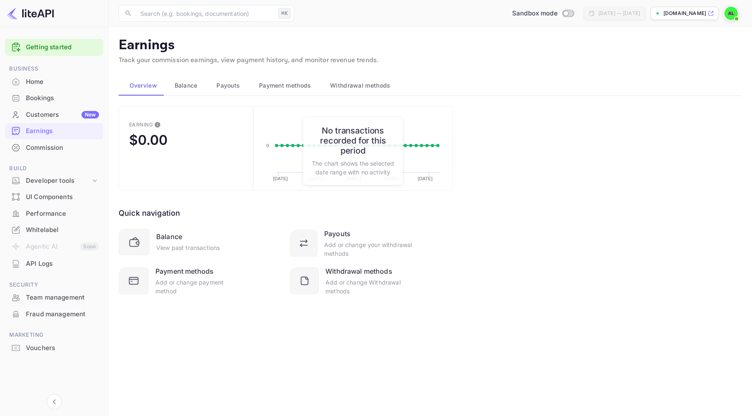
click at [187, 239] on div "Balance View past transactions" at bounding box center [187, 242] width 63 height 20
click at [138, 243] on icon at bounding box center [137, 243] width 3 height 3
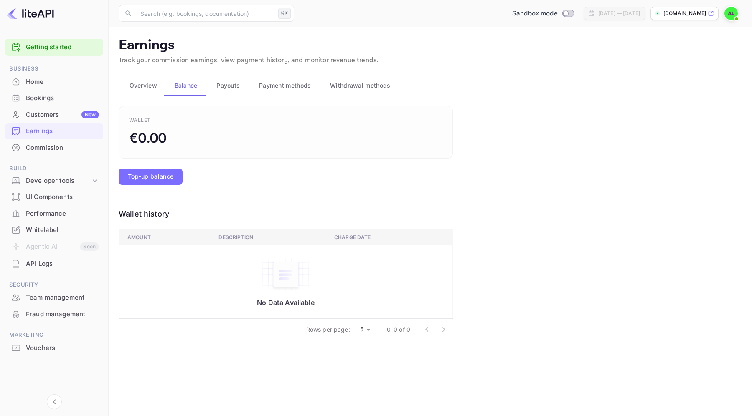
click at [145, 87] on span "Overview" at bounding box center [143, 86] width 28 height 10
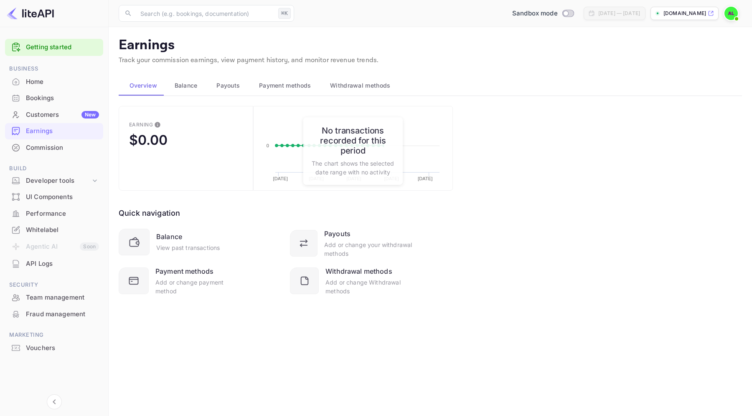
click at [320, 246] on div "Payouts Add or change your withdrawal methods" at bounding box center [351, 243] width 123 height 29
click at [314, 248] on div at bounding box center [304, 243] width 28 height 27
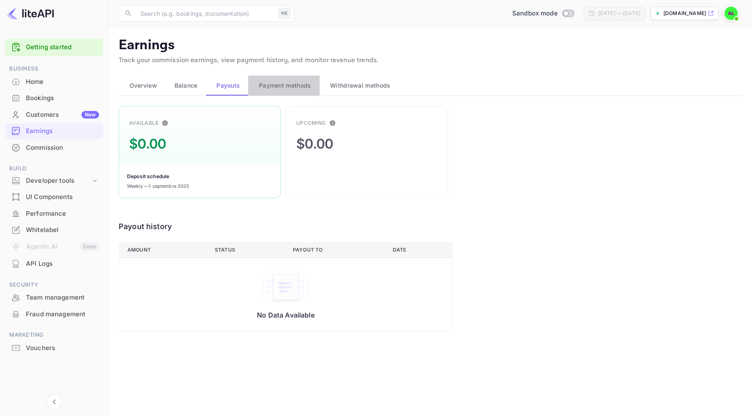
click at [293, 89] on span "Payment methods" at bounding box center [285, 86] width 52 height 10
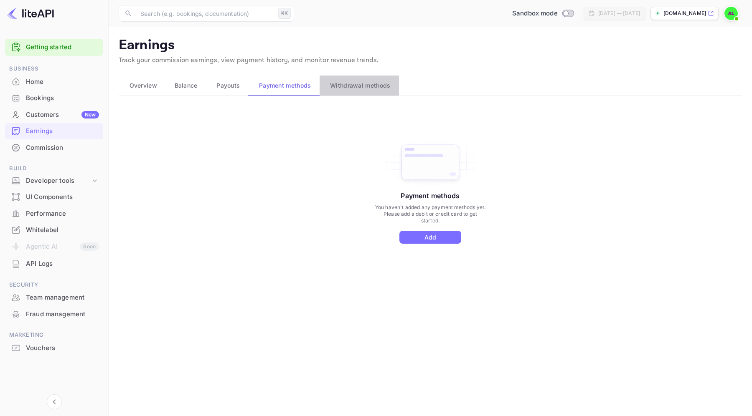
click at [352, 85] on span "Withdrawal methods" at bounding box center [360, 86] width 60 height 10
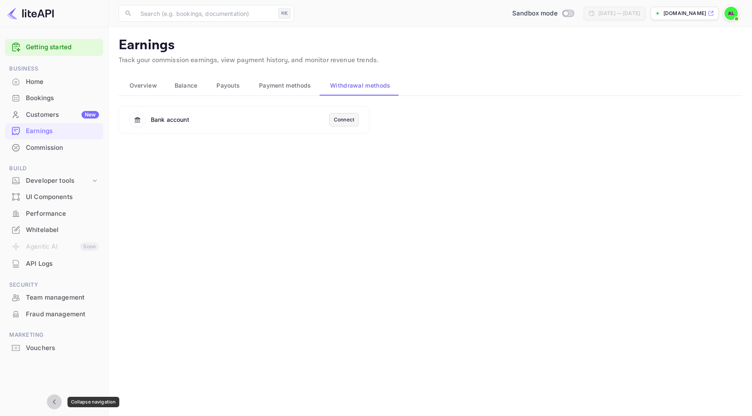
click at [58, 406] on icon "Collapse navigation" at bounding box center [54, 402] width 10 height 10
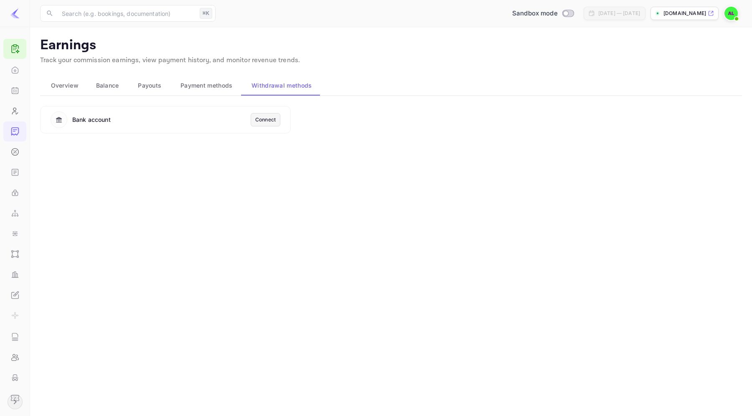
click at [150, 271] on main "Earnings Track your commission earnings, view payment history, and monitor reve…" at bounding box center [391, 221] width 722 height 389
click at [216, 81] on span "Payment methods" at bounding box center [206, 86] width 52 height 10
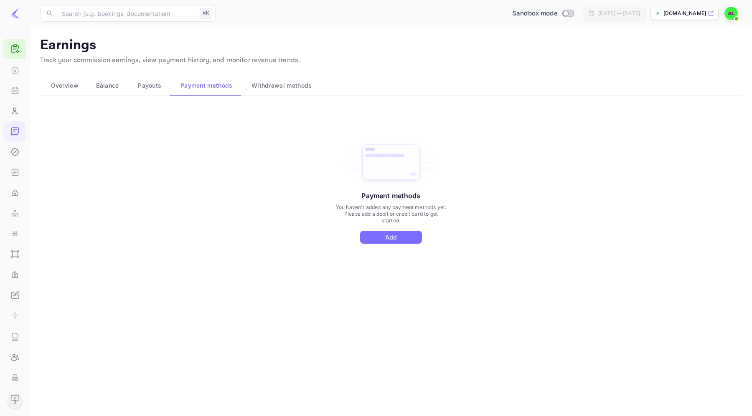
click at [145, 81] on span "Payouts" at bounding box center [149, 86] width 23 height 10
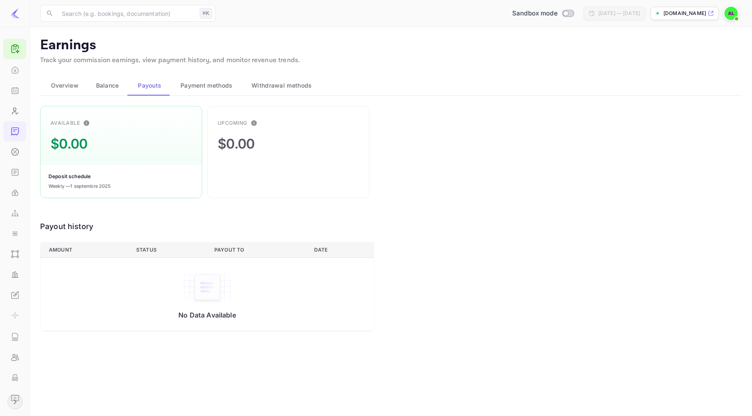
click at [111, 81] on span "Balance" at bounding box center [107, 86] width 23 height 10
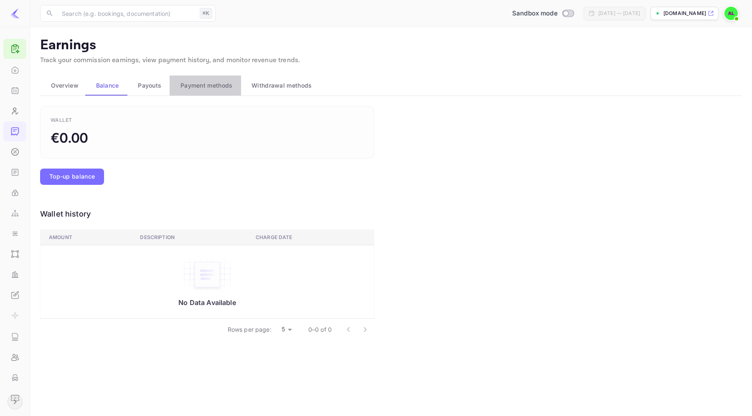
click at [204, 85] on span "Payment methods" at bounding box center [206, 86] width 52 height 10
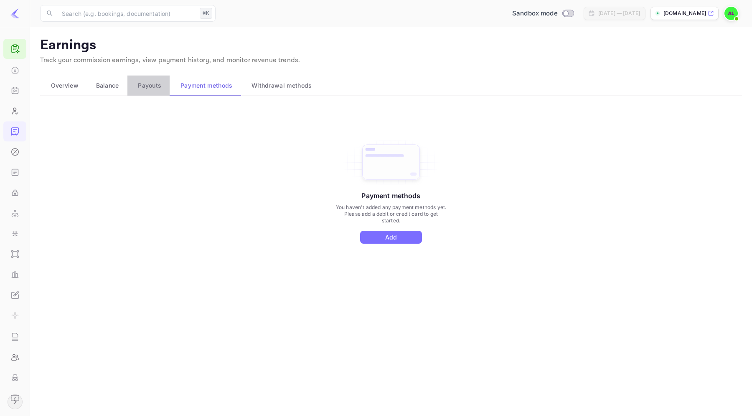
click at [165, 85] on button "Payouts" at bounding box center [148, 86] width 43 height 20
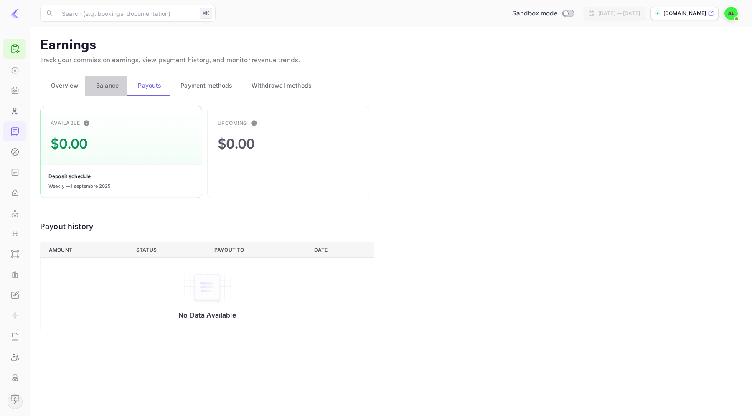
click at [100, 91] on button "Balance" at bounding box center [106, 86] width 42 height 20
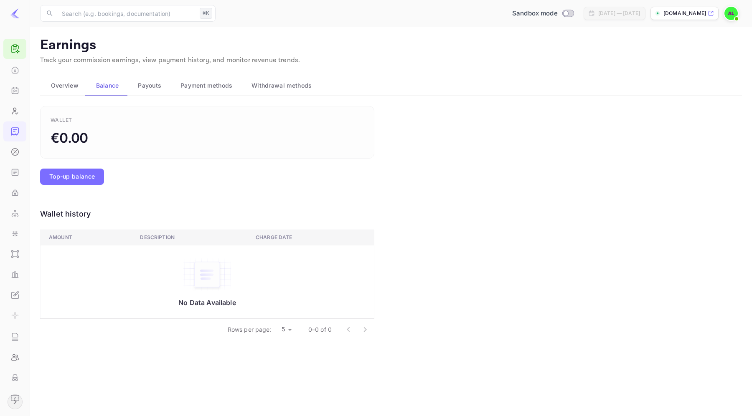
click at [65, 88] on span "Overview" at bounding box center [65, 86] width 28 height 10
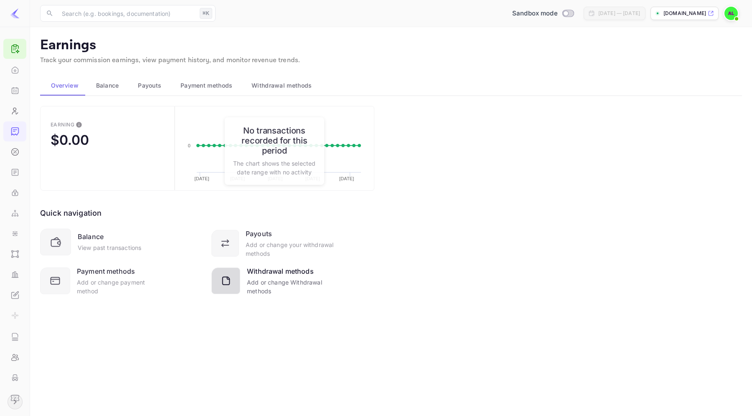
click at [225, 277] on icon at bounding box center [227, 282] width 15 height 15
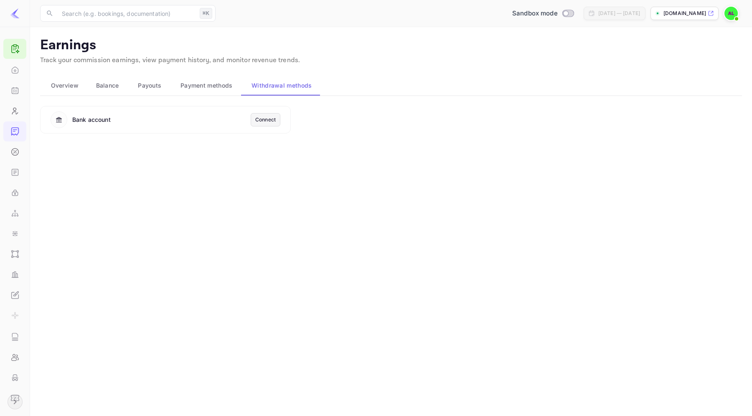
click at [18, 398] on icon "Expand navigation" at bounding box center [15, 402] width 10 height 10
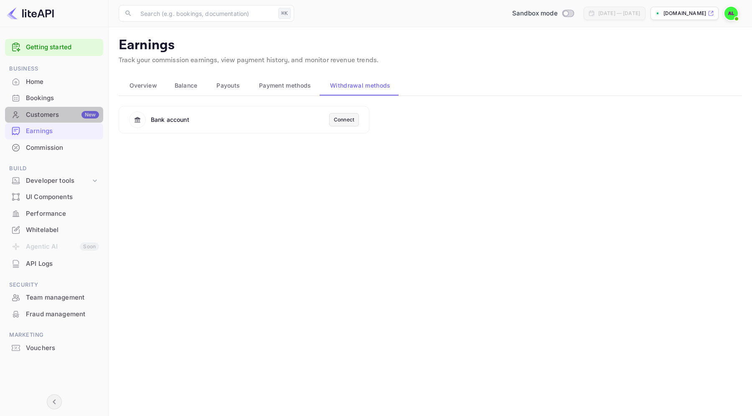
click at [76, 122] on div "Customers New" at bounding box center [54, 115] width 98 height 16
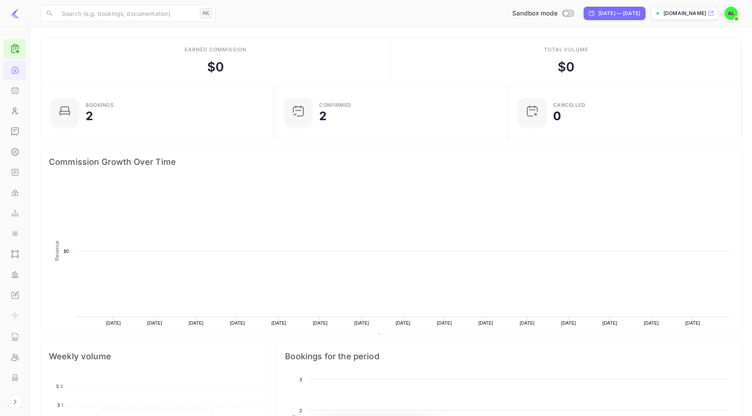
scroll to position [136, 228]
click at [728, 16] on img at bounding box center [730, 13] width 13 height 13
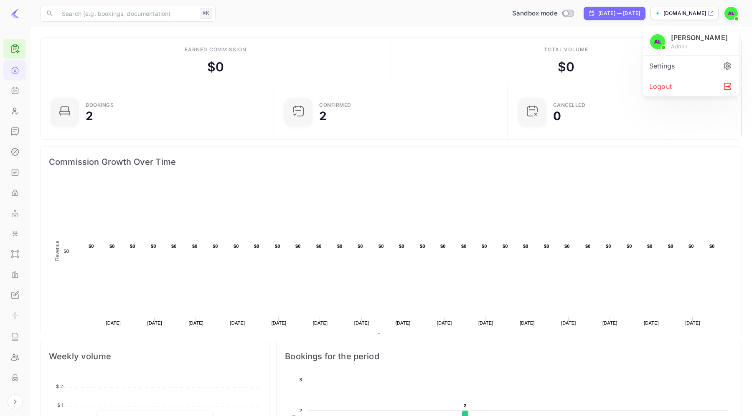
click at [684, 96] on div "Logout" at bounding box center [690, 86] width 96 height 20
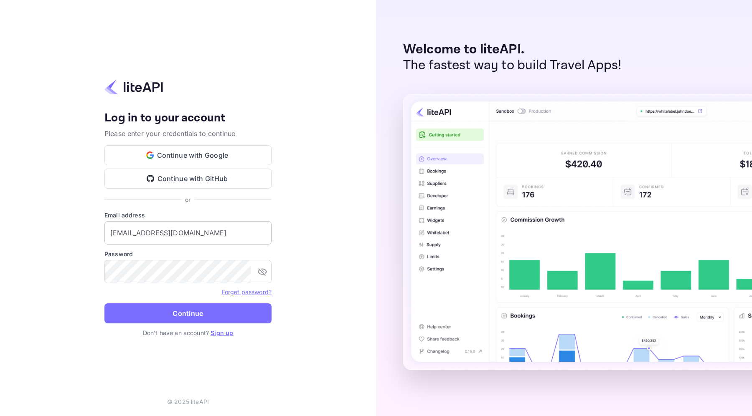
click at [185, 230] on input "[EMAIL_ADDRESS][DOMAIN_NAME]" at bounding box center [187, 232] width 167 height 23
click at [143, 233] on input "[EMAIL_ADDRESS][DOMAIN_NAME]" at bounding box center [187, 232] width 167 height 23
type input "[EMAIL_ADDRESS][DOMAIN_NAME]"
click at [204, 232] on input "[EMAIL_ADDRESS][DOMAIN_NAME]" at bounding box center [187, 232] width 167 height 23
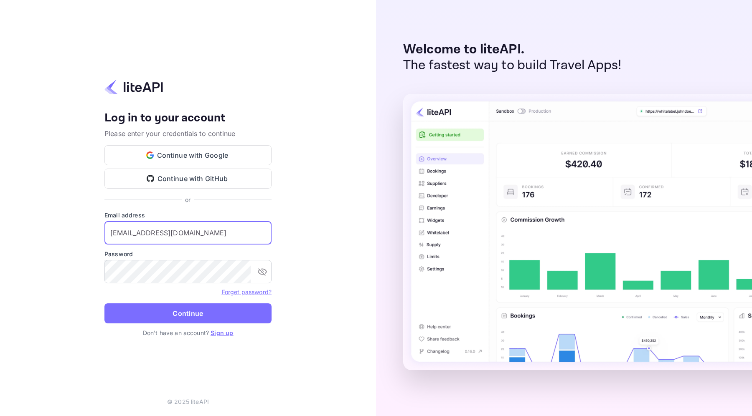
click at [204, 232] on input "[EMAIL_ADDRESS][DOMAIN_NAME]" at bounding box center [187, 232] width 167 height 23
click at [219, 332] on link "Sign up" at bounding box center [222, 333] width 23 height 7
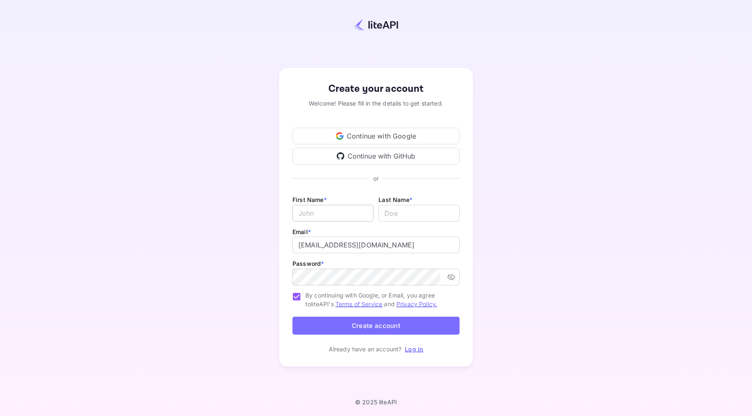
click at [332, 213] on input "Email *" at bounding box center [332, 213] width 81 height 17
click at [369, 239] on input "[EMAIL_ADDRESS][DOMAIN_NAME]" at bounding box center [375, 245] width 167 height 17
paste input "+5"
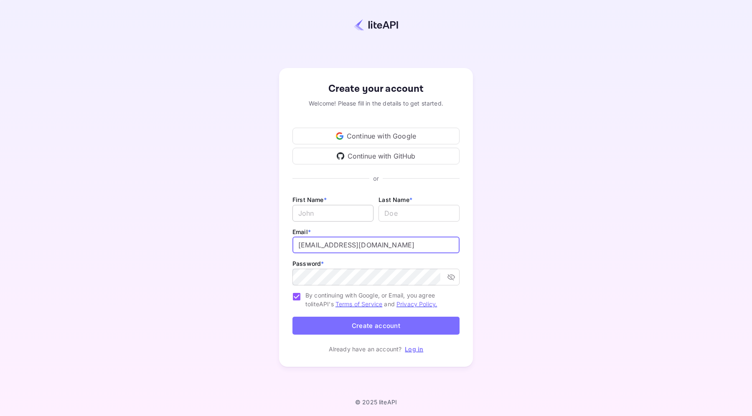
type input "[EMAIL_ADDRESS][DOMAIN_NAME]"
click at [358, 214] on input "Email *" at bounding box center [332, 213] width 81 height 17
type input "[PERSON_NAME]"
click at [425, 221] on input "lastName" at bounding box center [418, 213] width 81 height 17
click at [450, 278] on icon "toggle password visibility" at bounding box center [451, 277] width 8 height 8
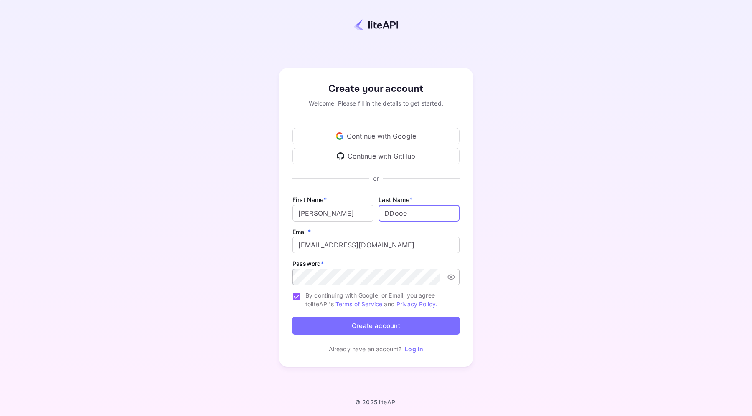
click at [450, 278] on icon "toggle password visibility" at bounding box center [451, 277] width 8 height 8
type input "DDooe"
click at [403, 332] on button "Create account" at bounding box center [375, 326] width 167 height 18
click at [304, 317] on button "Create account" at bounding box center [375, 326] width 167 height 18
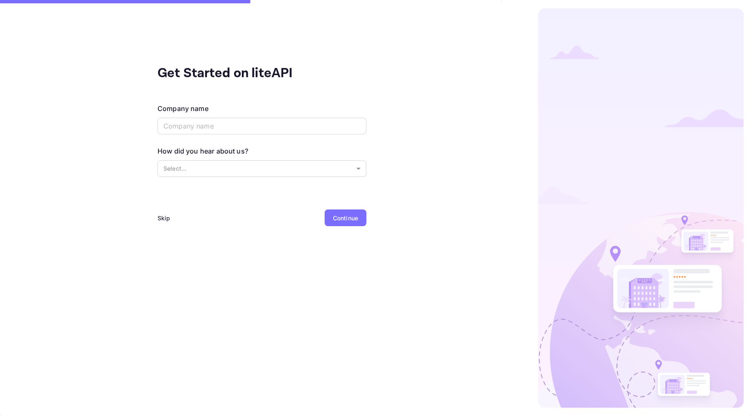
click at [281, 291] on div "Get Started on liteAPI Company name ​ How did you hear about us? Select... ​ Sk…" at bounding box center [262, 208] width 524 height 416
click at [298, 115] on div "Company name ​" at bounding box center [261, 120] width 209 height 33
click at [300, 126] on input "text" at bounding box center [261, 126] width 209 height 17
type input "Just wee"
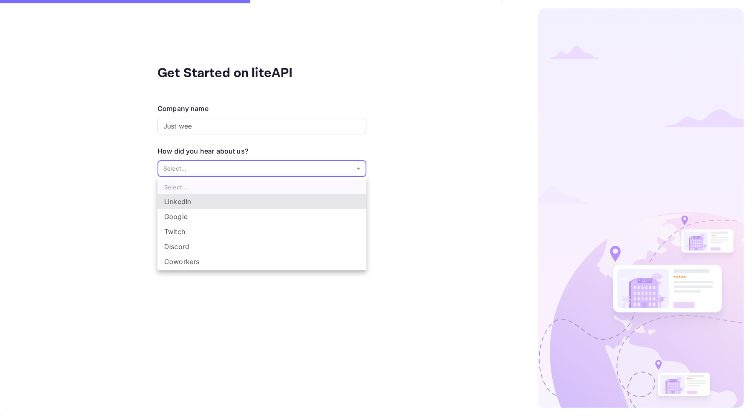
click at [297, 170] on body "Get Started on liteAPI Company name Just wee ​ How did you hear about us? Selec…" at bounding box center [376, 208] width 752 height 416
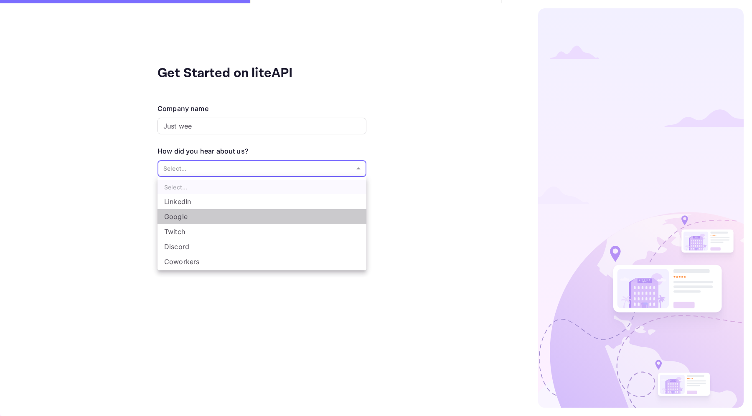
click at [259, 211] on li "Google" at bounding box center [261, 216] width 209 height 15
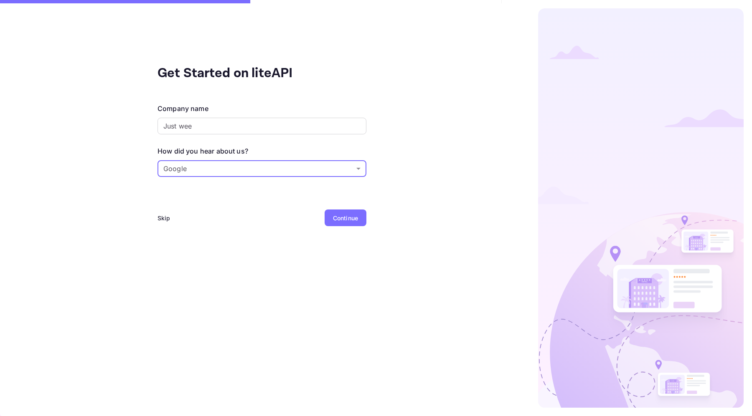
click at [230, 169] on body "Get Started on liteAPI Company name Just wee ​ How did you hear about us? Googl…" at bounding box center [376, 208] width 752 height 416
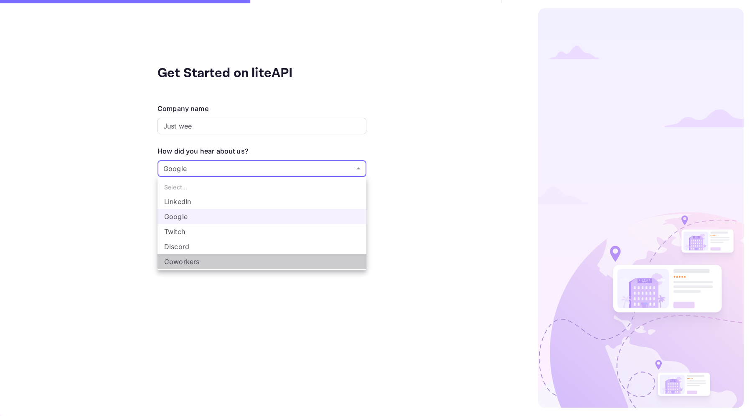
click at [244, 256] on li "Coworkers" at bounding box center [261, 261] width 209 height 15
type input "Coworkers"
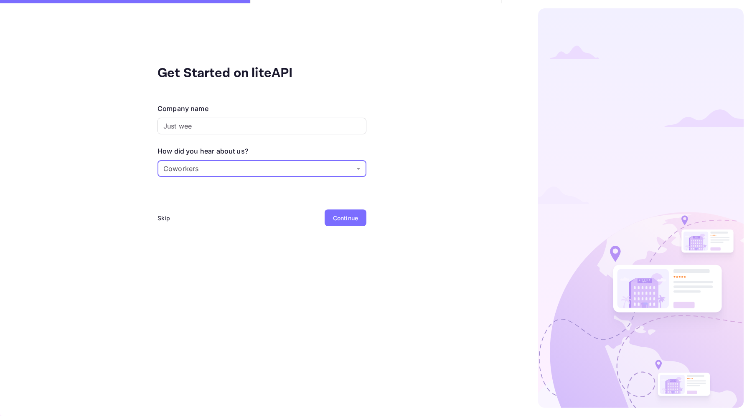
click at [334, 214] on div "Continue" at bounding box center [345, 218] width 25 height 9
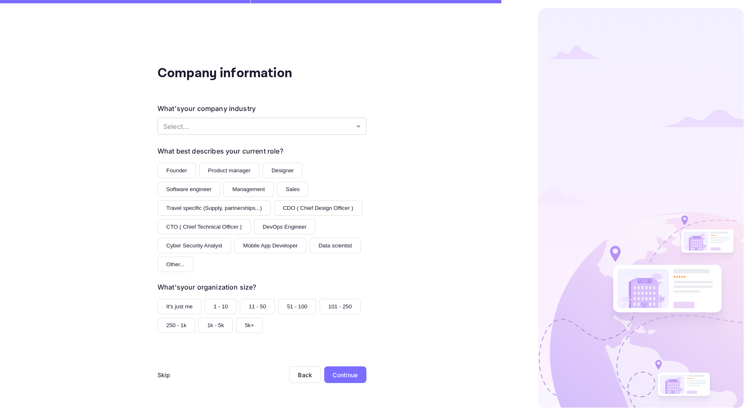
click at [244, 168] on button "Product manager" at bounding box center [229, 170] width 60 height 15
click at [258, 202] on button "Travel specific (Supply, partnerships...)" at bounding box center [213, 207] width 113 height 15
click at [294, 203] on button "CDO ( Chief Design Officer )" at bounding box center [318, 207] width 88 height 15
click at [253, 197] on button "Management" at bounding box center [248, 189] width 50 height 15
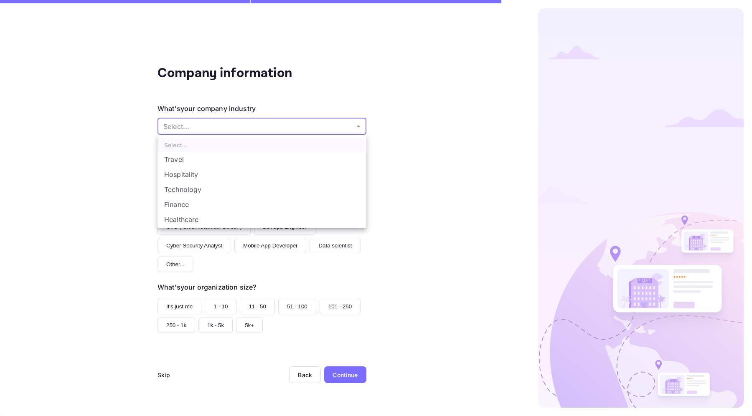
click at [271, 119] on body "Company information What's your company industry Select... ​ What best describe…" at bounding box center [376, 208] width 752 height 416
click at [259, 174] on li "Hospitality" at bounding box center [261, 174] width 209 height 15
type input "Hospitality"
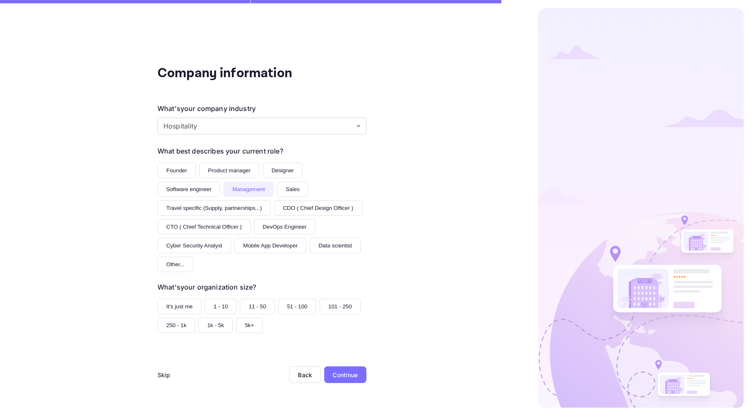
click at [222, 300] on button "1 - 10" at bounding box center [221, 306] width 32 height 15
click at [347, 382] on div "Continue" at bounding box center [345, 375] width 42 height 17
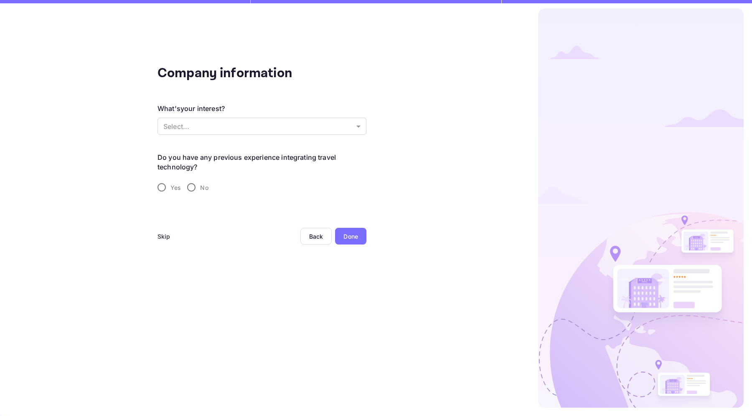
click at [300, 135] on div "What's your interest? Select... ​" at bounding box center [261, 120] width 209 height 33
click at [291, 129] on body "Company information What's your interest? Select... ​ Do you have any previous …" at bounding box center [376, 208] width 752 height 416
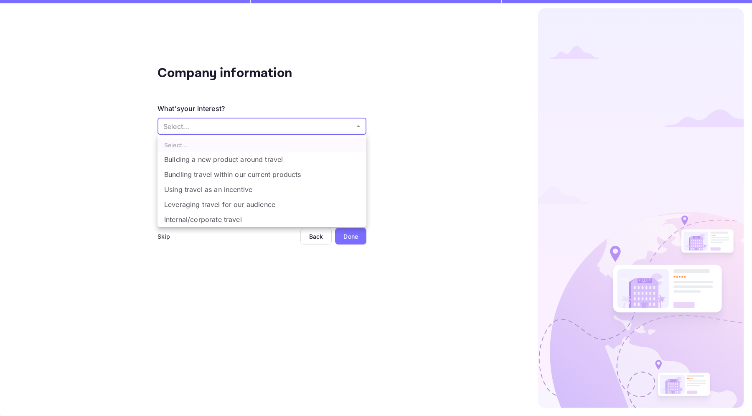
click at [291, 171] on li "Bundling travel within our current products" at bounding box center [261, 174] width 209 height 15
type input "Bundling travel within our current products"
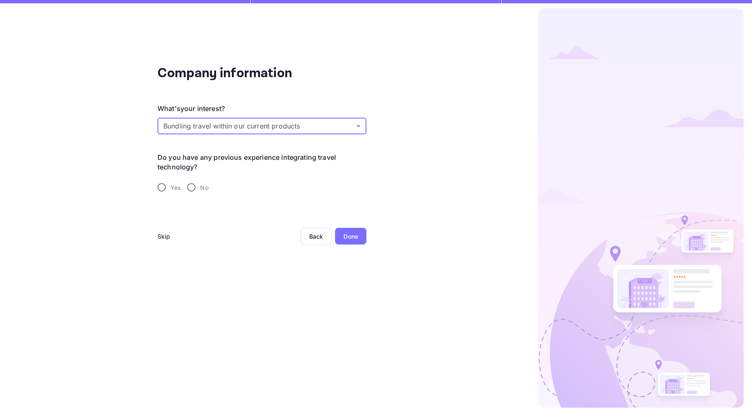
click at [196, 180] on input "No" at bounding box center [192, 188] width 18 height 18
radio input "true"
click at [343, 237] on div "Done" at bounding box center [350, 236] width 15 height 9
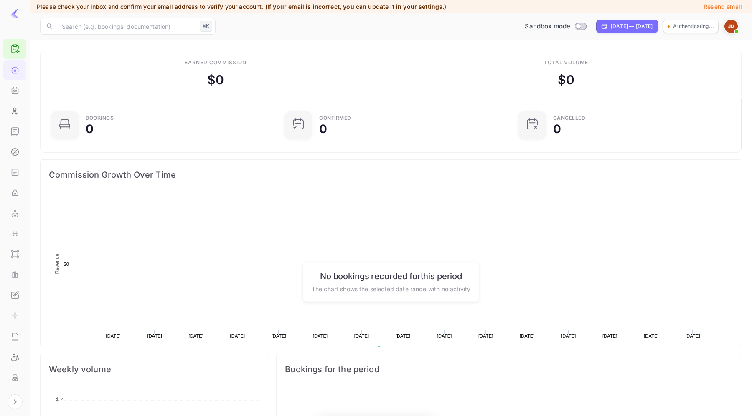
scroll to position [136, 228]
